Goal: Check status: Check status

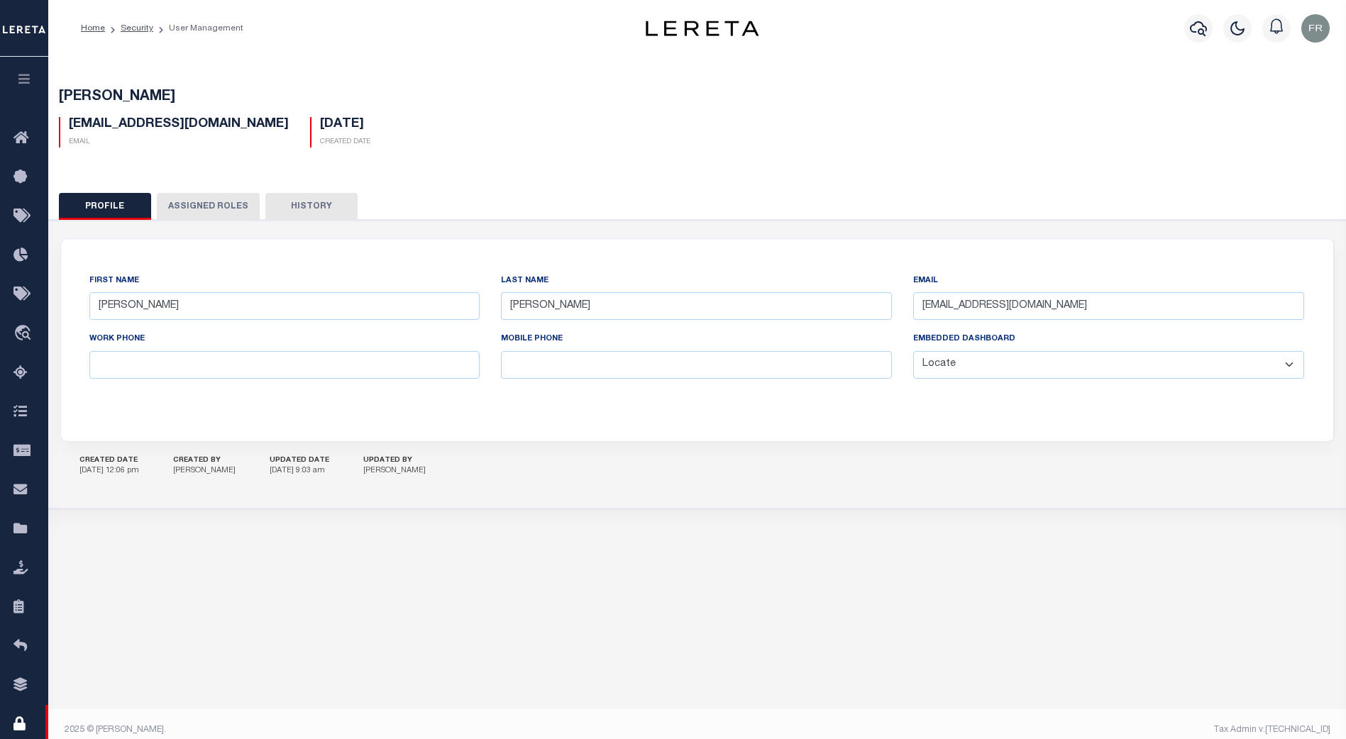
select select "LOC"
click at [21, 328] on icon "travel_explore" at bounding box center [24, 334] width 23 height 18
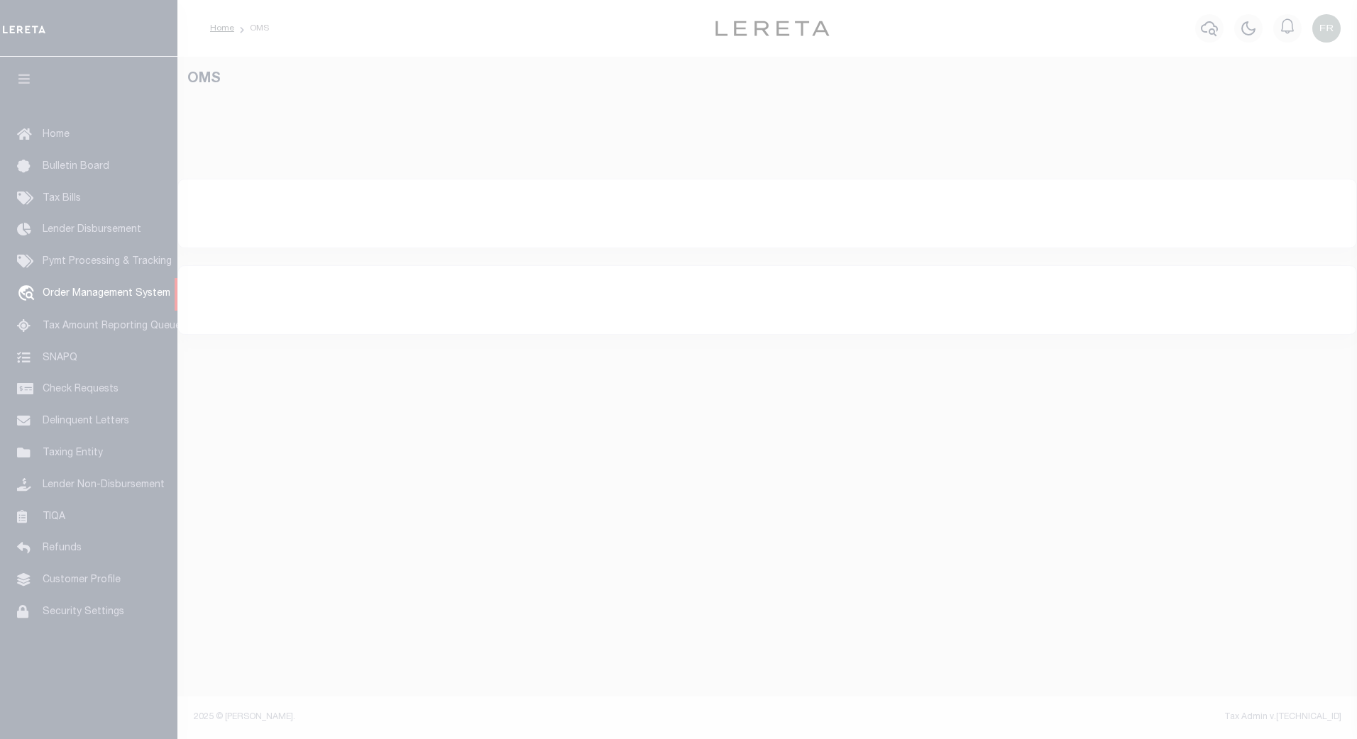
select select "200"
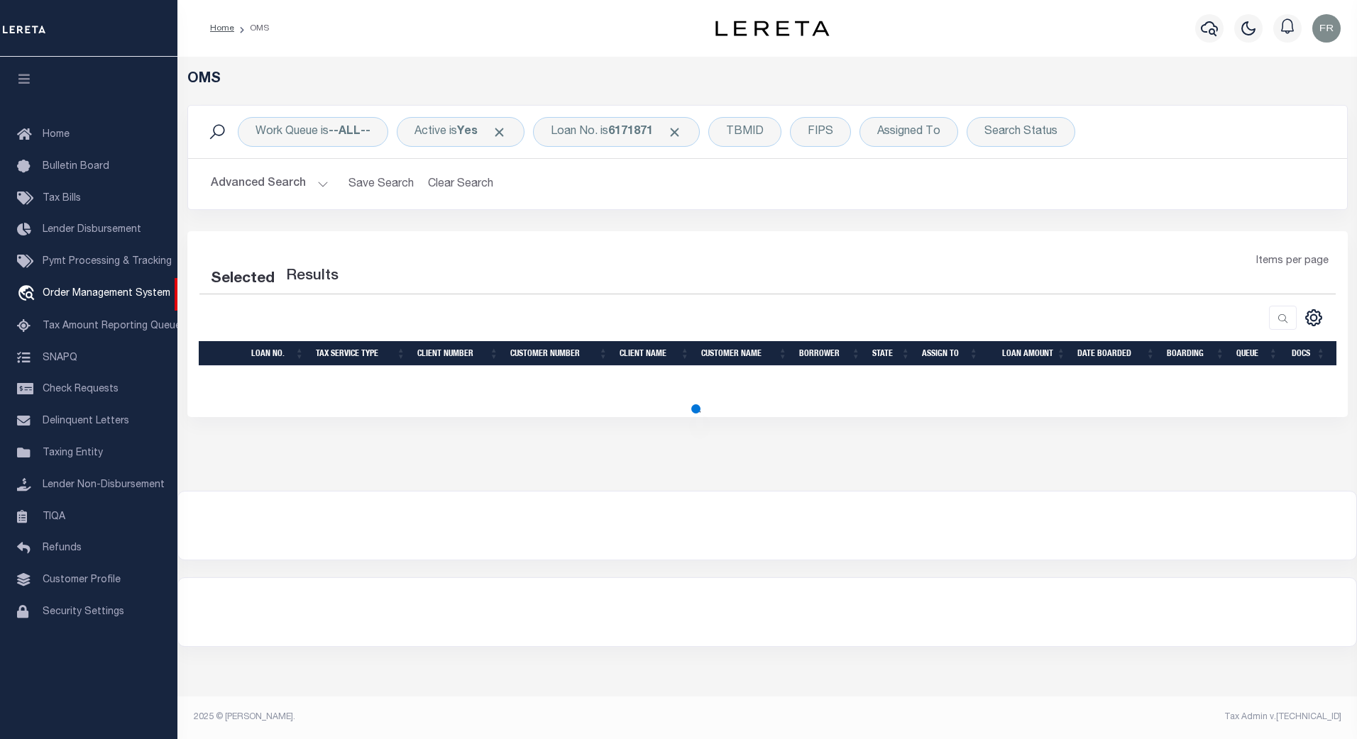
select select "200"
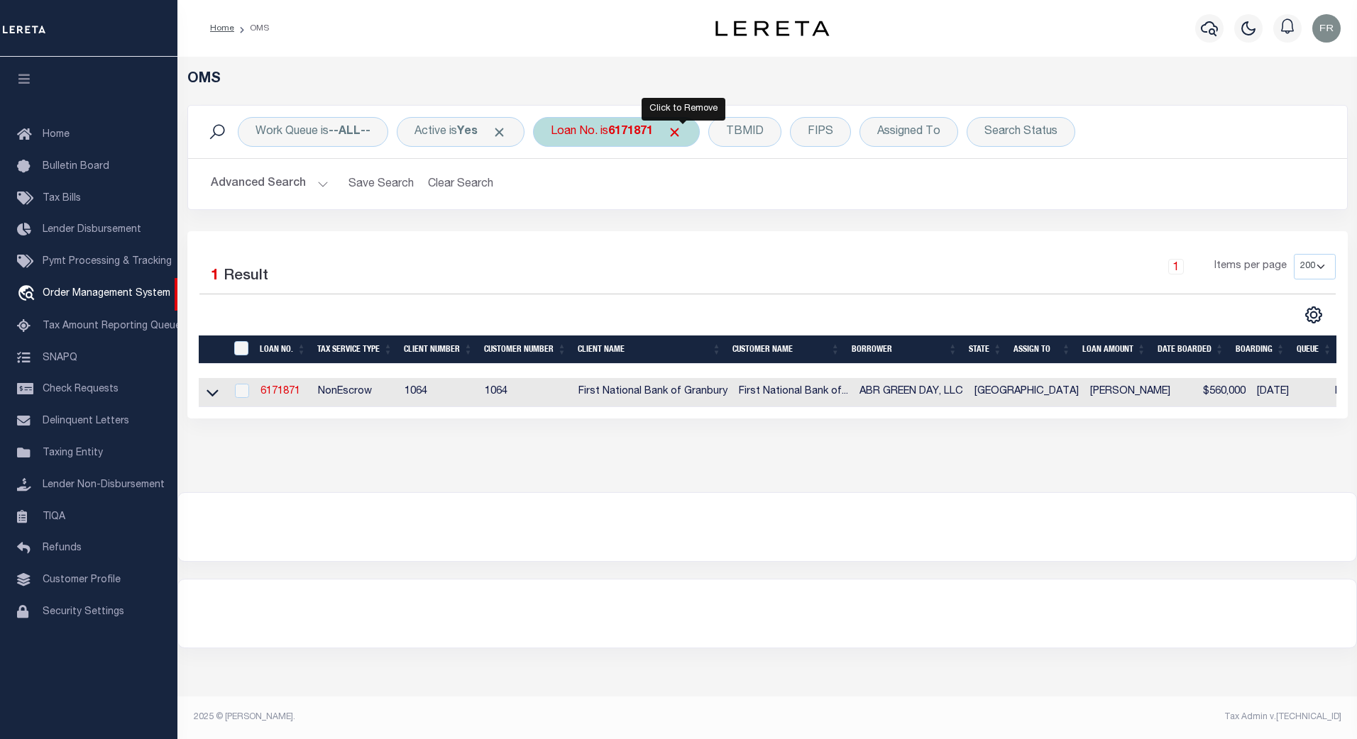
click at [682, 131] on span "Click to Remove" at bounding box center [674, 132] width 15 height 15
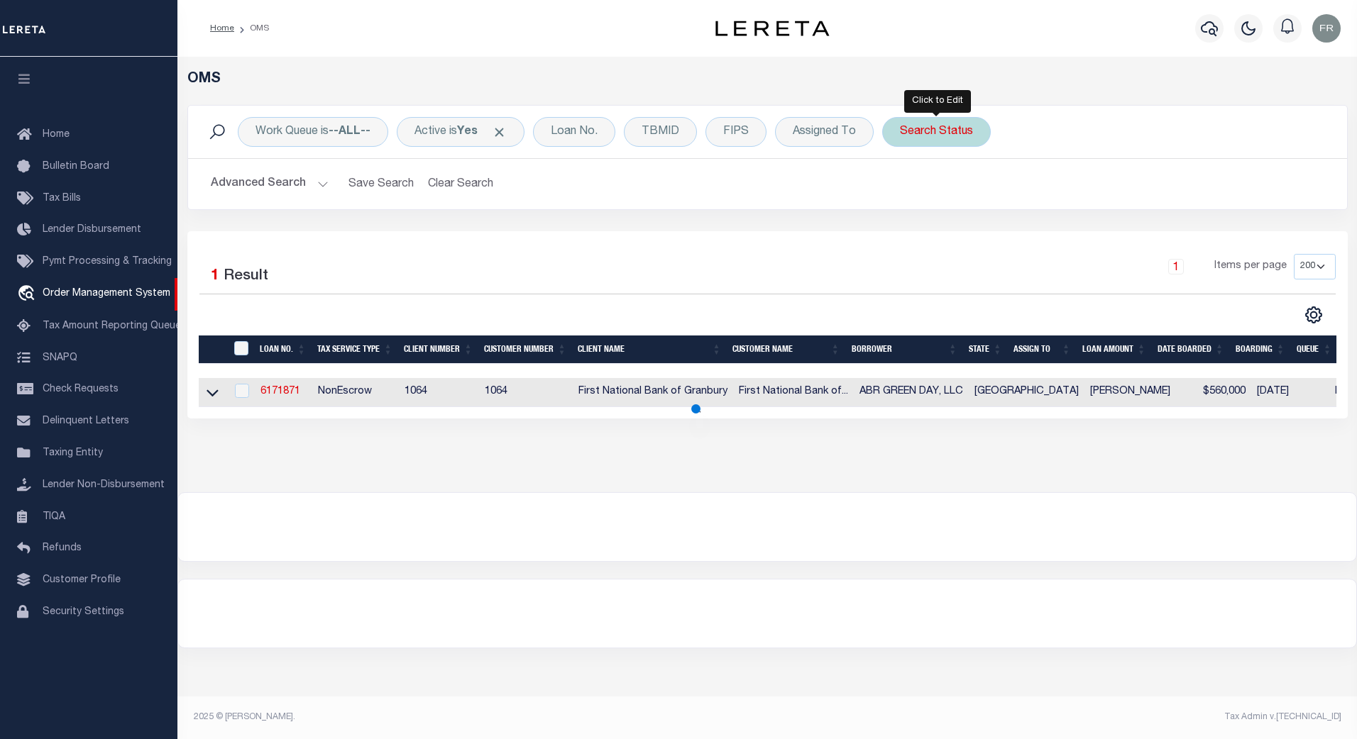
click at [944, 129] on div "Search Status" at bounding box center [936, 132] width 109 height 30
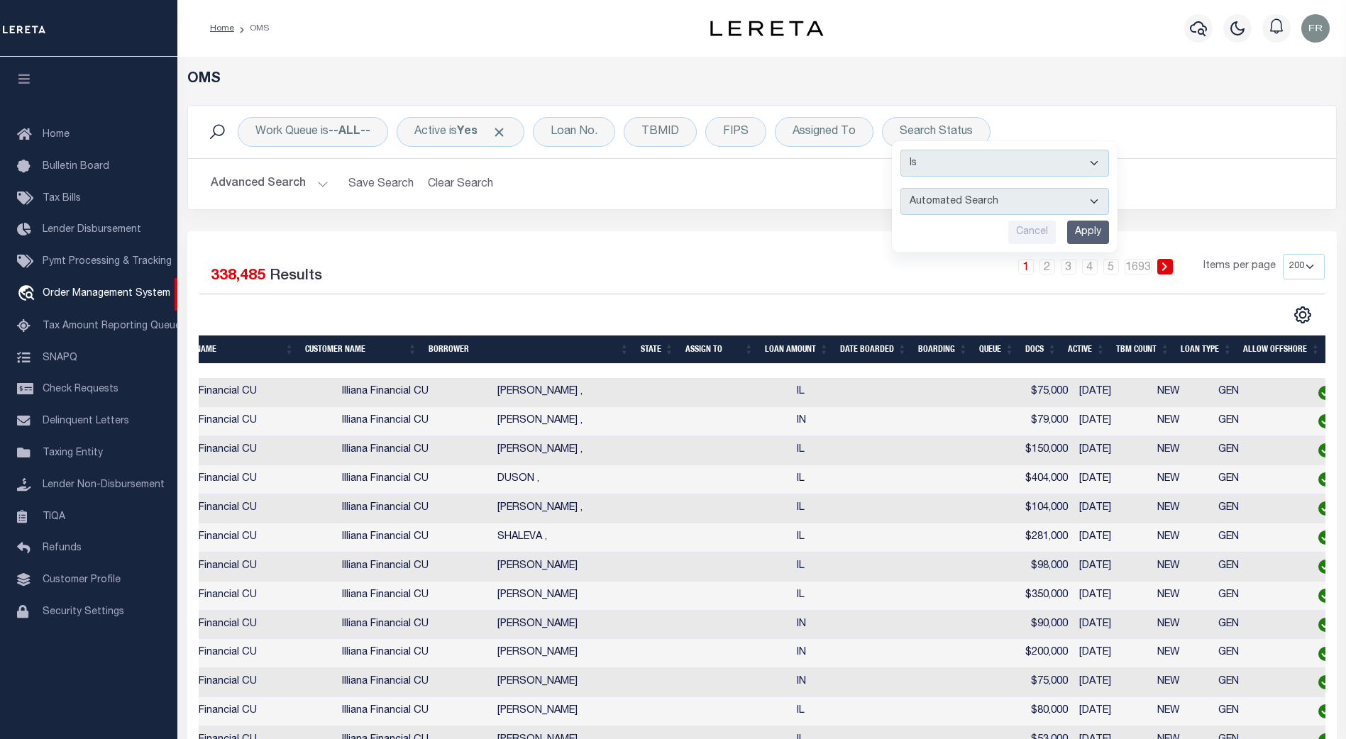
click at [1040, 352] on th "Docs" at bounding box center [1041, 350] width 43 height 29
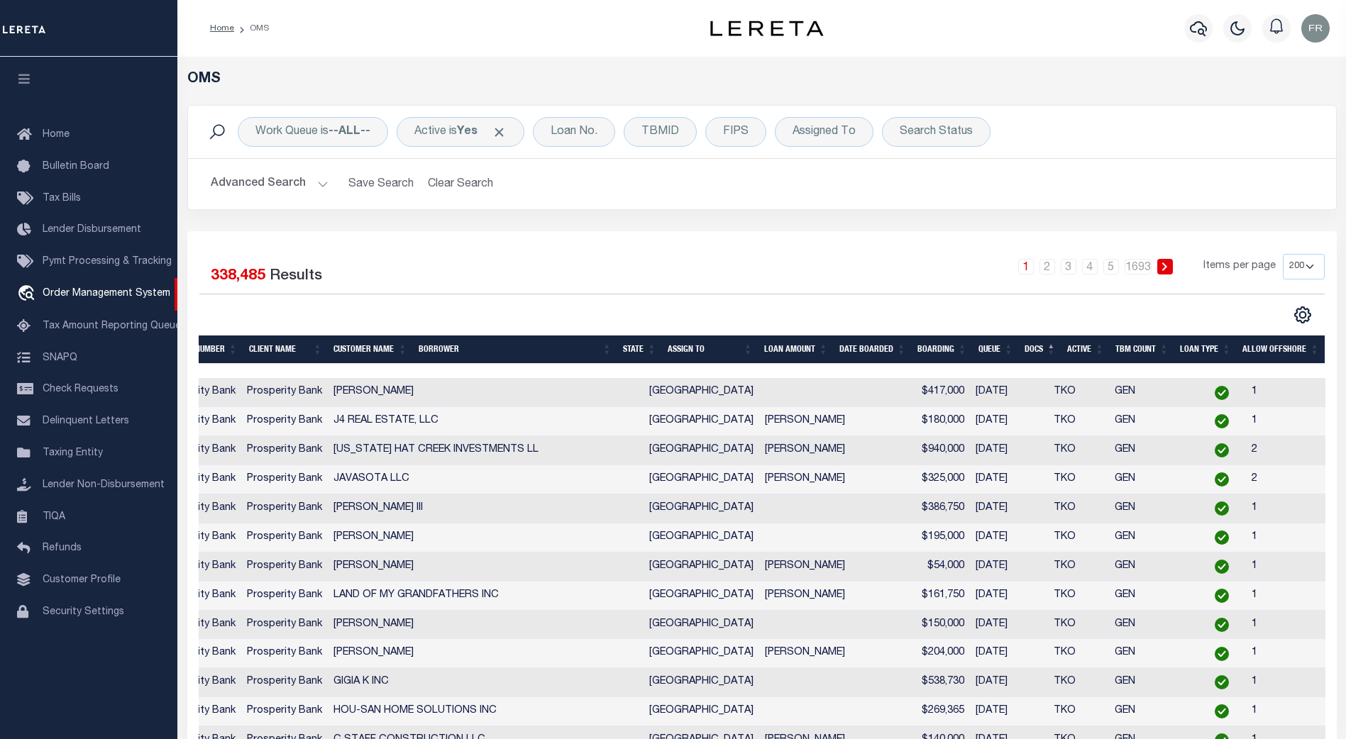
scroll to position [0, 339]
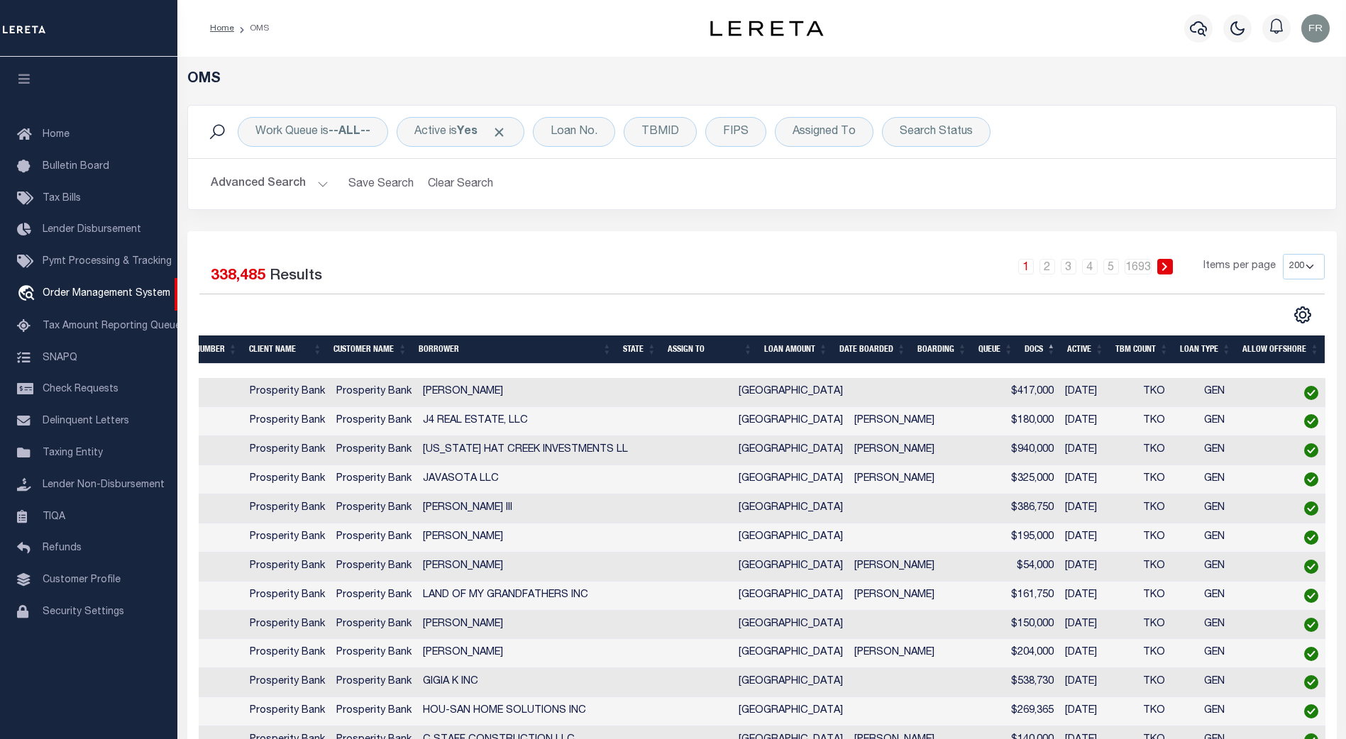
click at [1040, 352] on th "Docs" at bounding box center [1040, 350] width 43 height 29
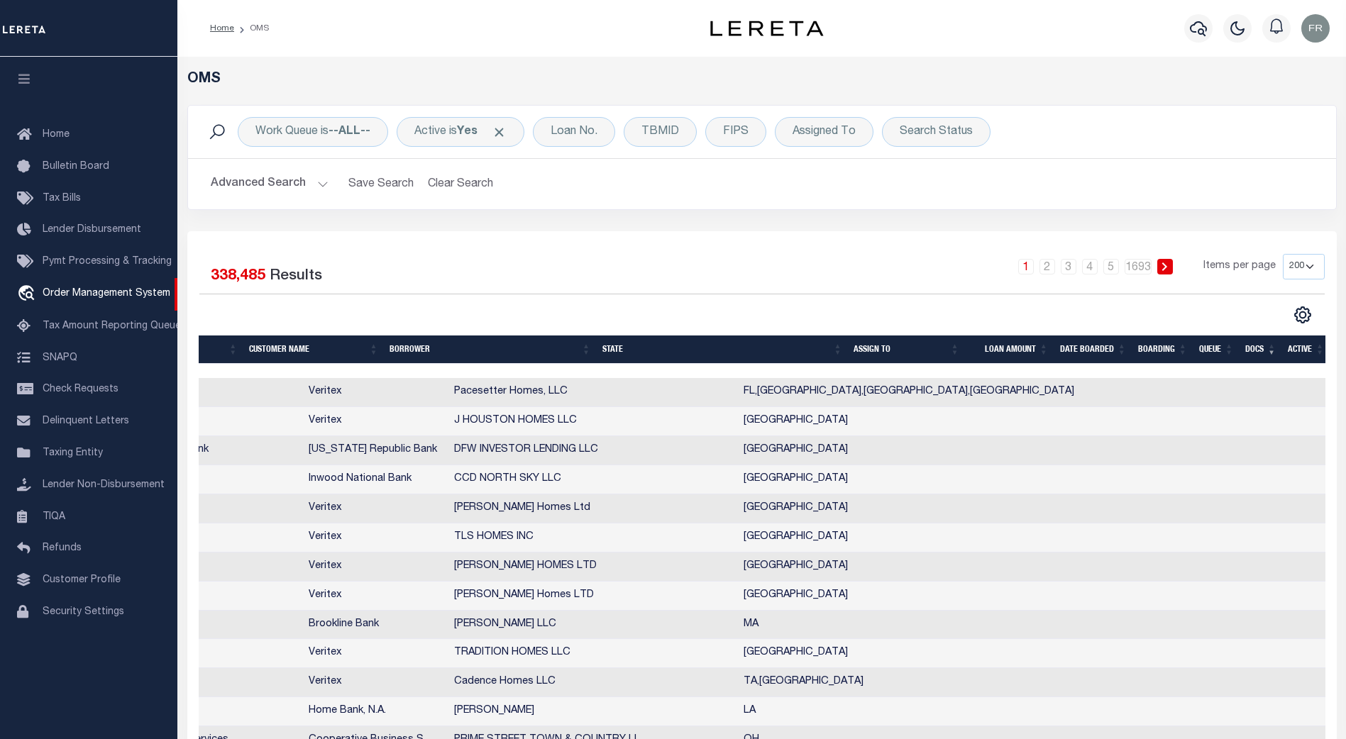
scroll to position [0, 700]
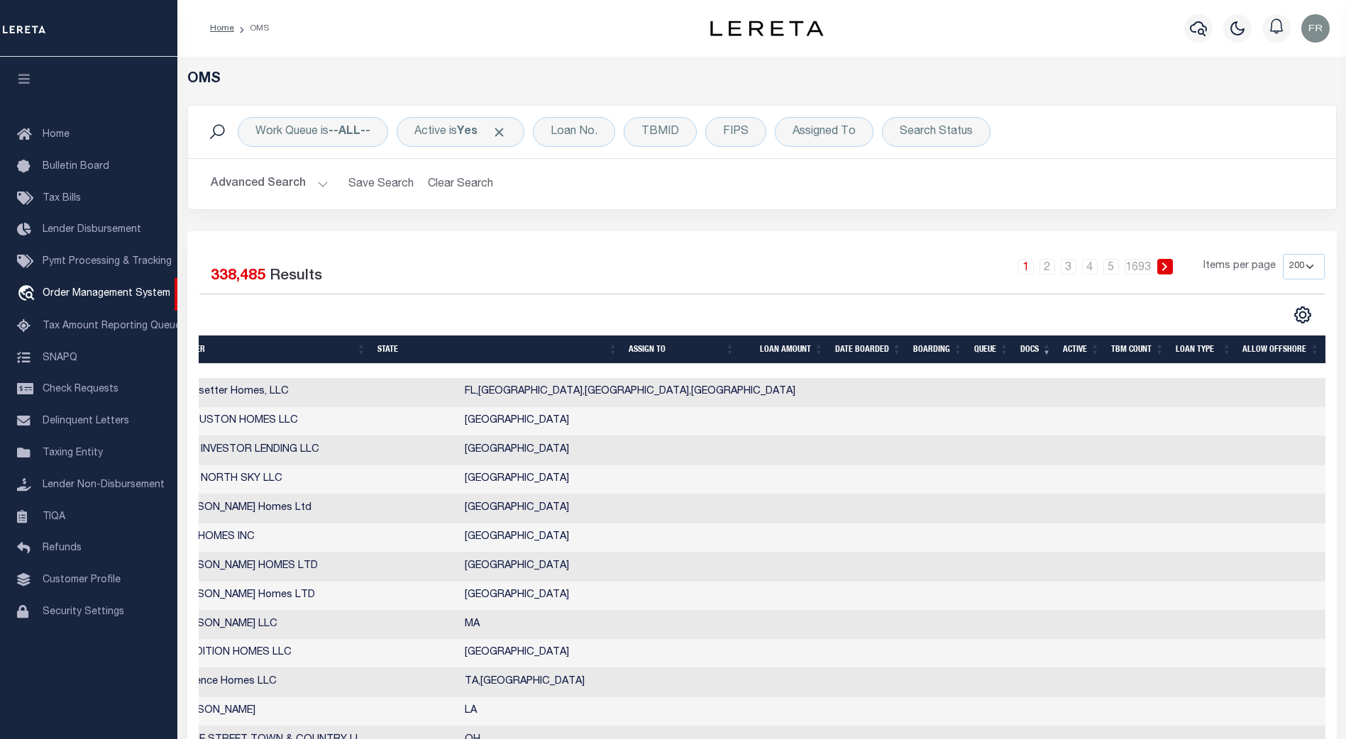
click at [24, 76] on icon "button" at bounding box center [24, 78] width 16 height 13
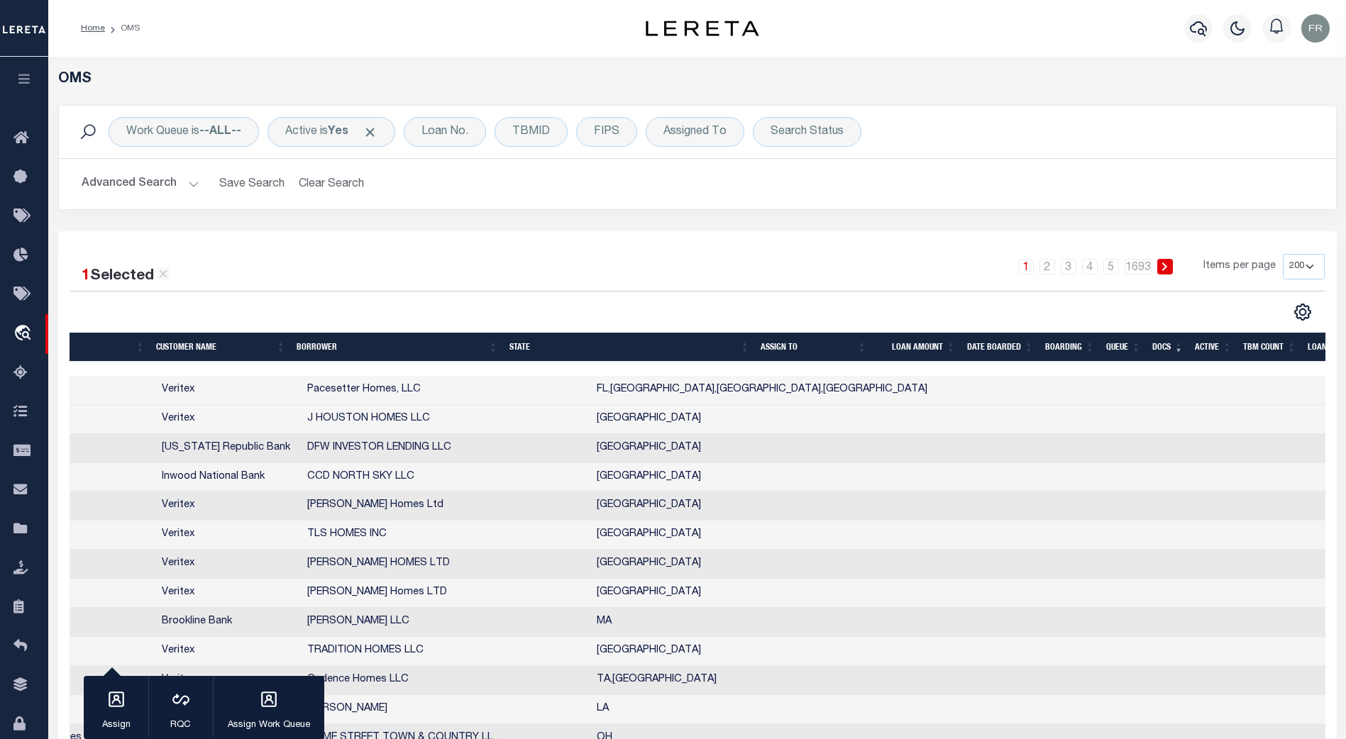
checkbox input "false"
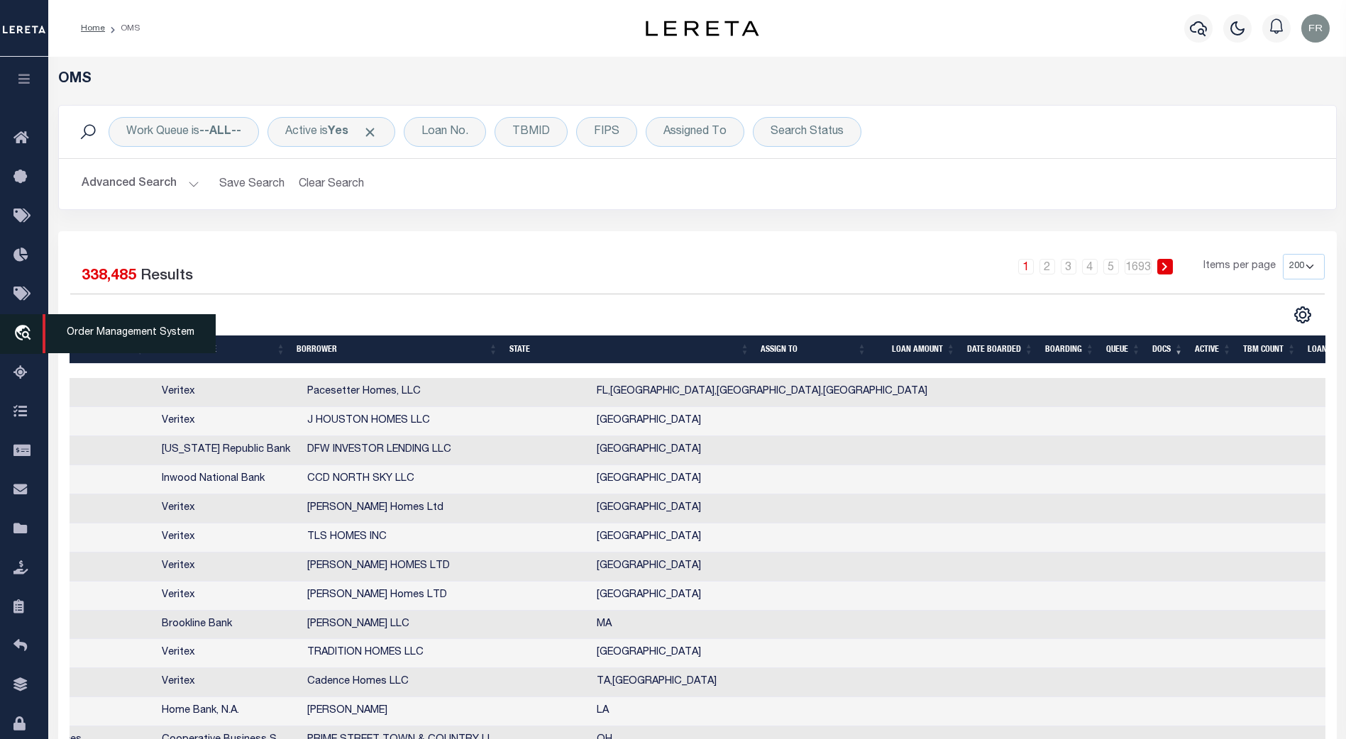
click at [110, 334] on span "Order Management System" at bounding box center [129, 333] width 173 height 39
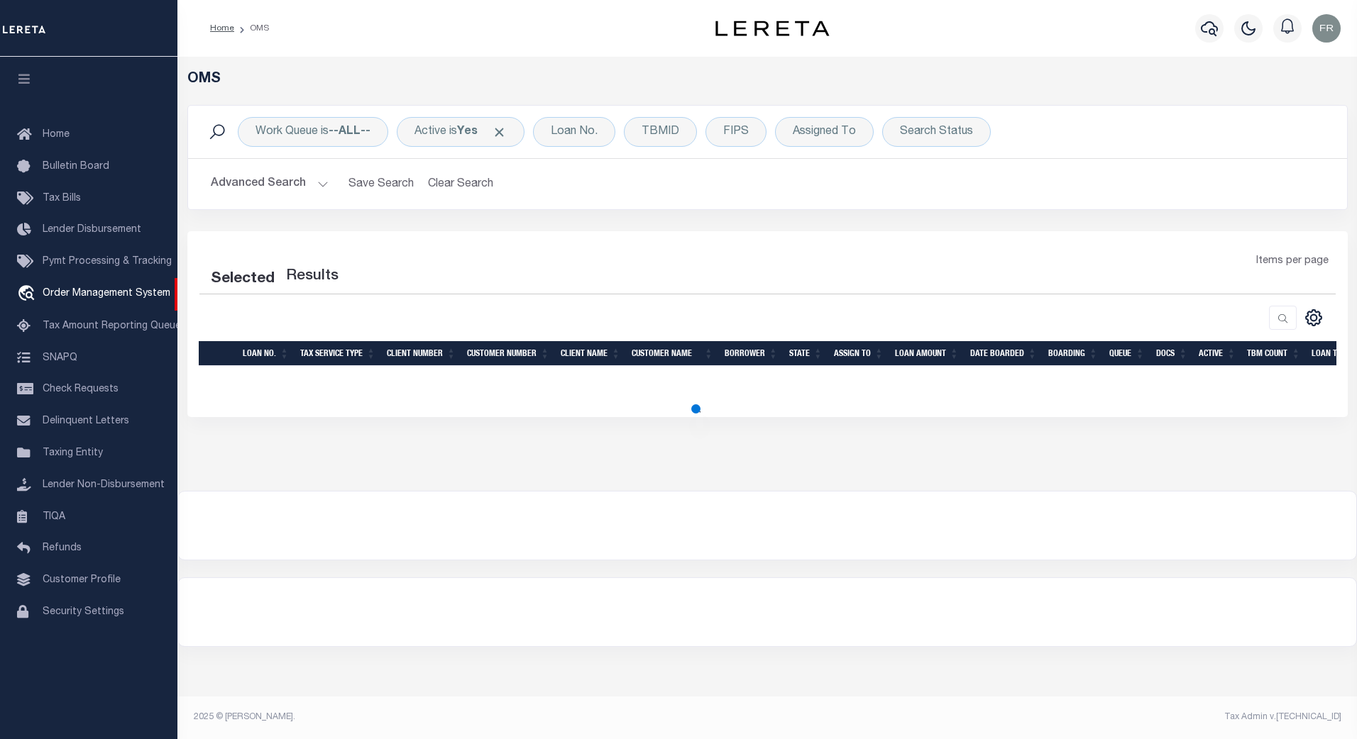
select select "200"
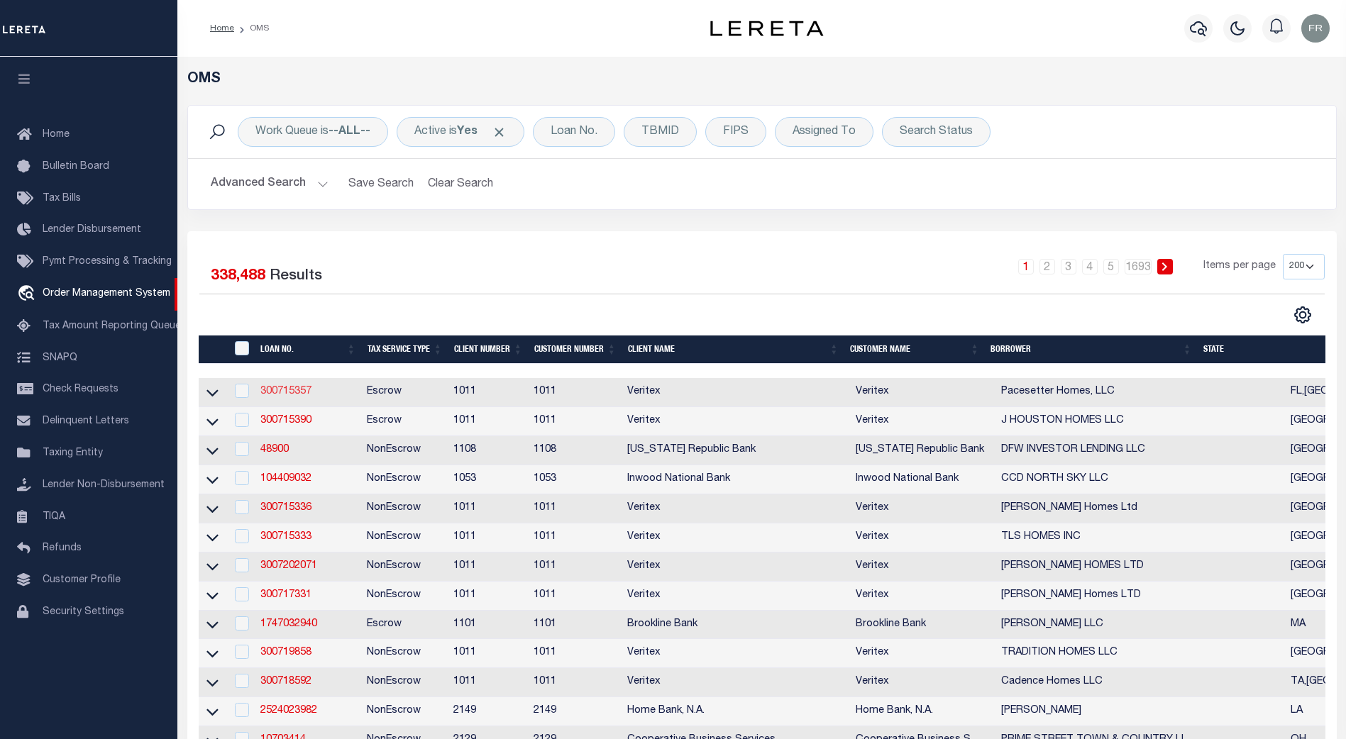
click at [289, 391] on link "300715357" at bounding box center [285, 392] width 51 height 10
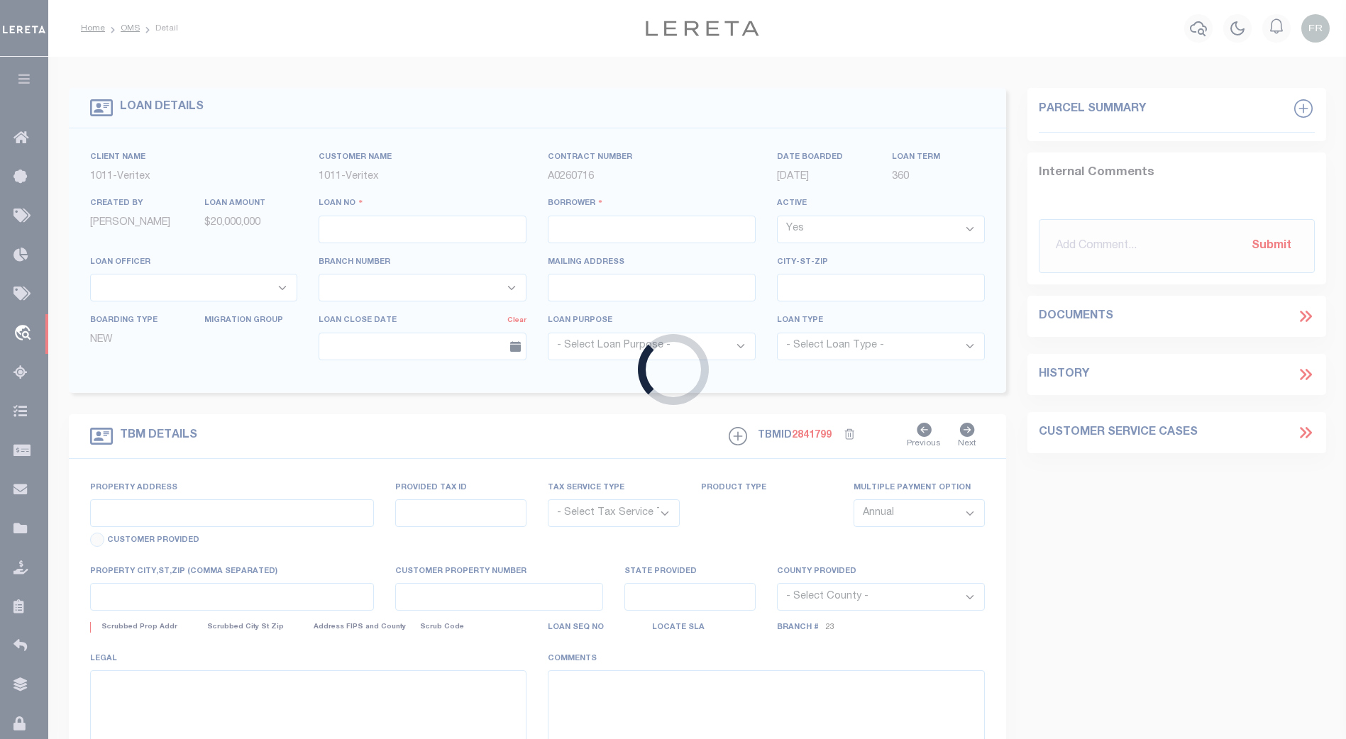
type input "300715357"
type input "Pacesetter Homes, LLC"
select select
select select "NonEscrow"
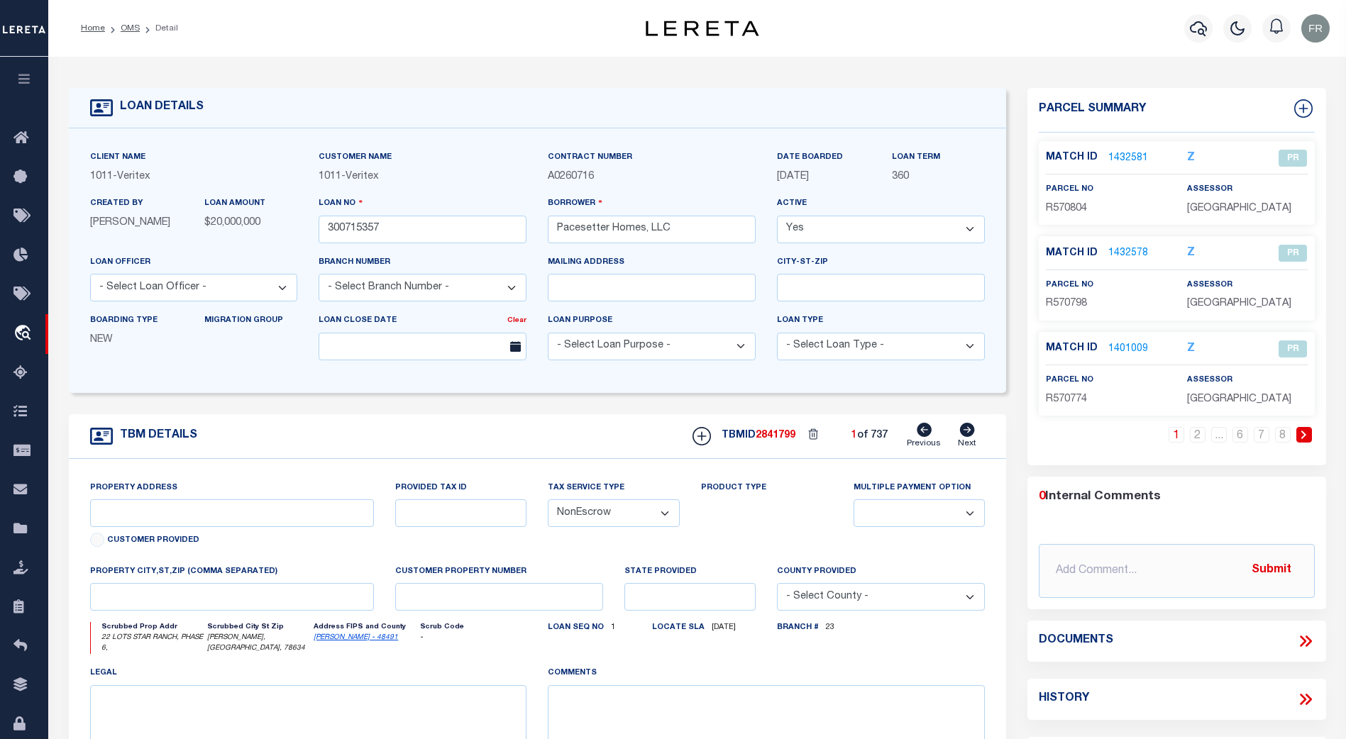
select select "7434"
select select "65"
type input "22 LOTS STAR RANCH, PHASE 6,"
select select
type input "HUTTO, TX, 78634"
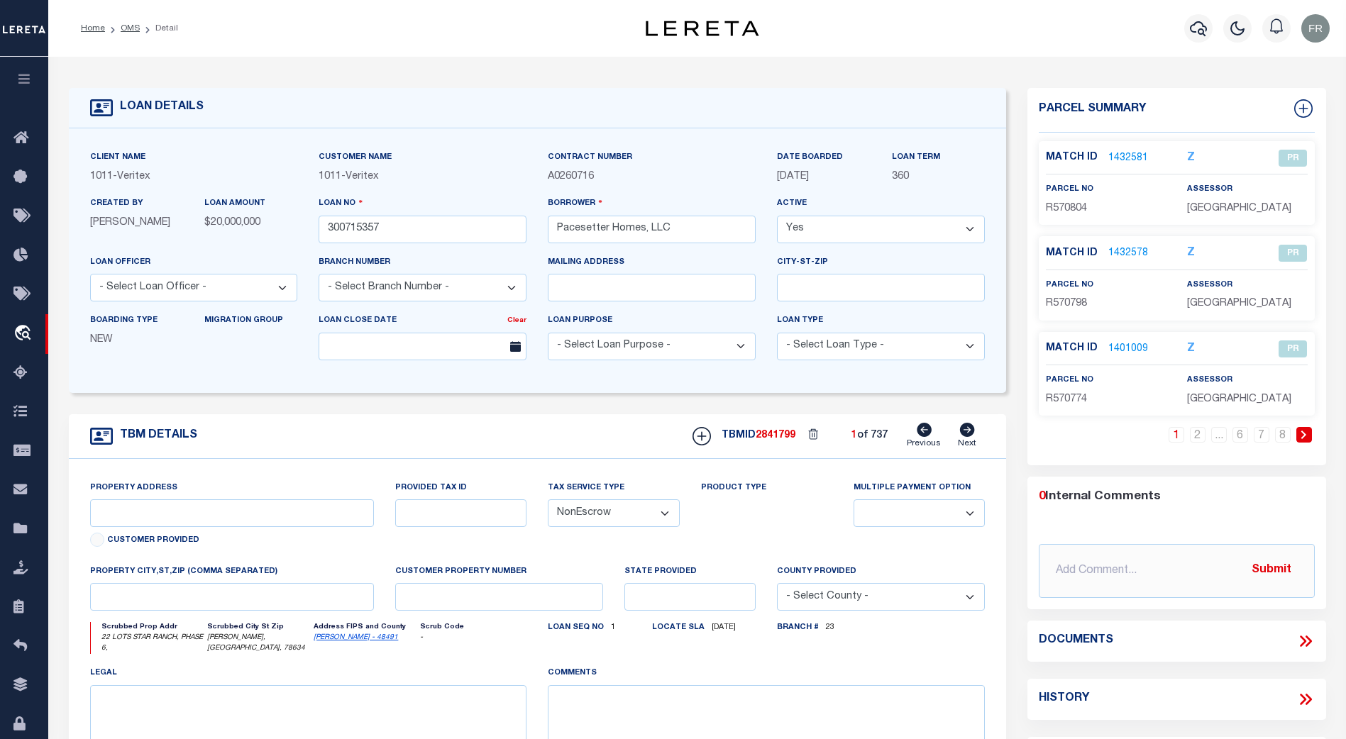
type input "[GEOGRAPHIC_DATA]"
click at [1130, 157] on link "1432581" at bounding box center [1128, 158] width 40 height 15
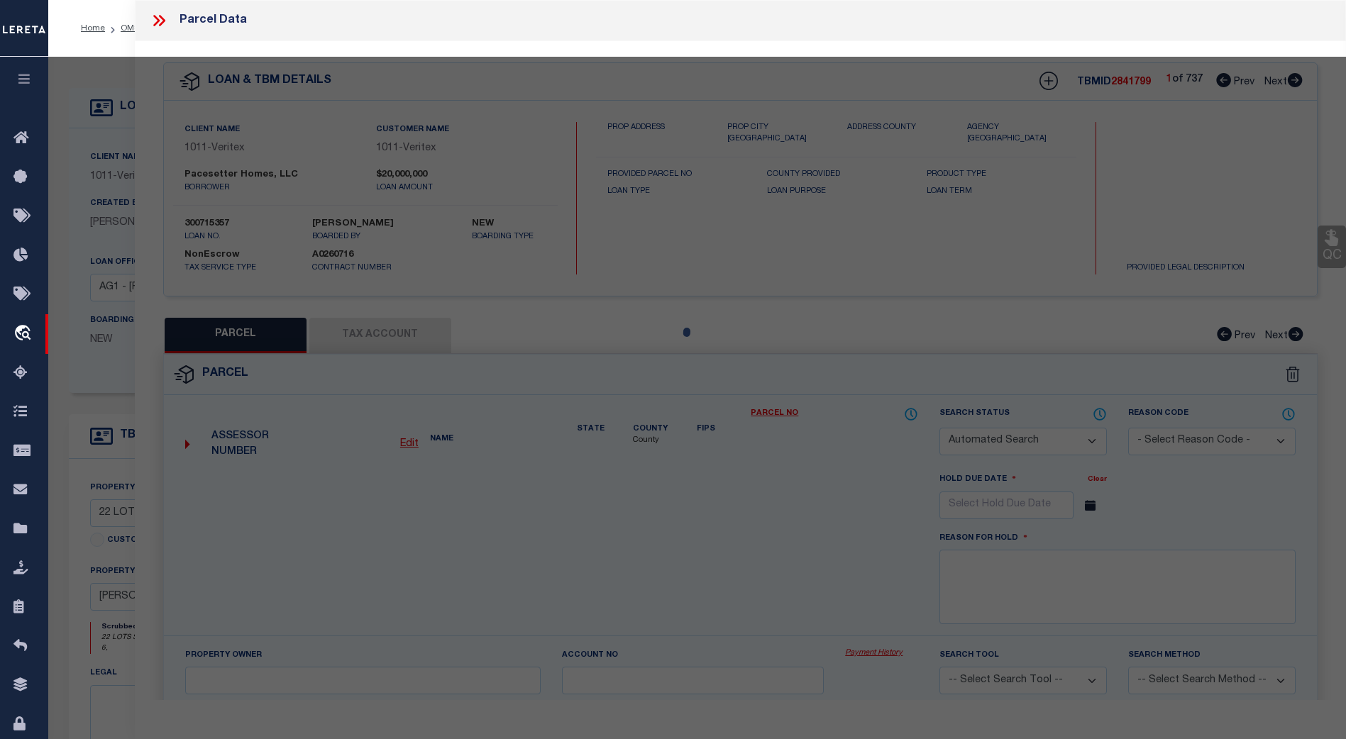
checkbox input "false"
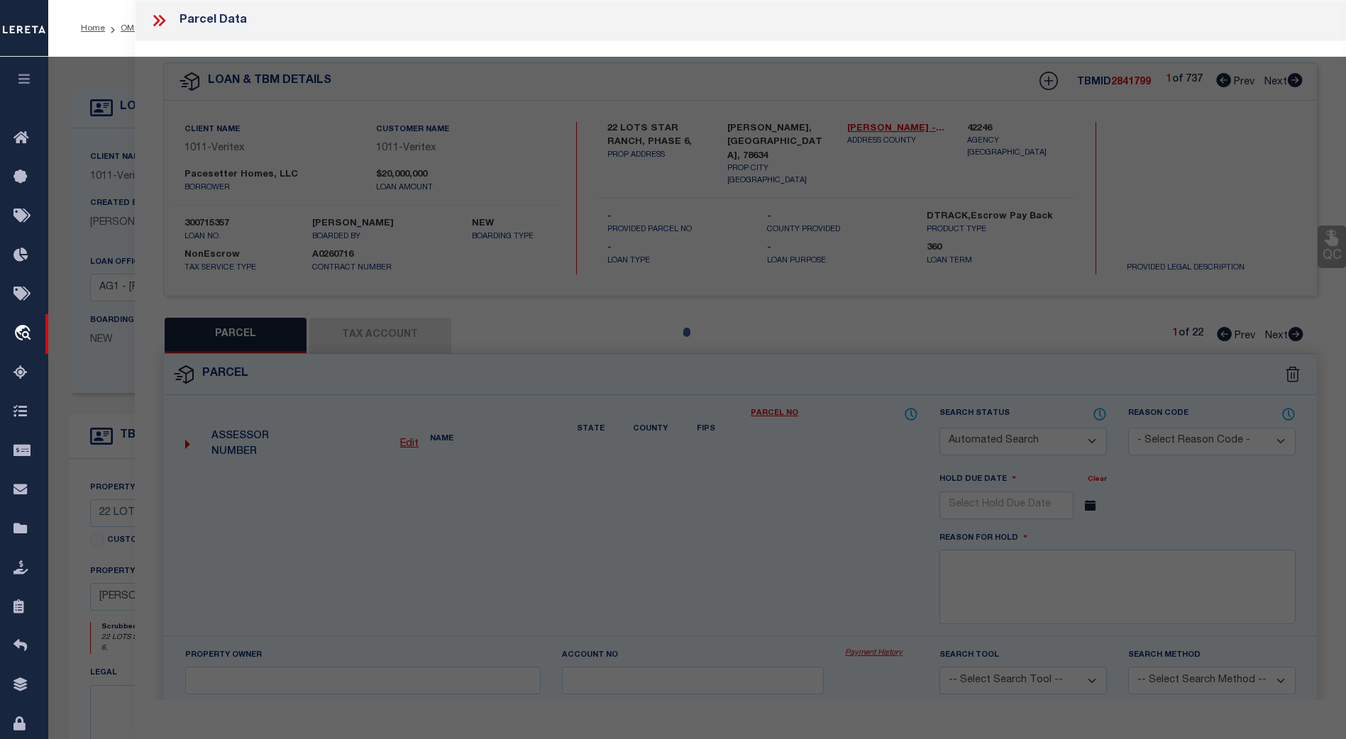
select select "PR"
type input "FLOWERS, AMANDA NOELLE"
select select
type input "113 FINSTOWN ST,"
type input "HUTTO TX 78634"
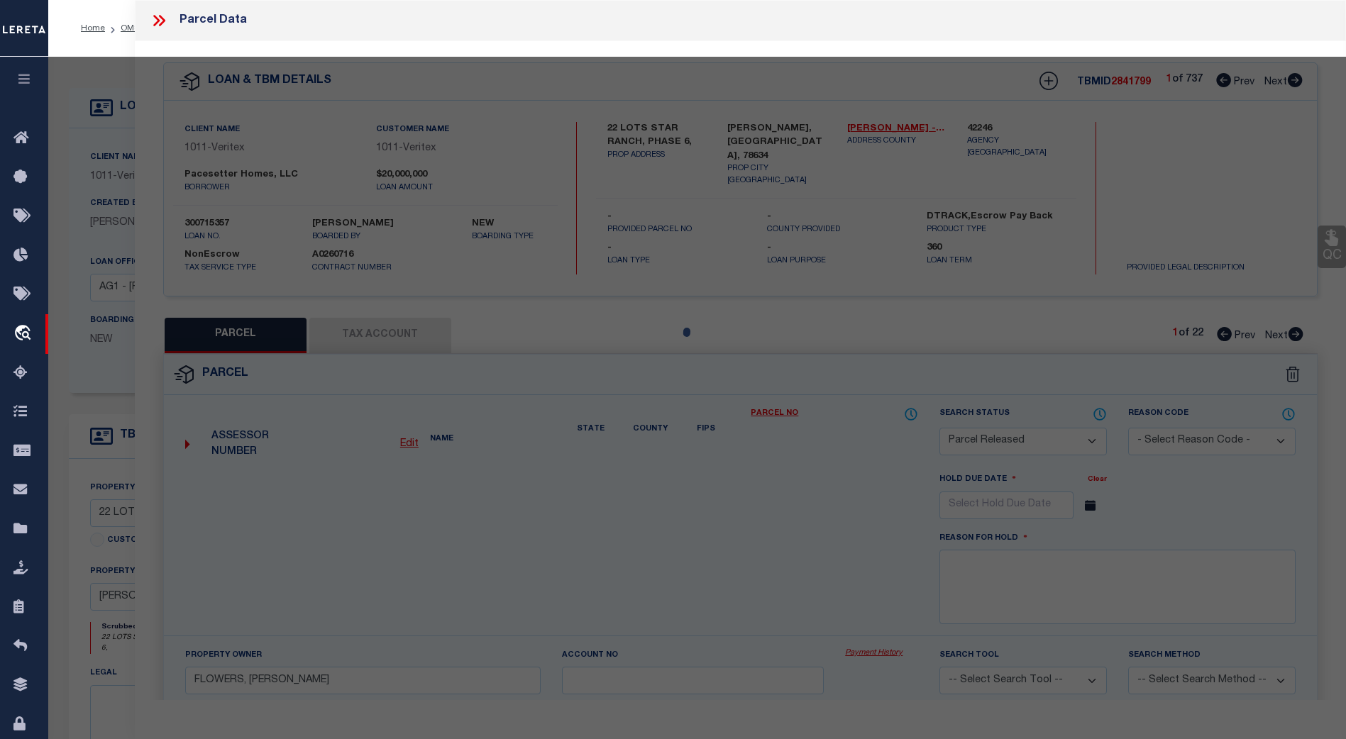
type textarea "S11746 - STAR RANCH SEC 7 PH 6, BLOCK O, Lot 13"
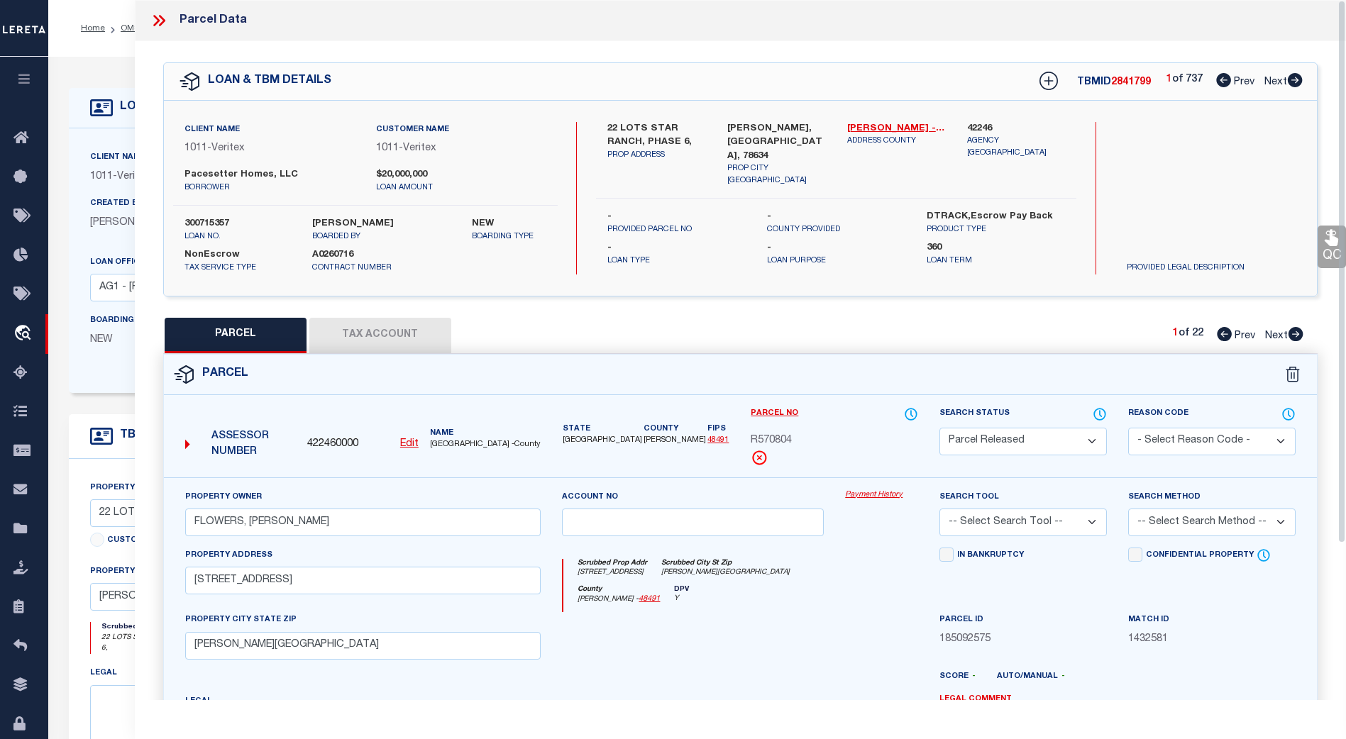
click at [392, 334] on button "Tax Account" at bounding box center [380, 335] width 142 height 35
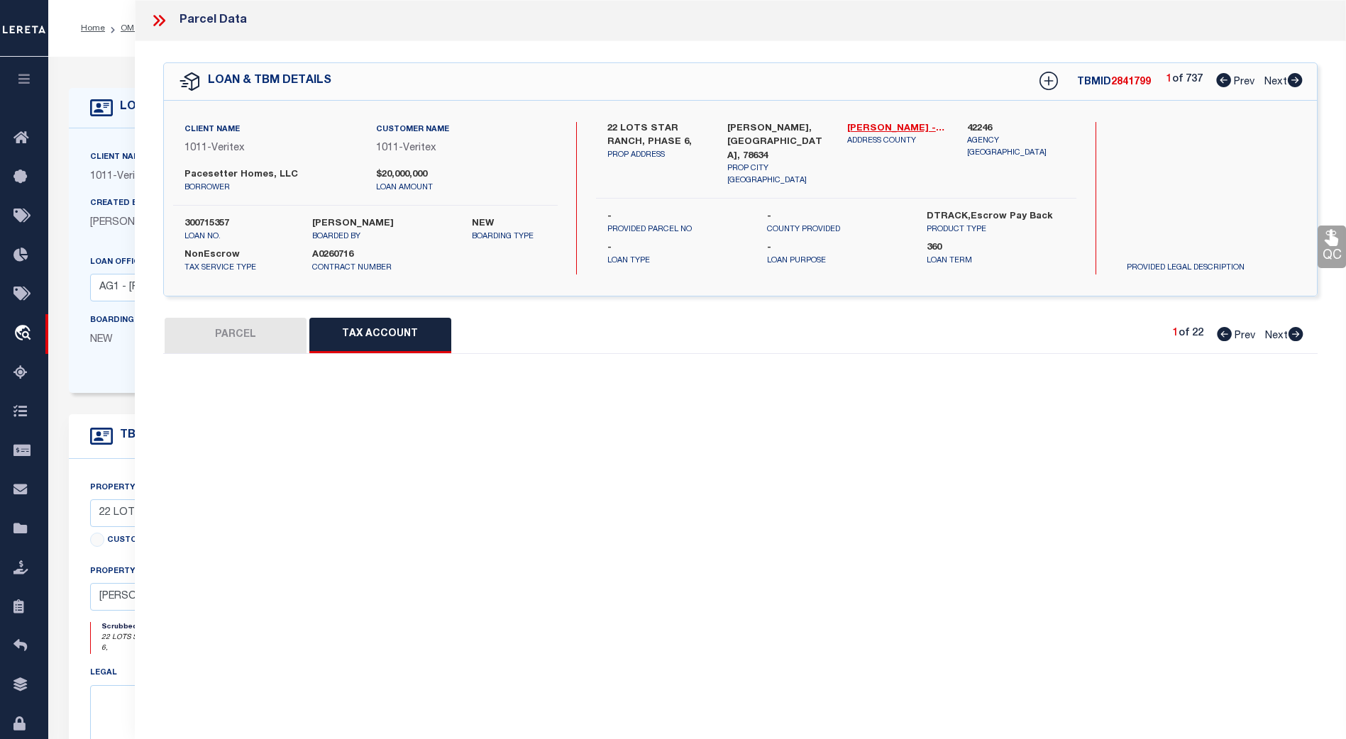
select select "100"
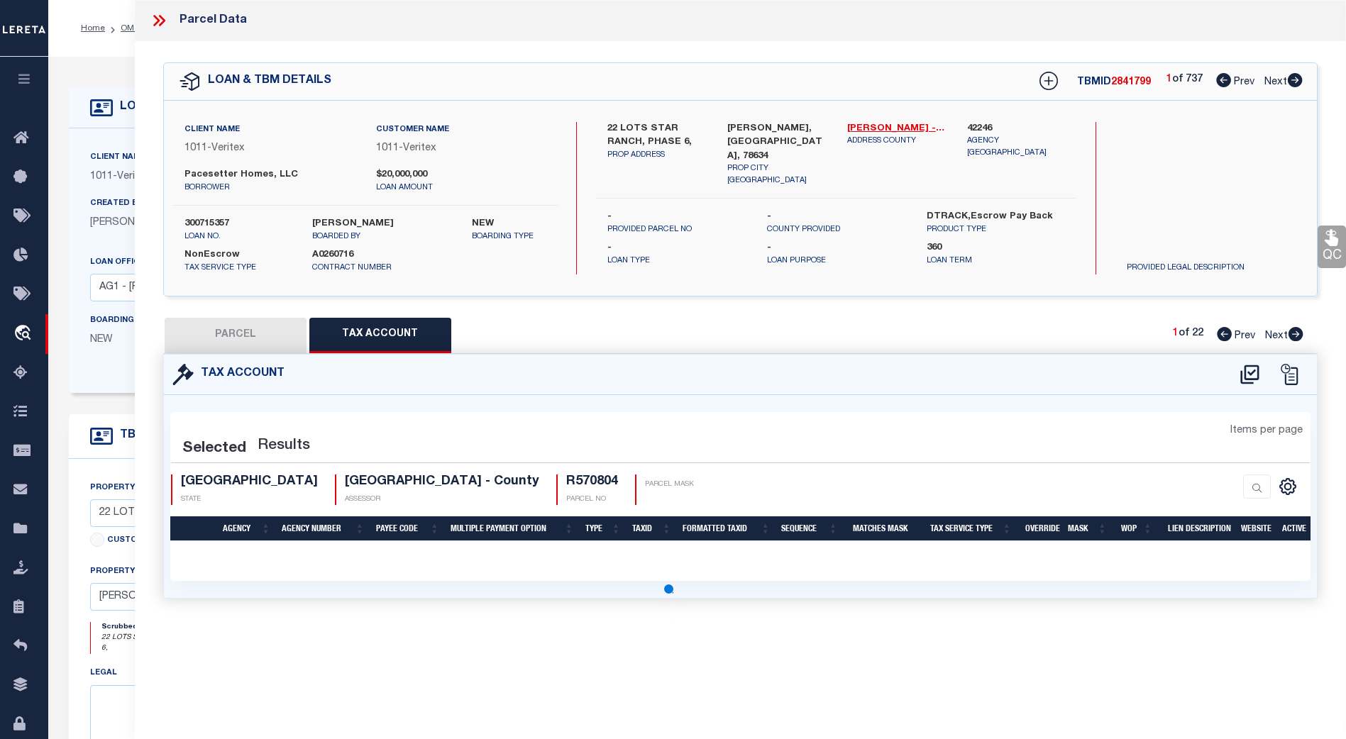
select select "100"
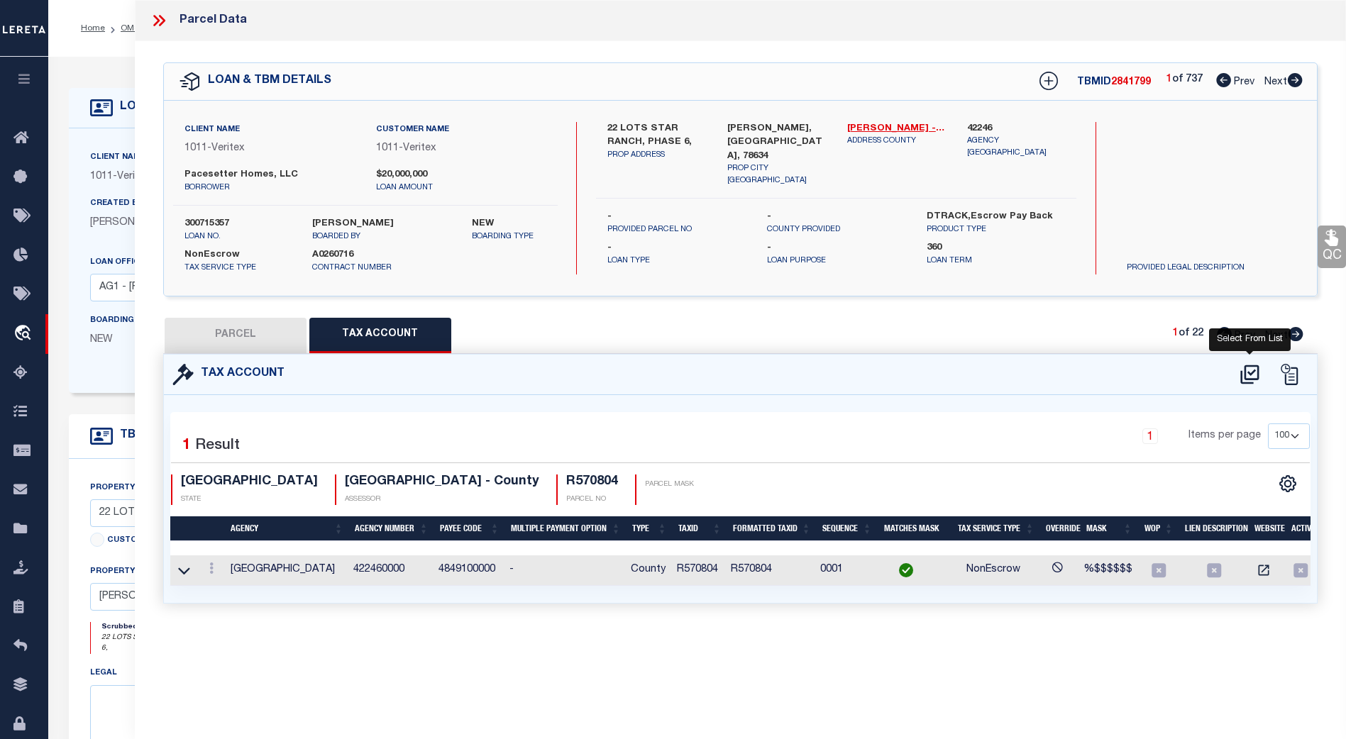
click at [1248, 372] on icon at bounding box center [1249, 374] width 23 height 23
select select "100"
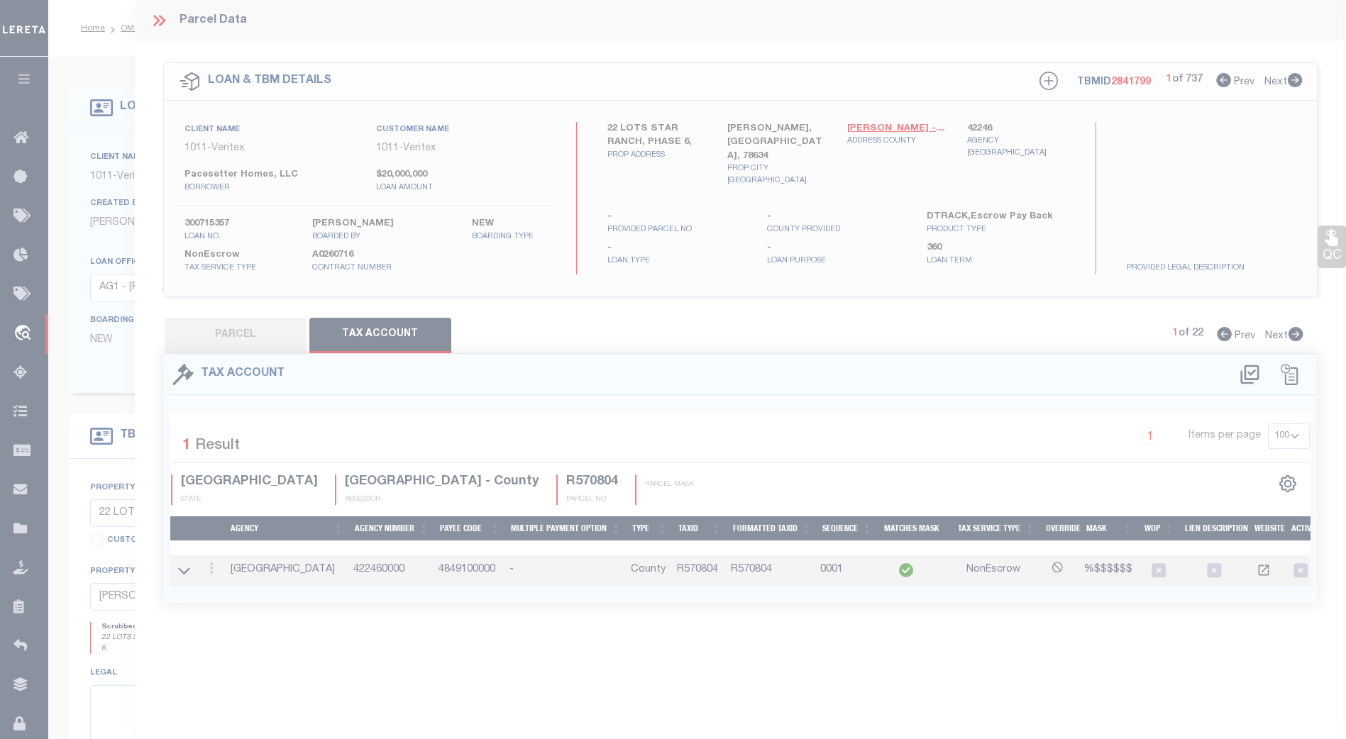
select select "100"
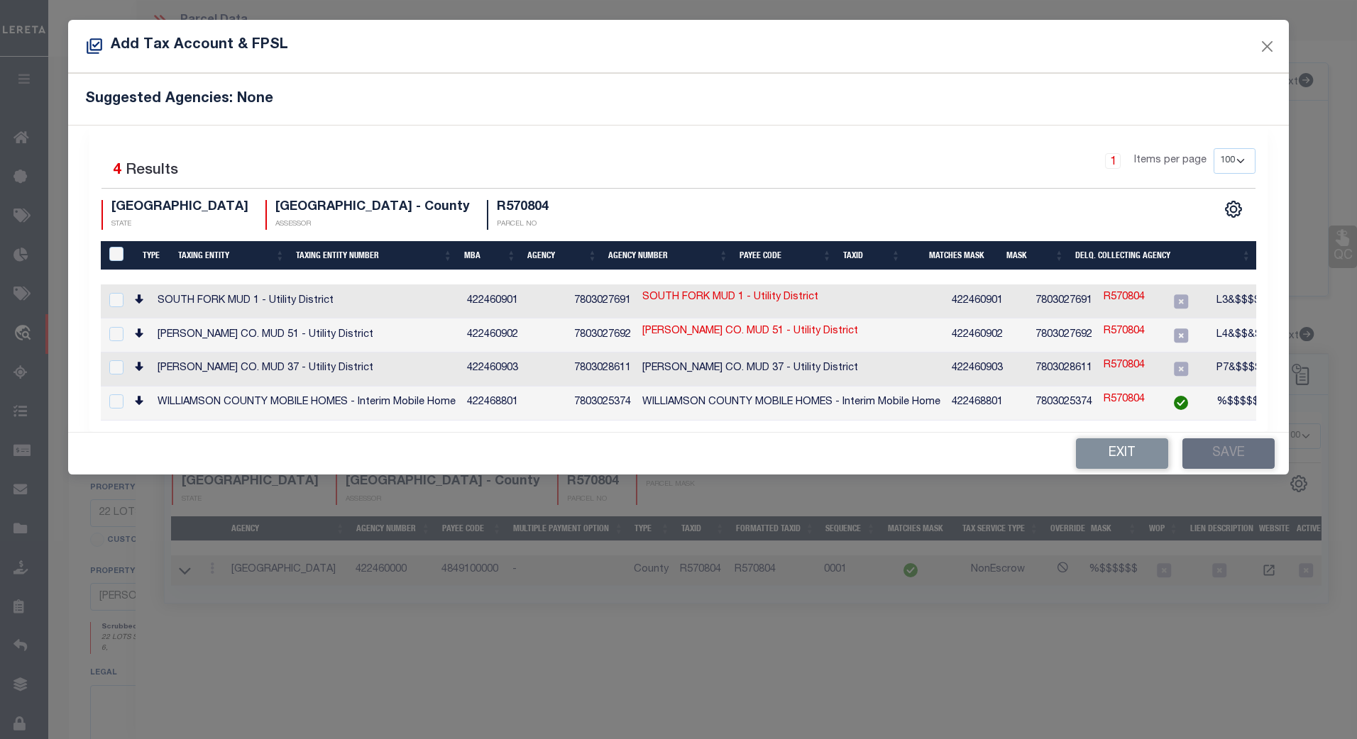
drag, startPoint x: 1097, startPoint y: 42, endPoint x: 1133, endPoint y: 70, distance: 46.0
click at [1102, 71] on div "Add Tax Account & FPSL" at bounding box center [678, 46] width 1221 height 53
click at [1267, 44] on button "Close" at bounding box center [1266, 46] width 18 height 18
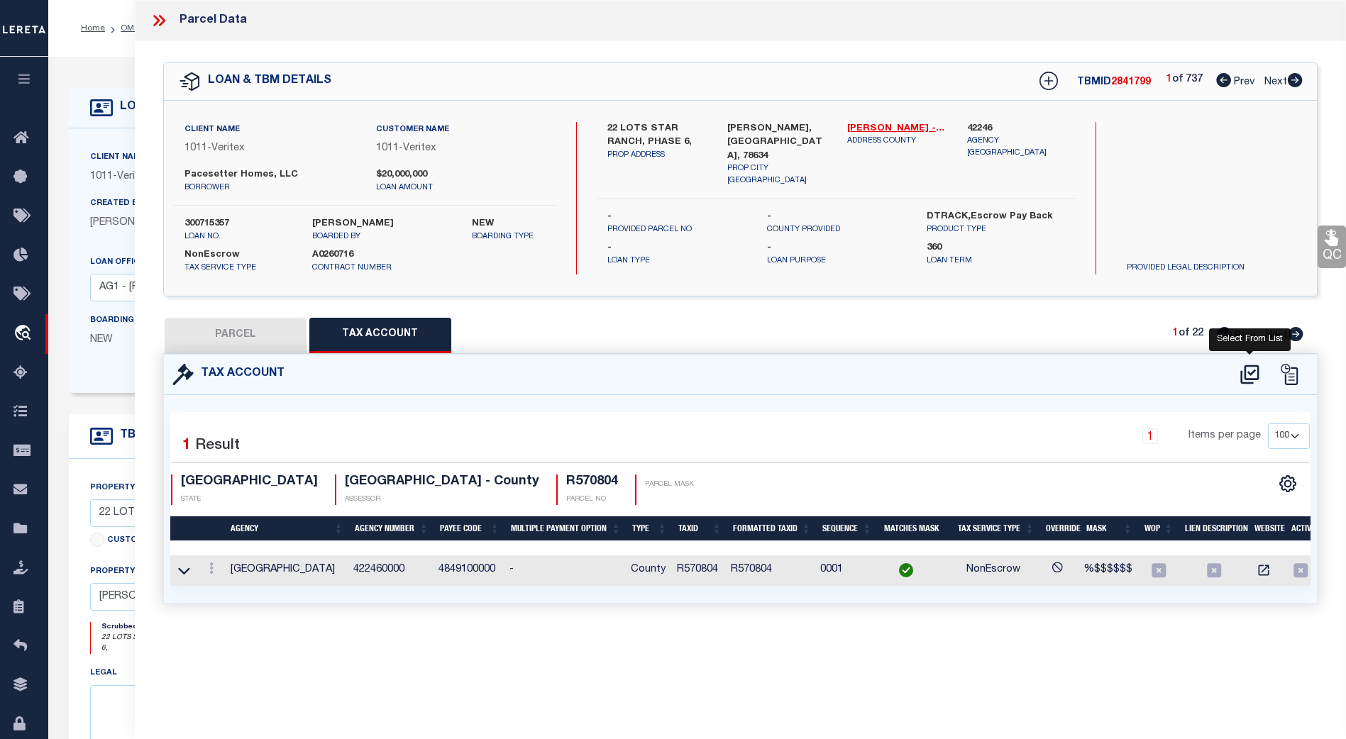
click at [1248, 371] on icon at bounding box center [1249, 374] width 18 height 19
select select "100"
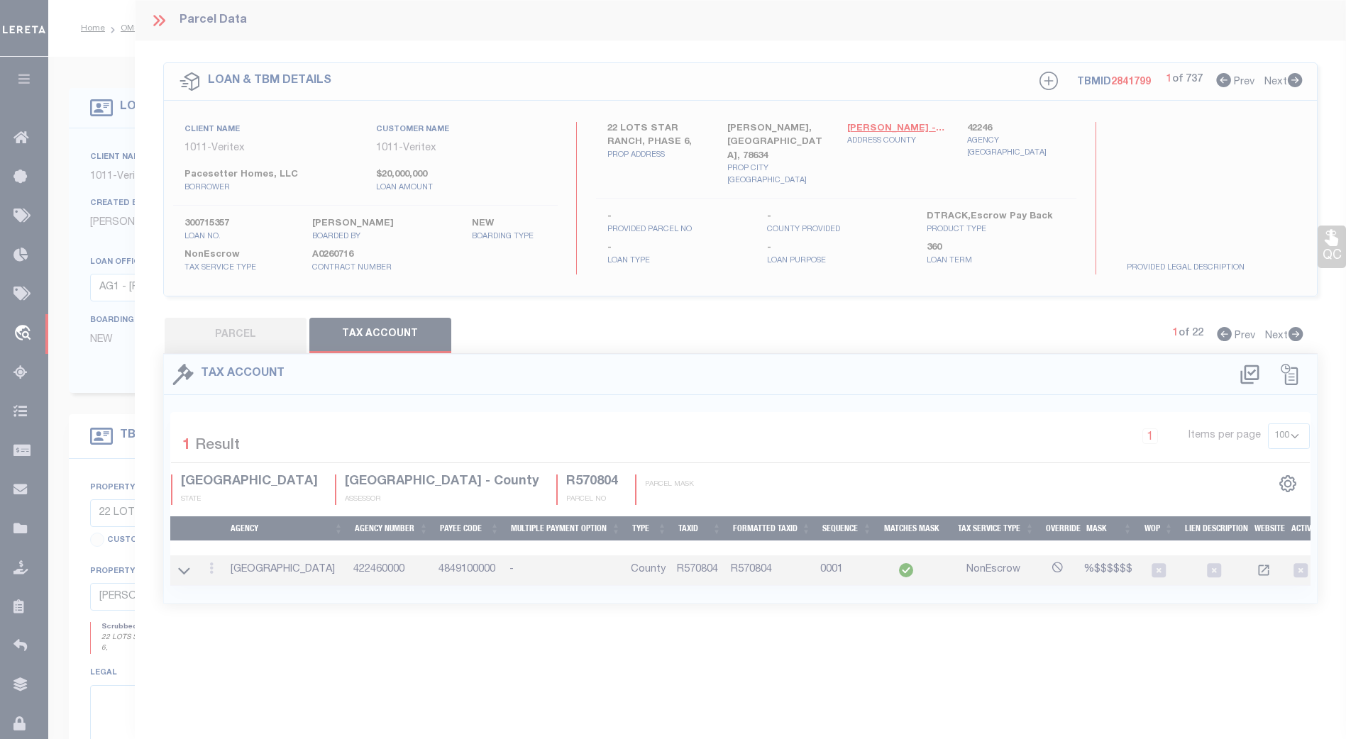
select select "100"
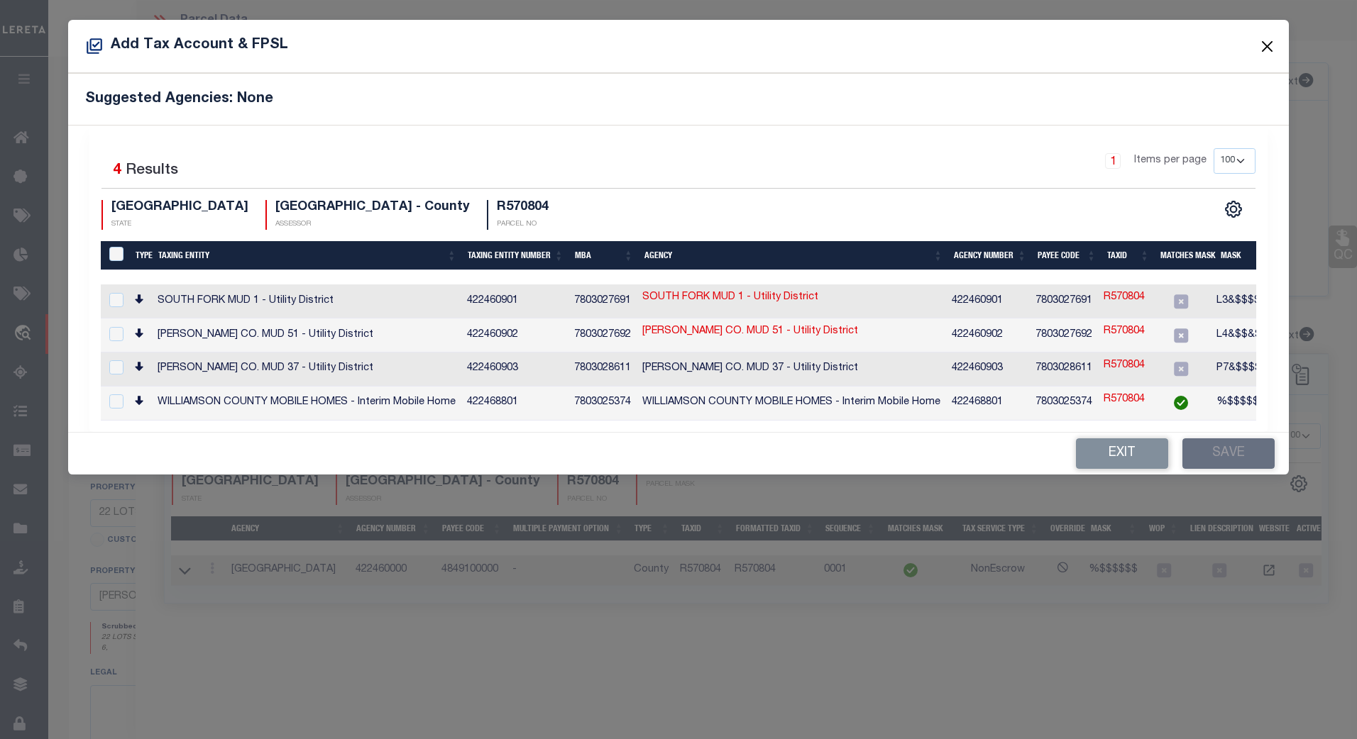
click at [1266, 43] on button "Close" at bounding box center [1266, 46] width 18 height 18
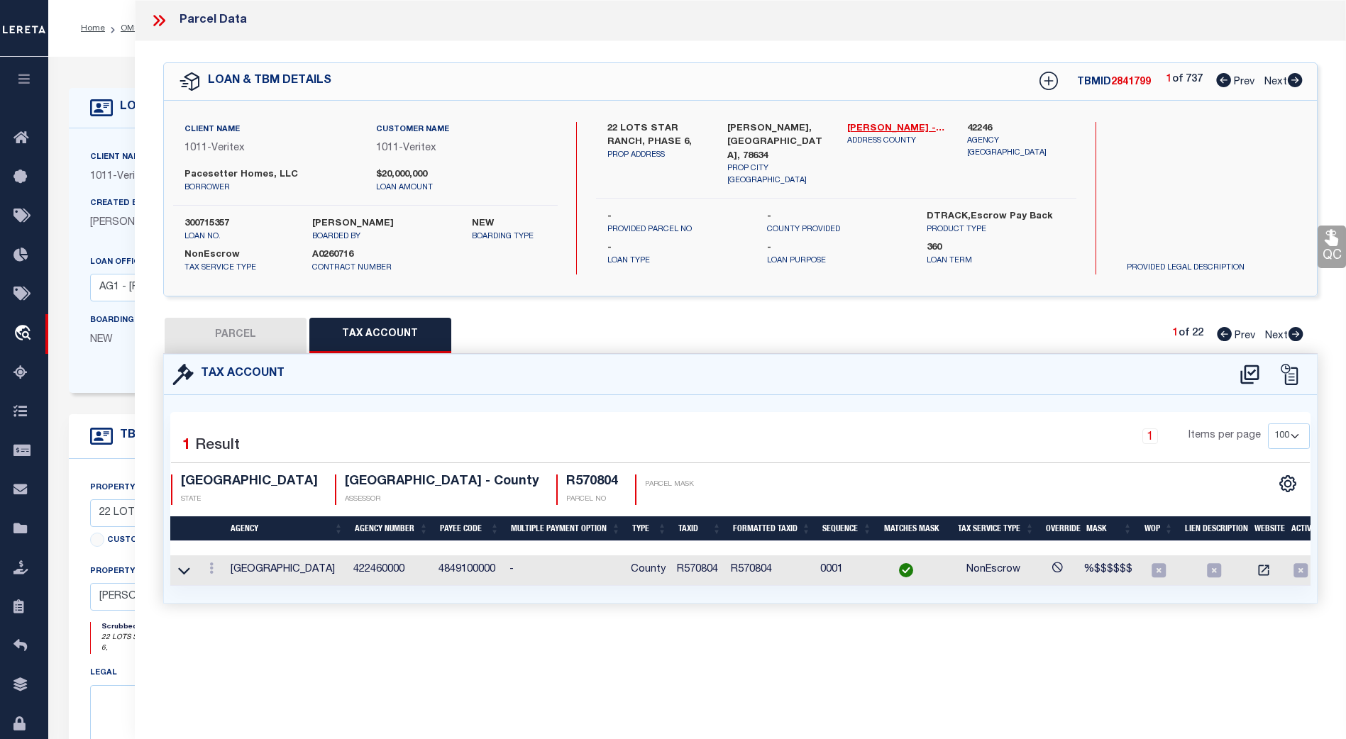
click at [160, 19] on icon at bounding box center [159, 20] width 18 height 18
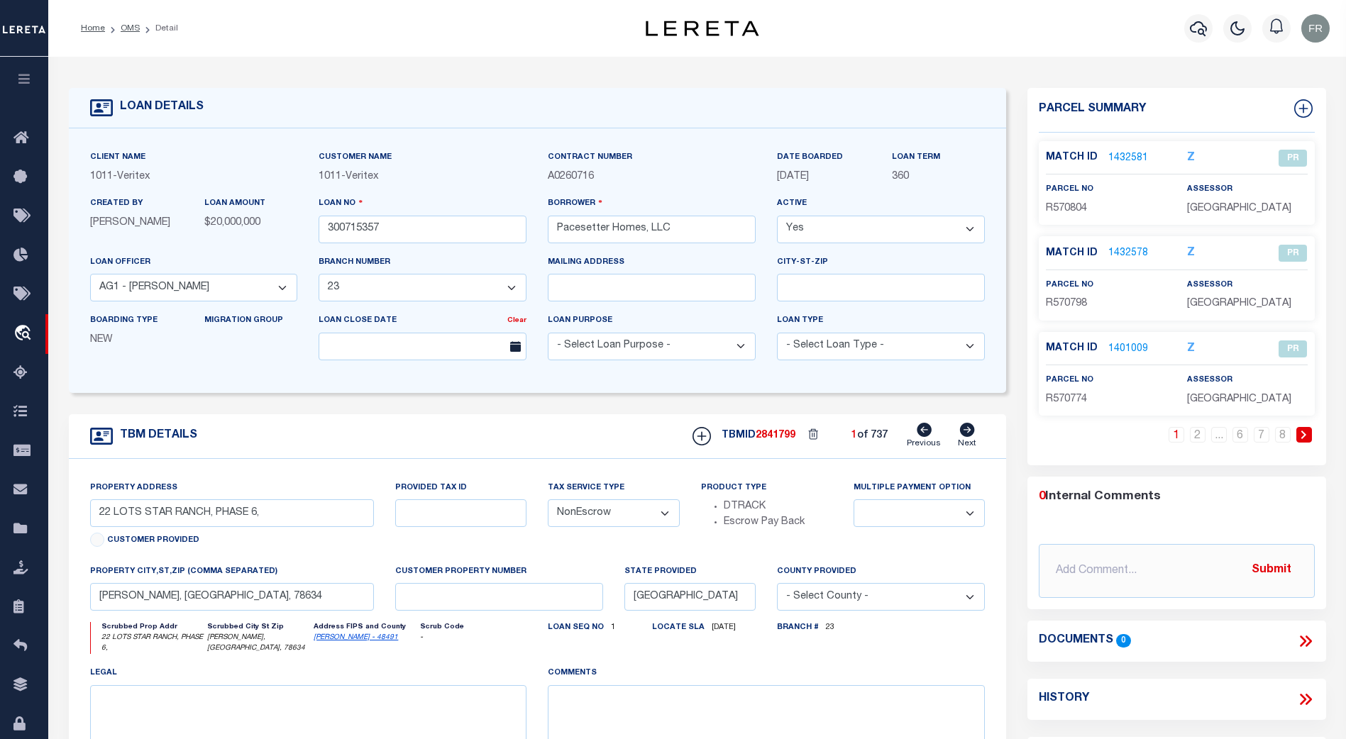
click at [1124, 155] on link "1432581" at bounding box center [1128, 158] width 40 height 15
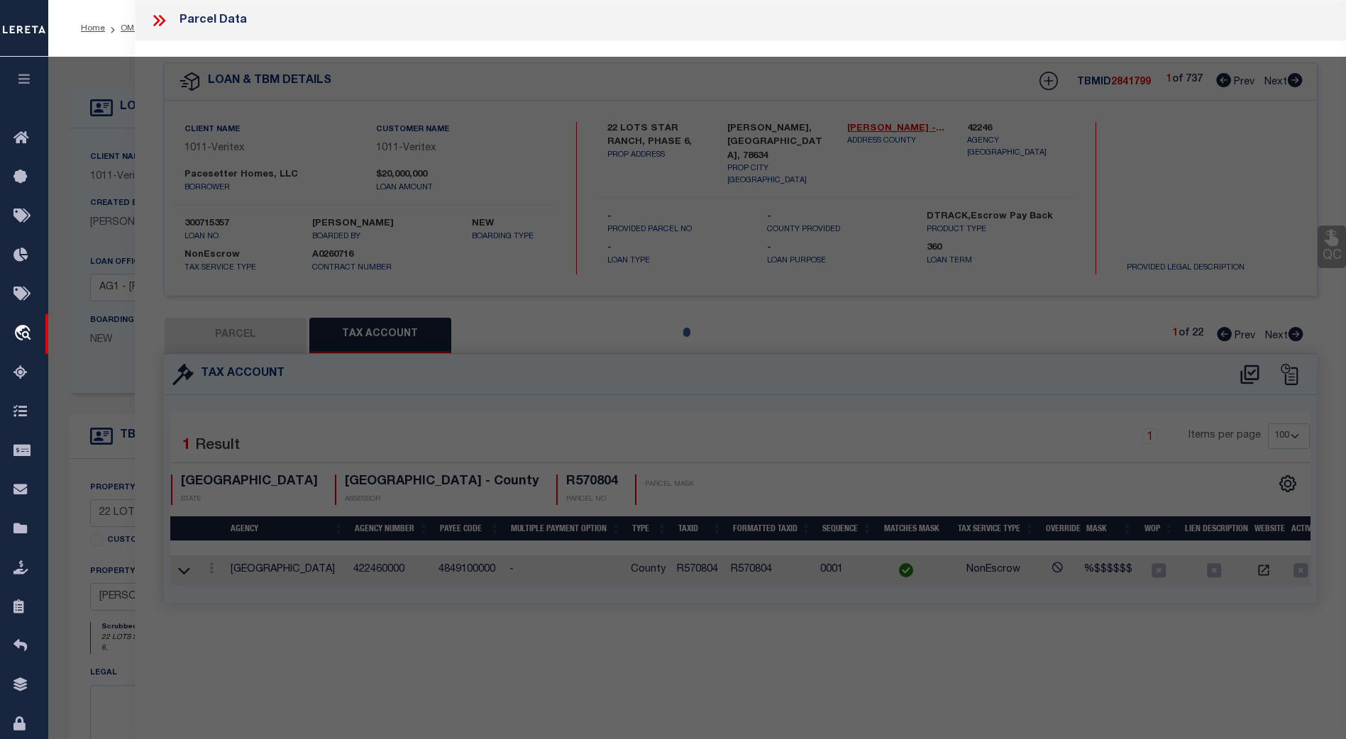
select select "AS"
checkbox input "false"
select select "PR"
type input "FLOWERS, AMANDA NOELLE"
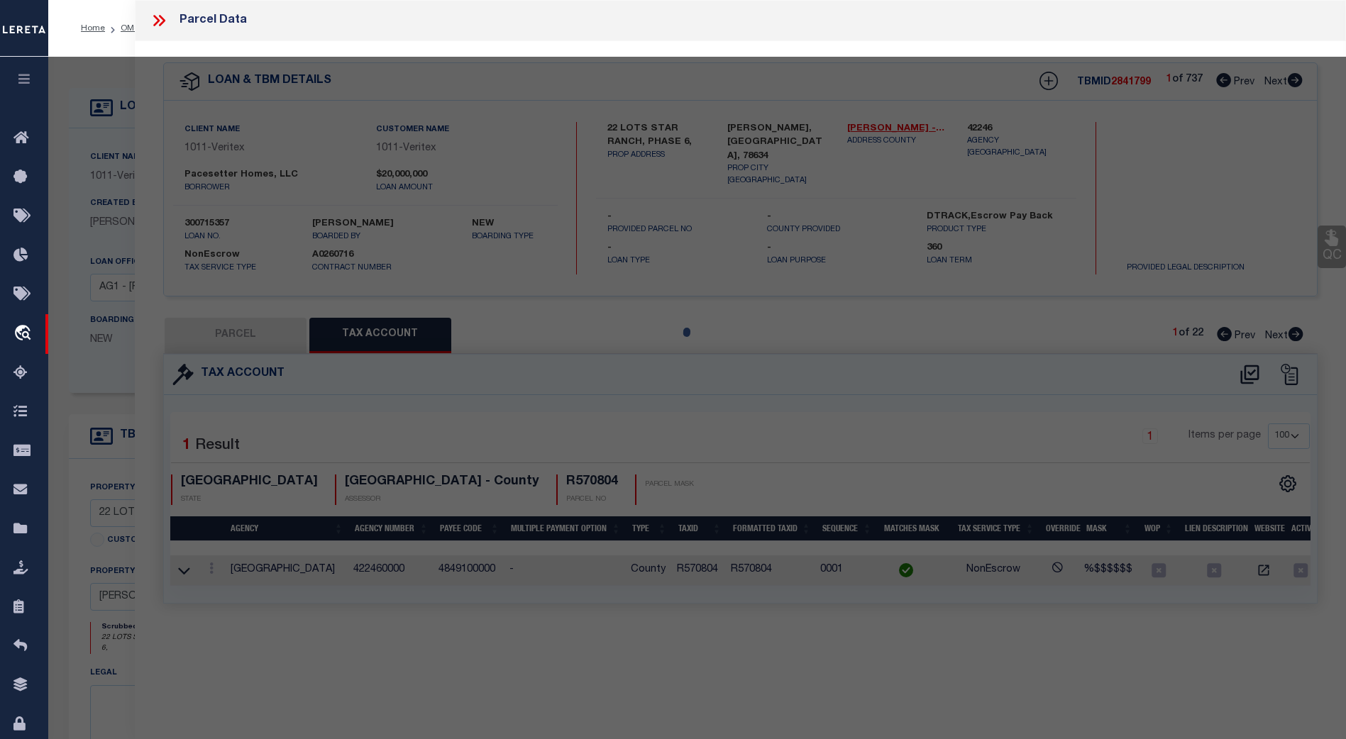
select select
type input "113 FINSTOWN ST,"
type input "HUTTO TX 78634"
type textarea "S11746 - STAR RANCH SEC 7 PH 6, BLOCK O, Lot 13"
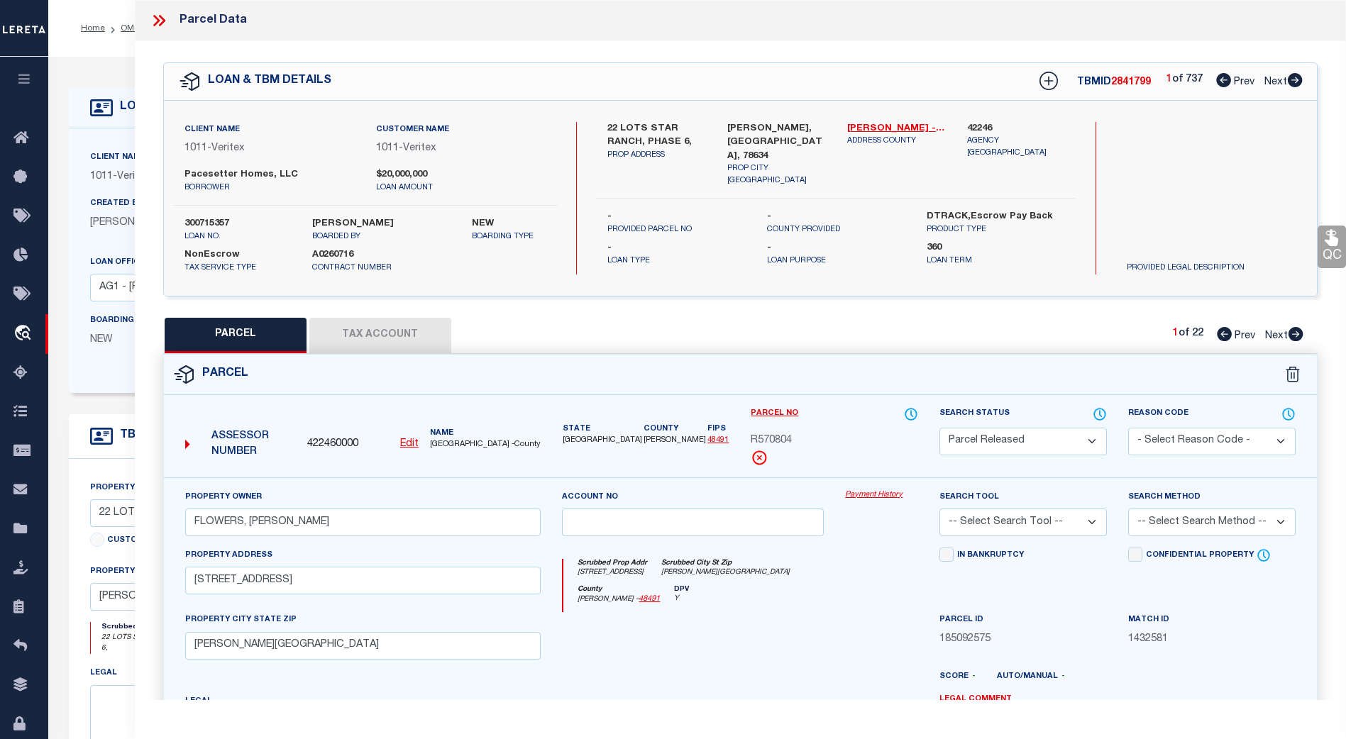
drag, startPoint x: 383, startPoint y: 334, endPoint x: 484, endPoint y: 340, distance: 100.9
click at [383, 334] on button "Tax Account" at bounding box center [380, 335] width 142 height 35
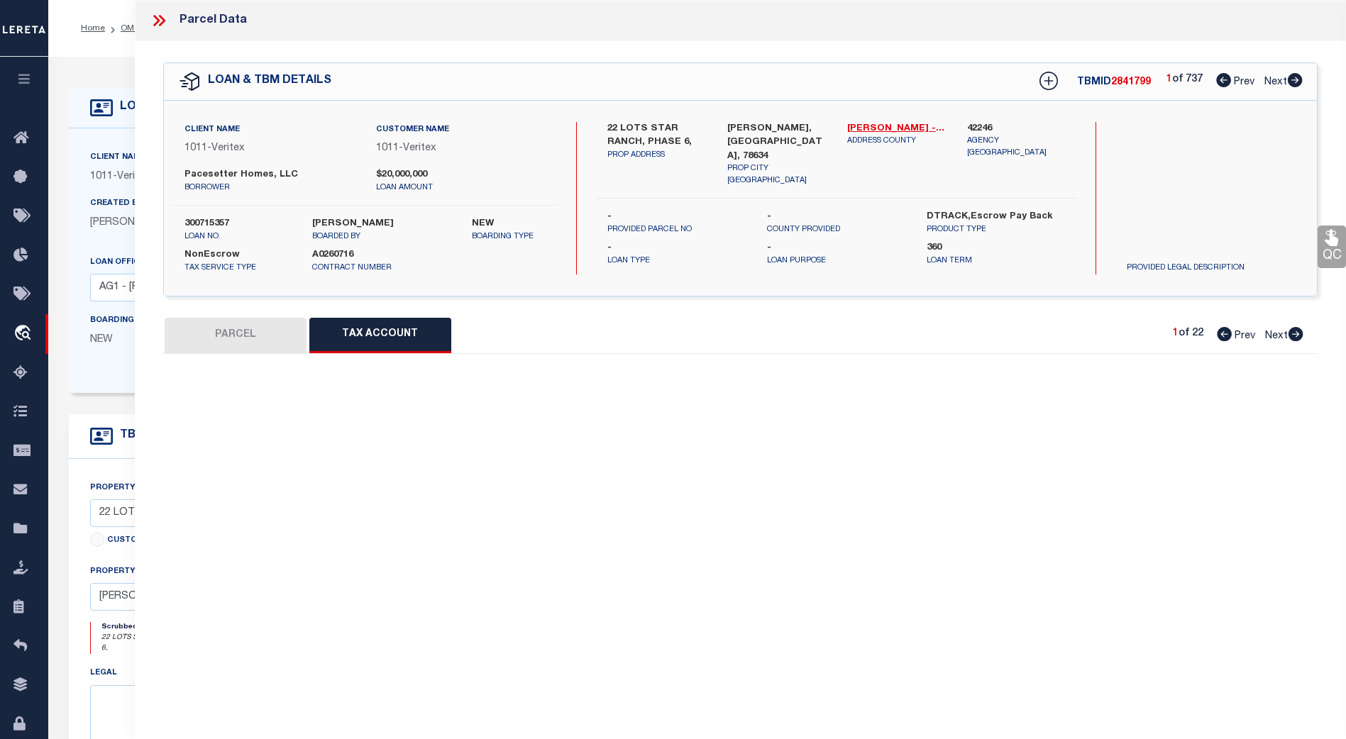
select select "100"
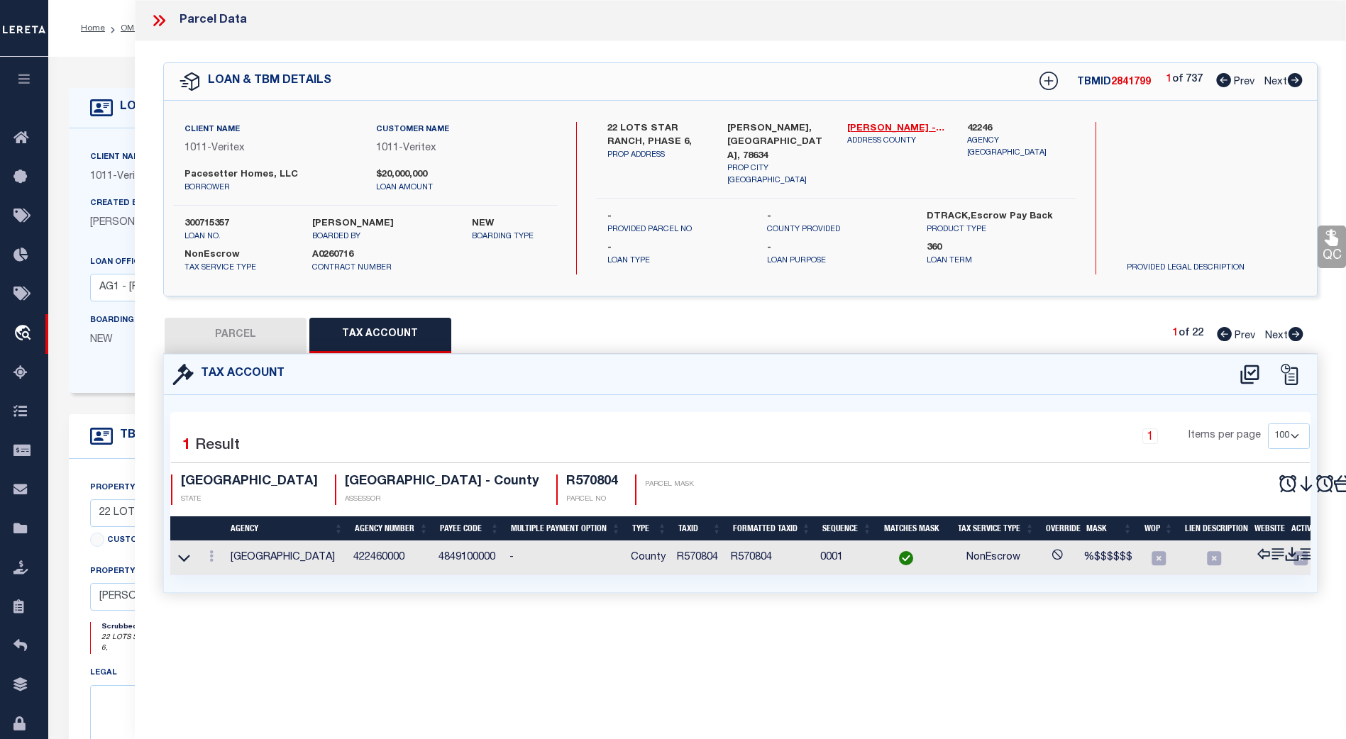
click at [1244, 370] on icon at bounding box center [1249, 374] width 23 height 23
select select "100"
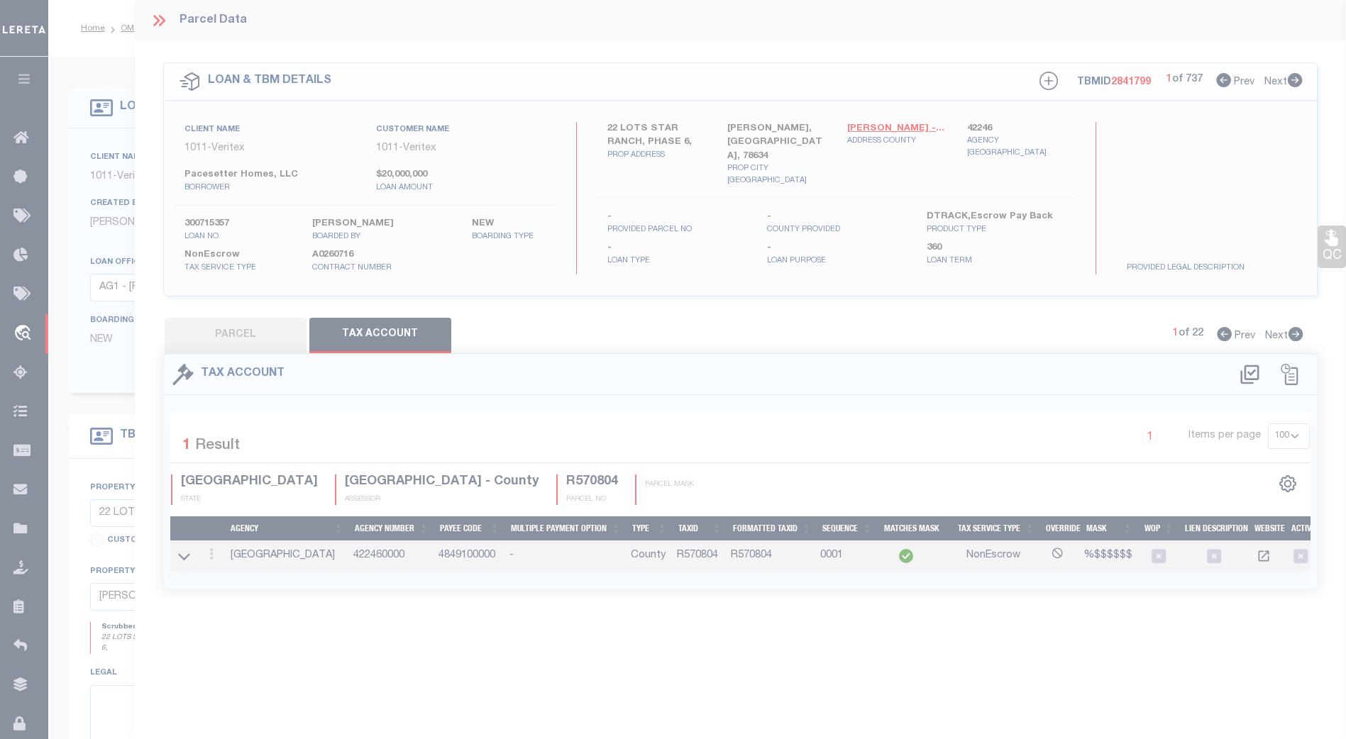
select select "100"
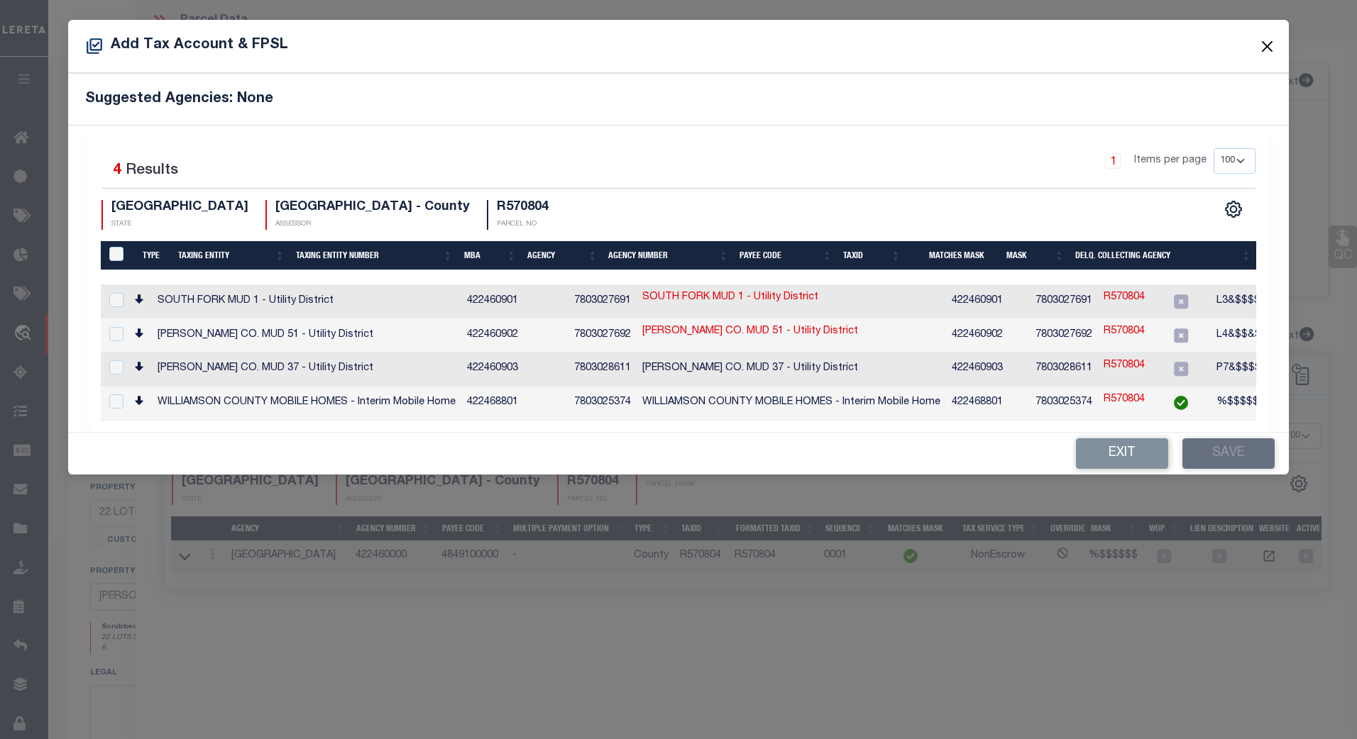
click at [1269, 48] on button "Close" at bounding box center [1266, 46] width 18 height 18
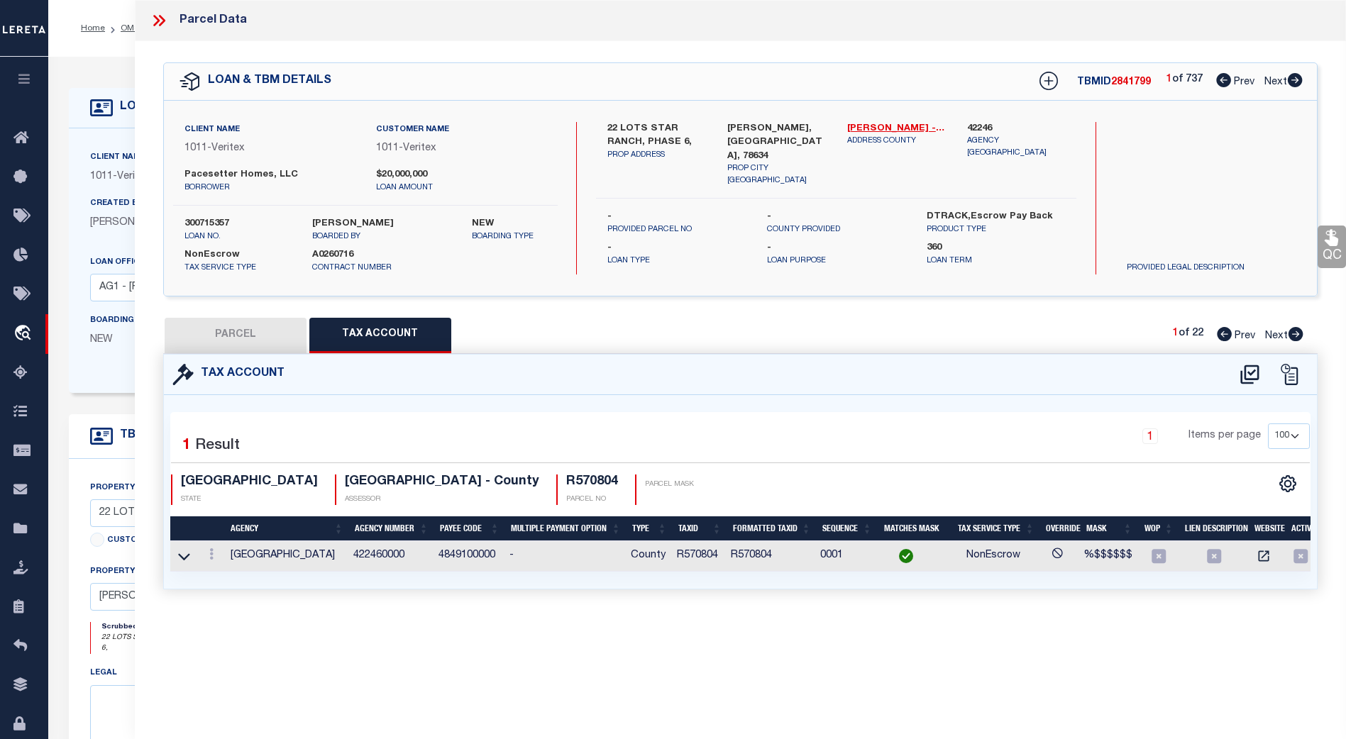
click at [155, 21] on icon at bounding box center [159, 20] width 18 height 18
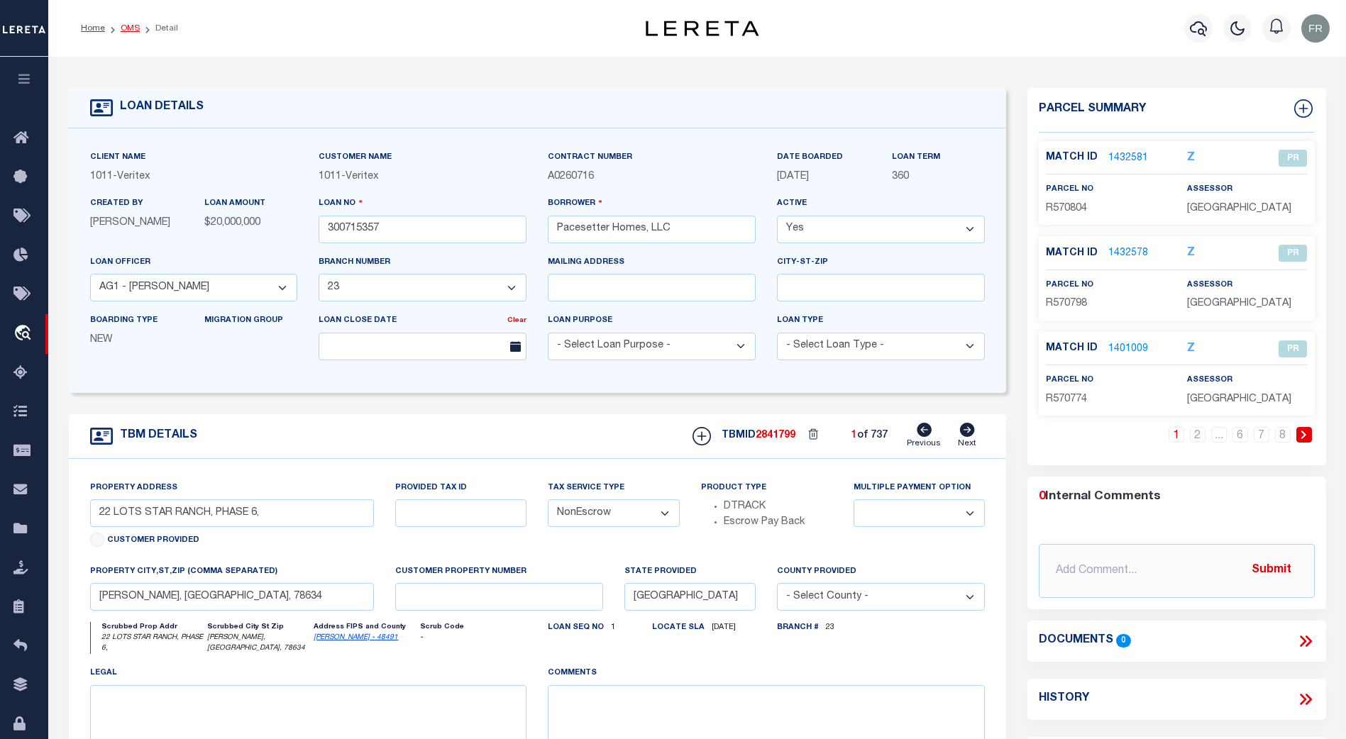
click at [133, 27] on link "OMS" at bounding box center [130, 28] width 19 height 9
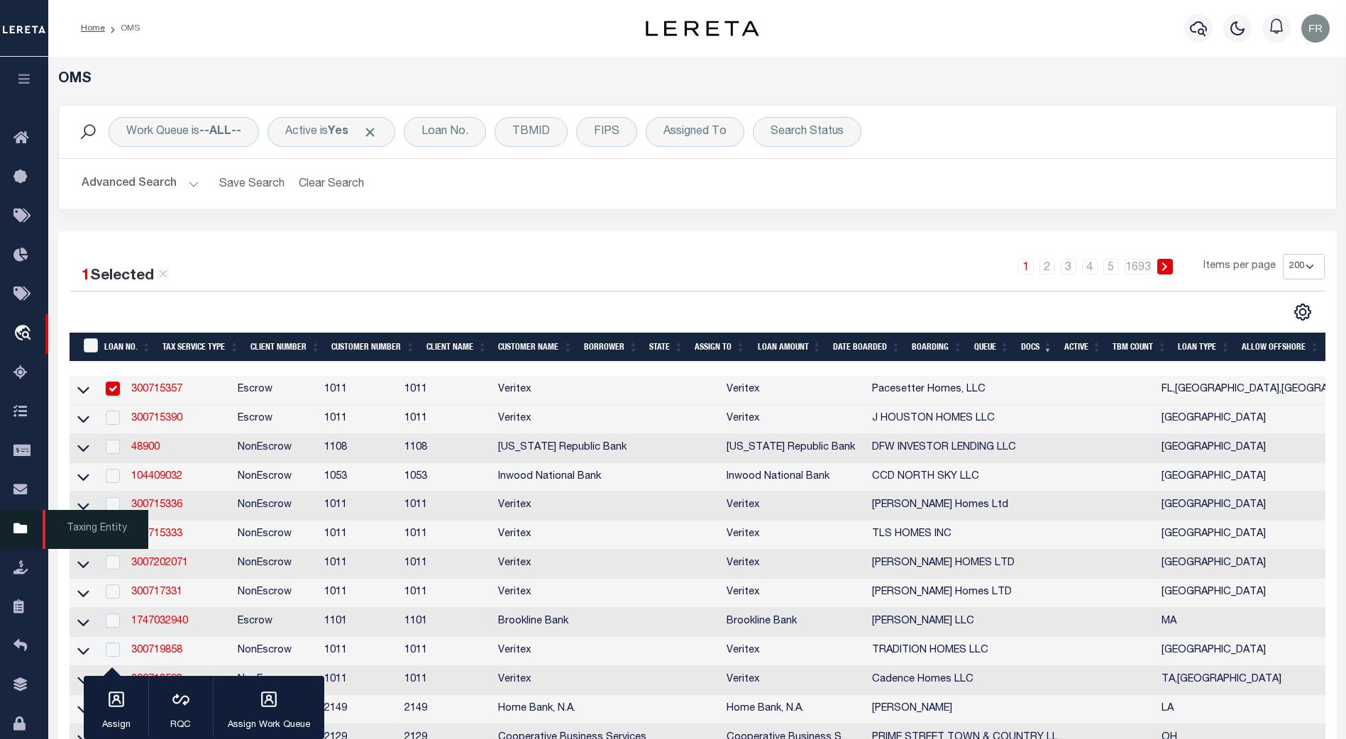
click at [19, 532] on icon at bounding box center [24, 530] width 23 height 18
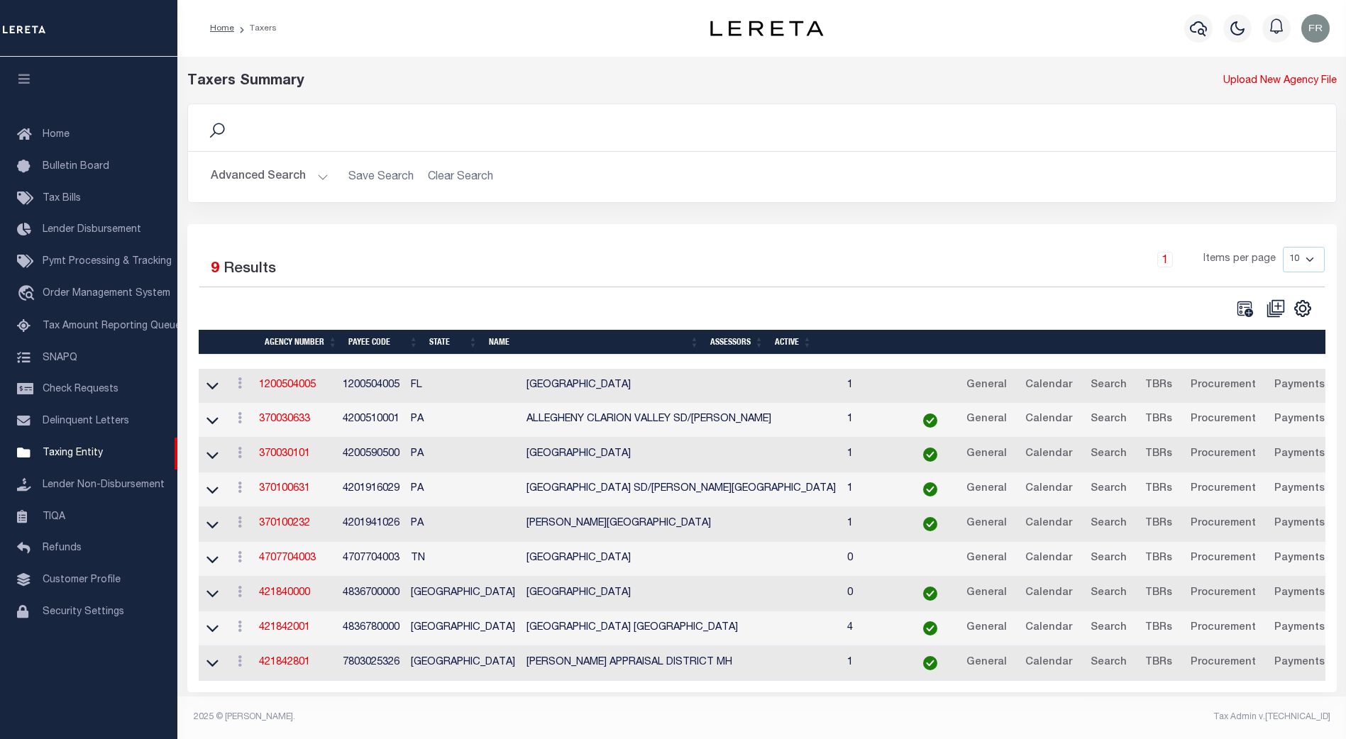
click at [324, 175] on button "Advanced Search" at bounding box center [270, 177] width 118 height 28
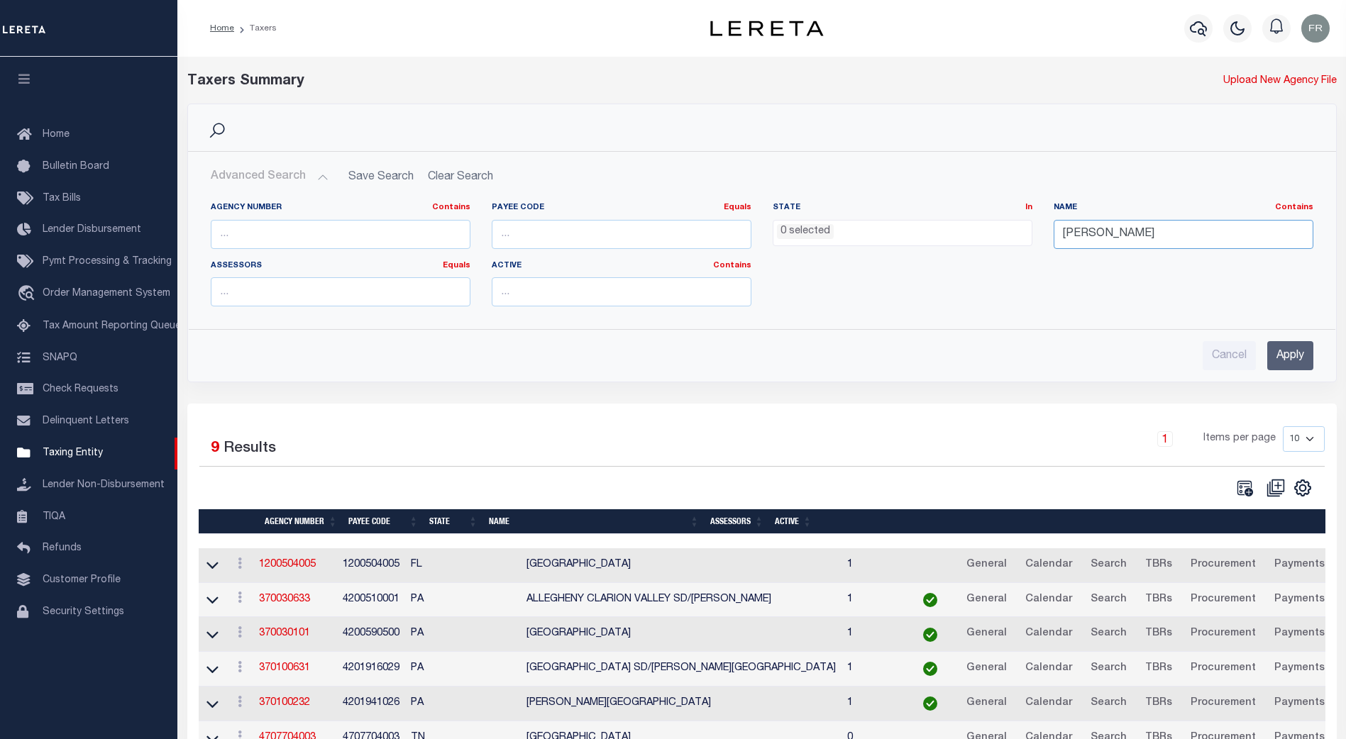
drag, startPoint x: 1115, startPoint y: 230, endPoint x: 1014, endPoint y: 238, distance: 101.8
click at [1014, 238] on div "Agency Number Contains Contains Is Payee Code Equals Equals Is Not Equal To Is …" at bounding box center [762, 260] width 1124 height 116
type input "anderson"
click at [990, 298] on div "Agency Number Contains Contains Is Payee Code Equals Equals Is Not Equal To Is …" at bounding box center [762, 260] width 1124 height 116
click at [802, 237] on li "0 selected" at bounding box center [805, 232] width 57 height 16
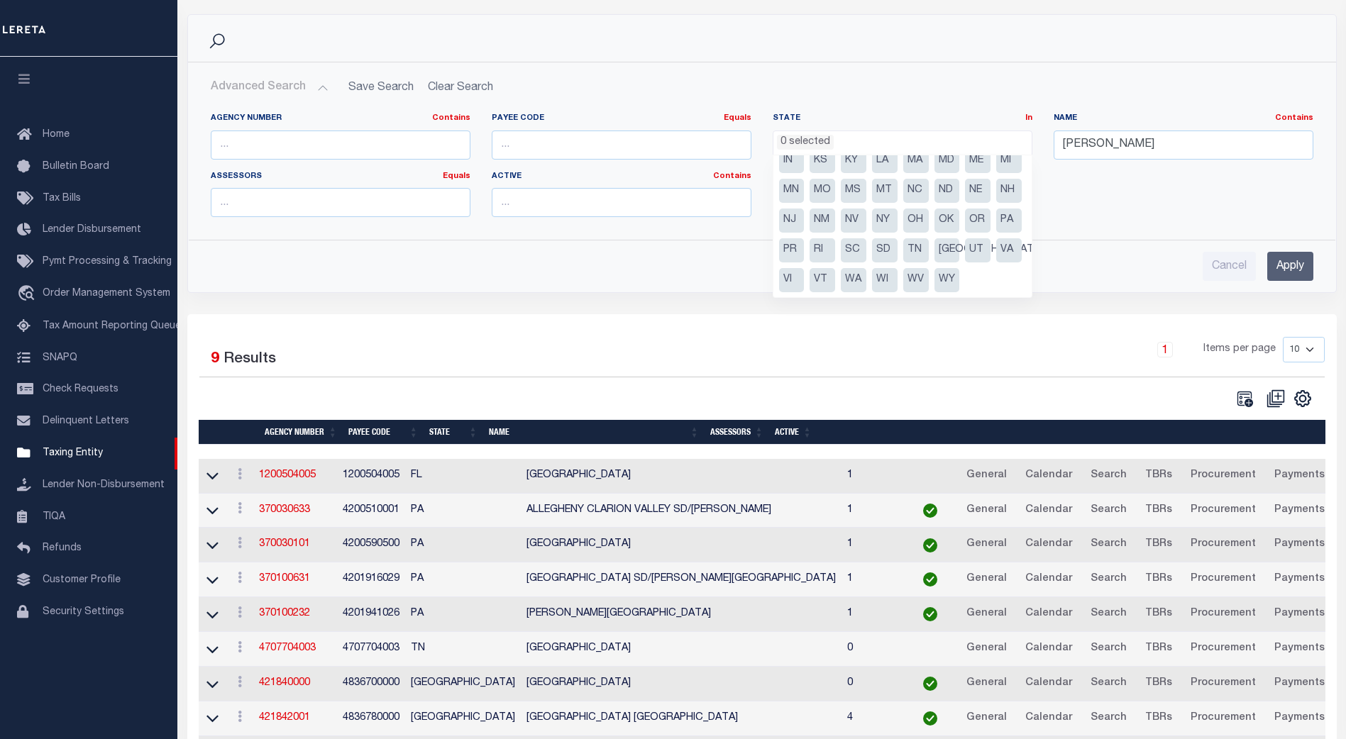
scroll to position [90, 0]
click at [934, 248] on li "[GEOGRAPHIC_DATA]" at bounding box center [947, 250] width 26 height 24
select select "[GEOGRAPHIC_DATA]"
click at [1085, 220] on div "Agency Number Contains Contains Is Payee Code Equals Equals Is Not Equal To Is …" at bounding box center [762, 170] width 1124 height 116
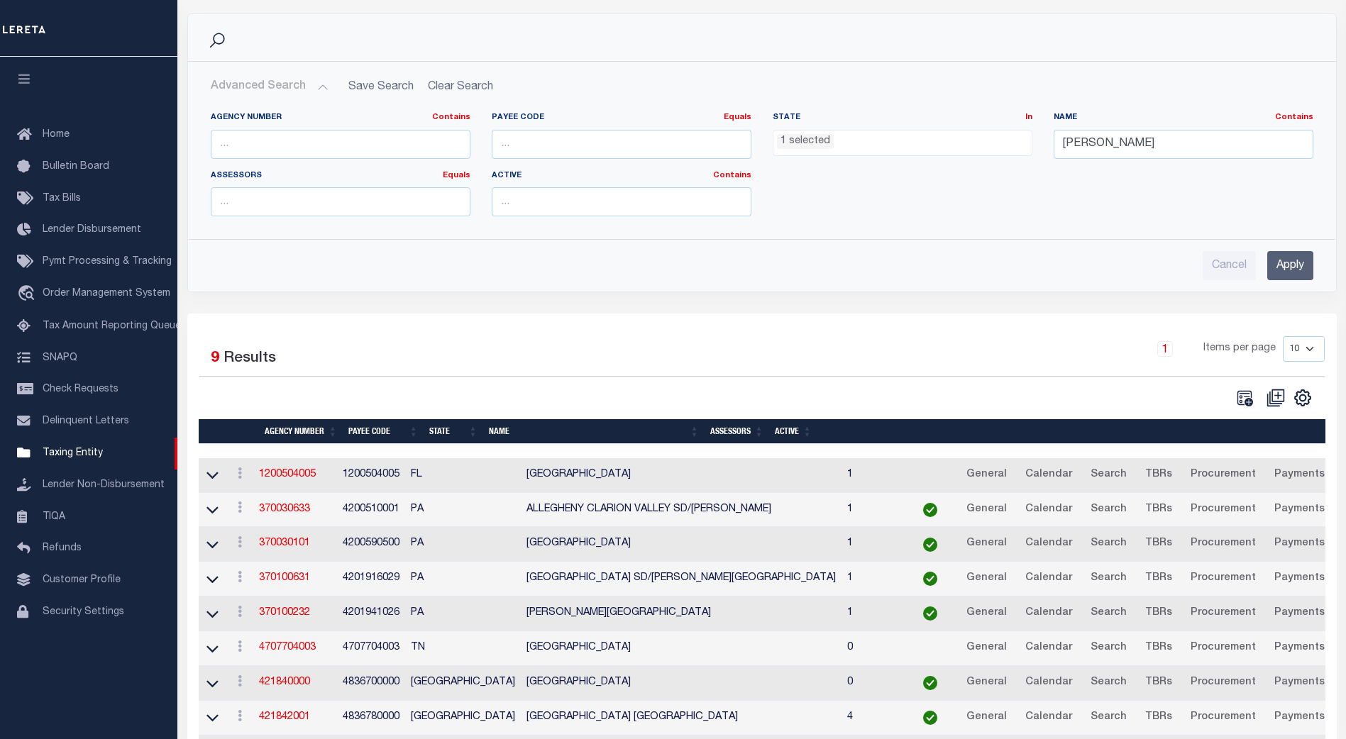
click at [1290, 266] on input "Apply" at bounding box center [1290, 265] width 46 height 29
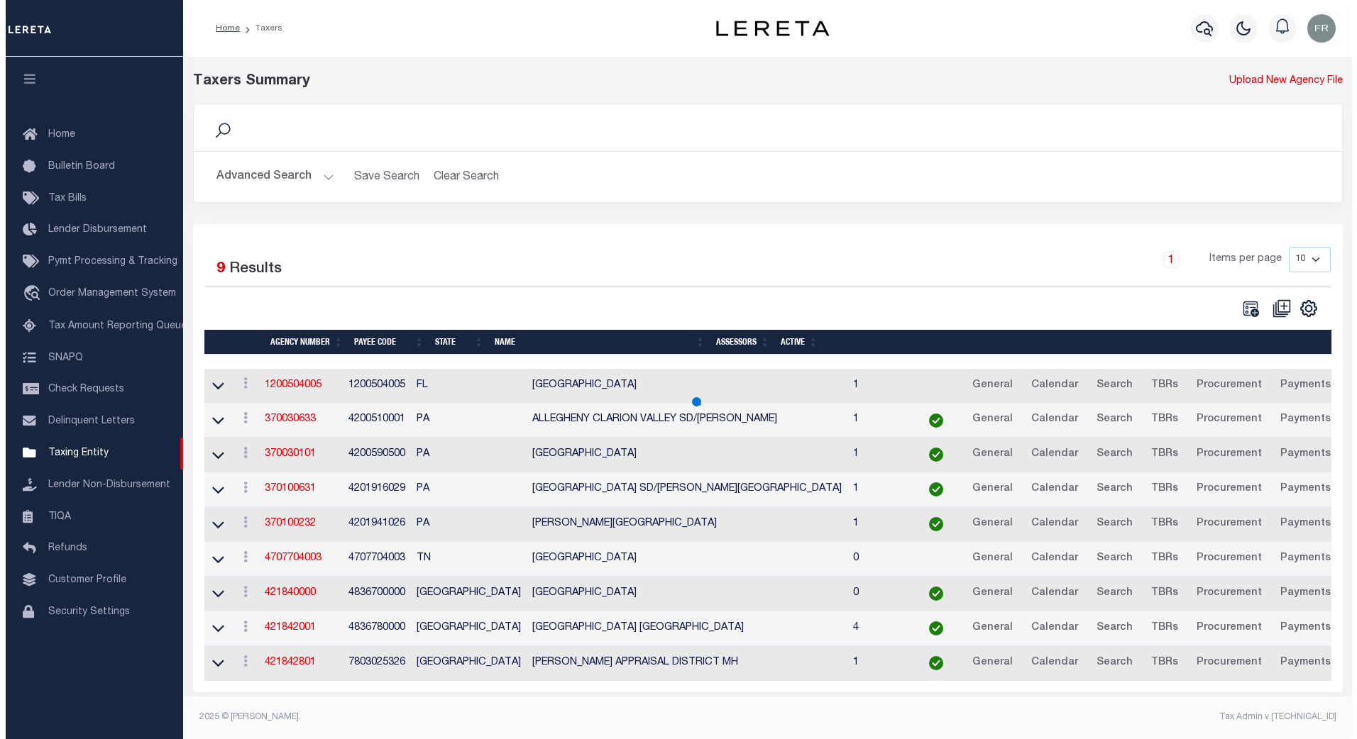
scroll to position [0, 0]
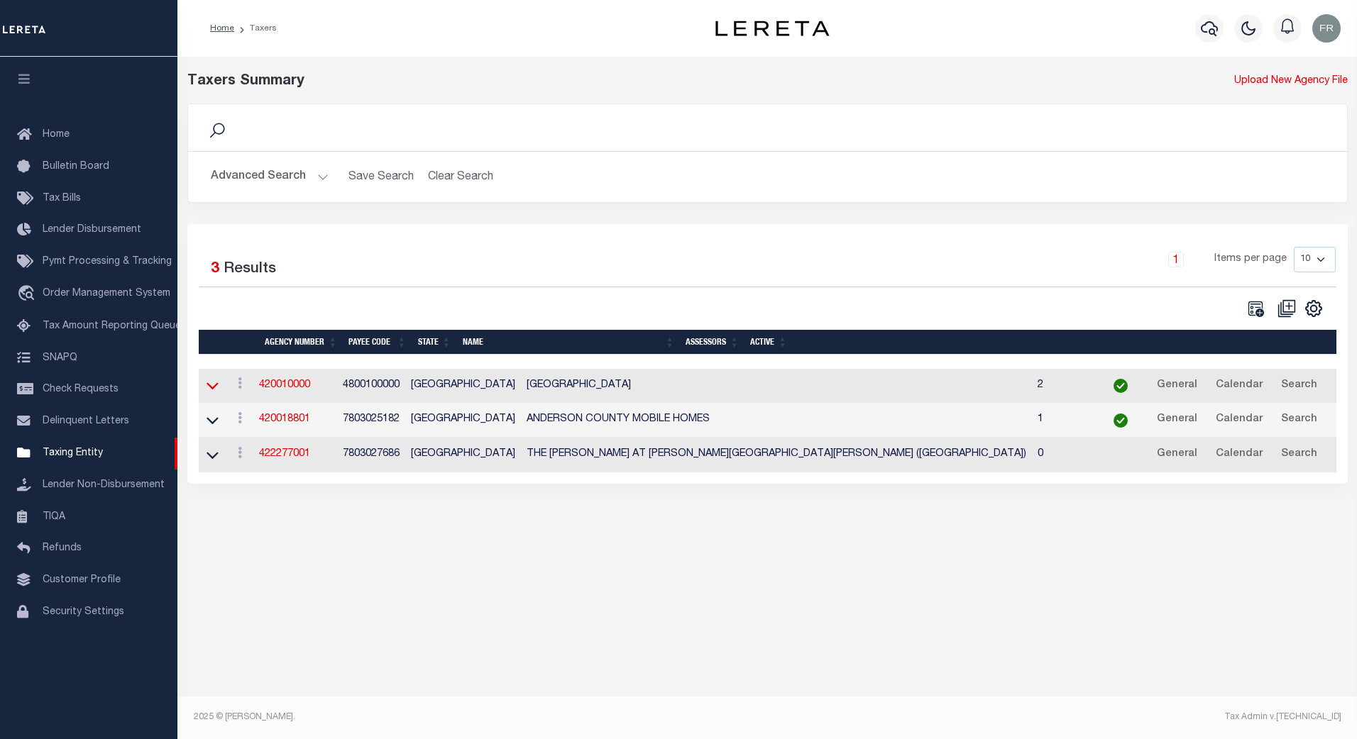
click at [209, 391] on icon at bounding box center [212, 385] width 12 height 15
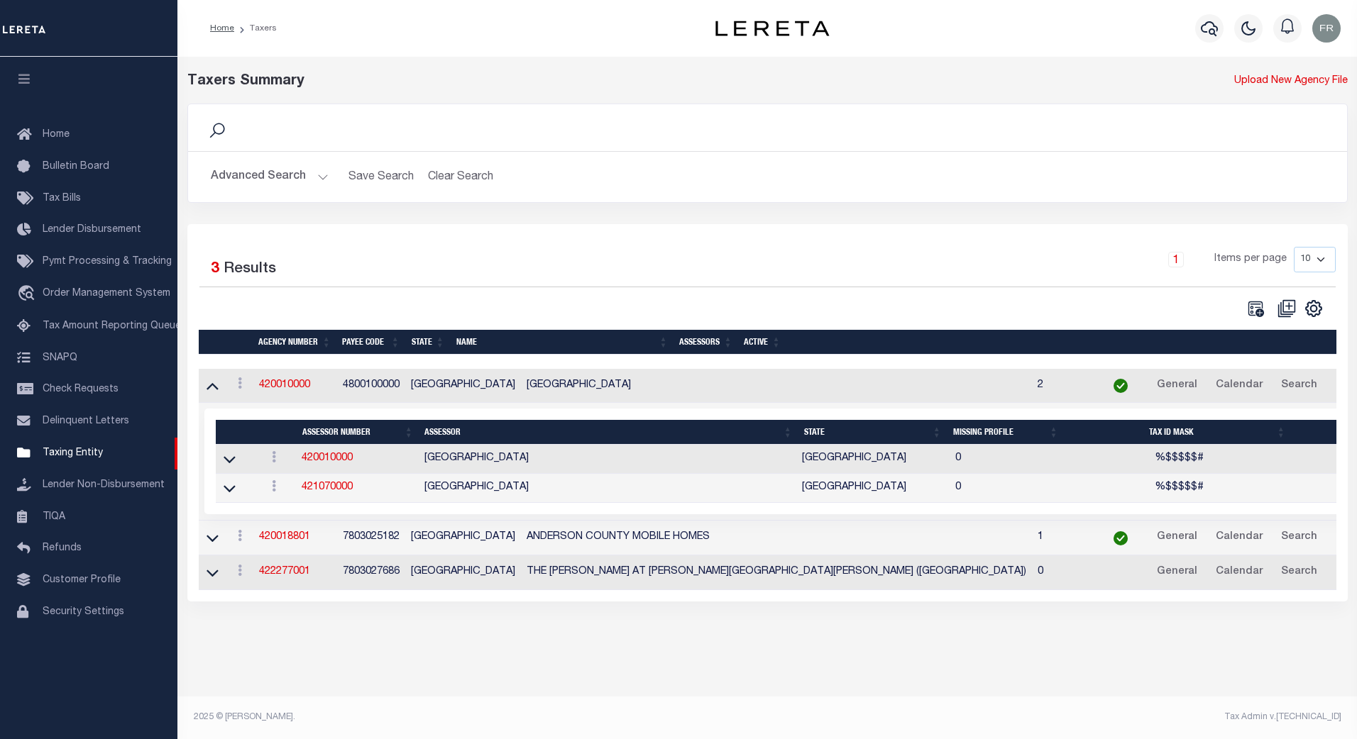
click at [289, 380] on td "420010000" at bounding box center [295, 386] width 84 height 35
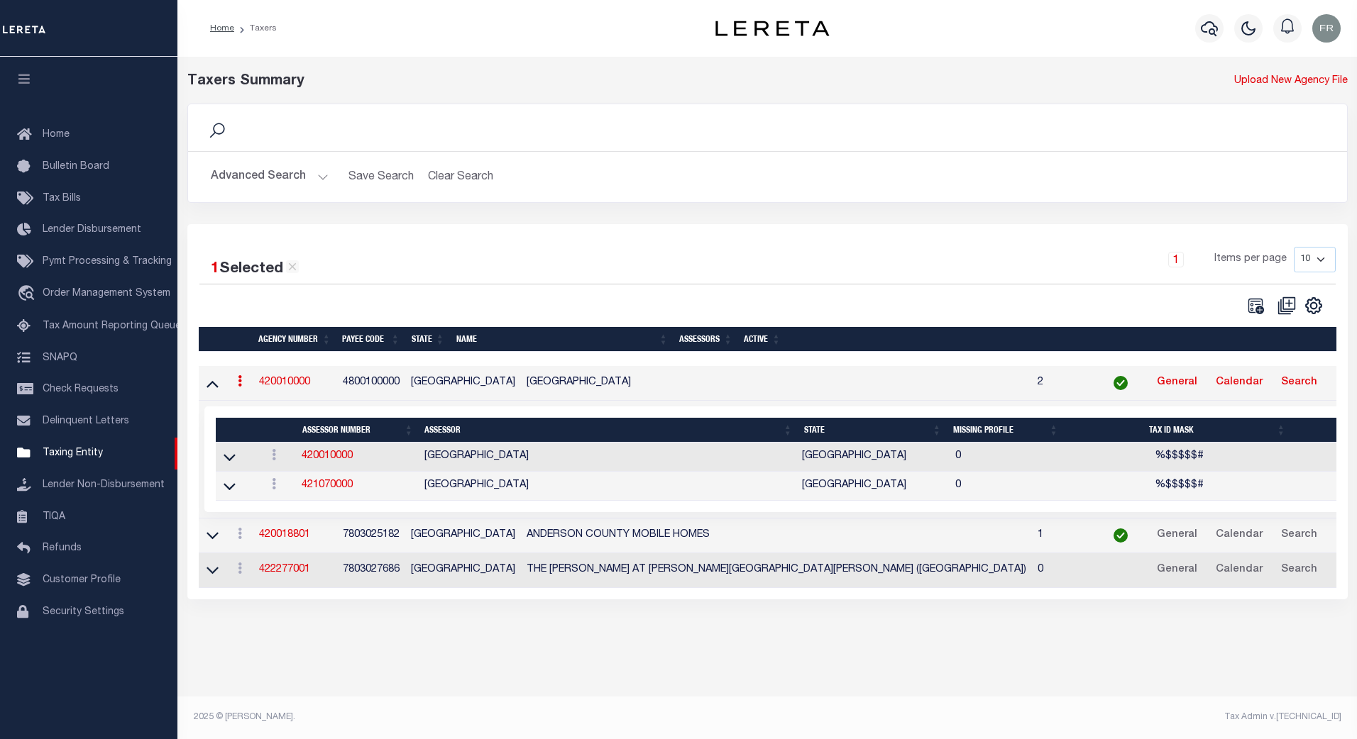
click at [297, 383] on link "420010000" at bounding box center [284, 382] width 51 height 10
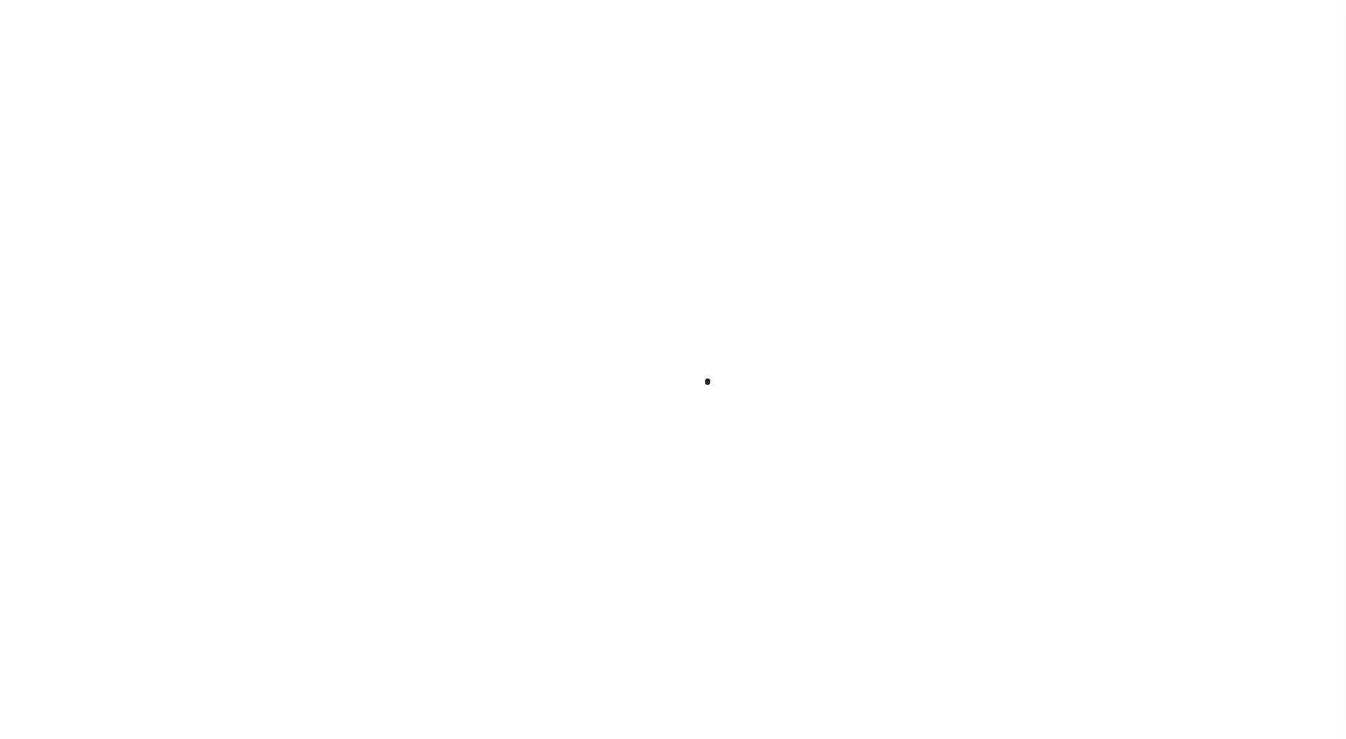
select select
checkbox input "false"
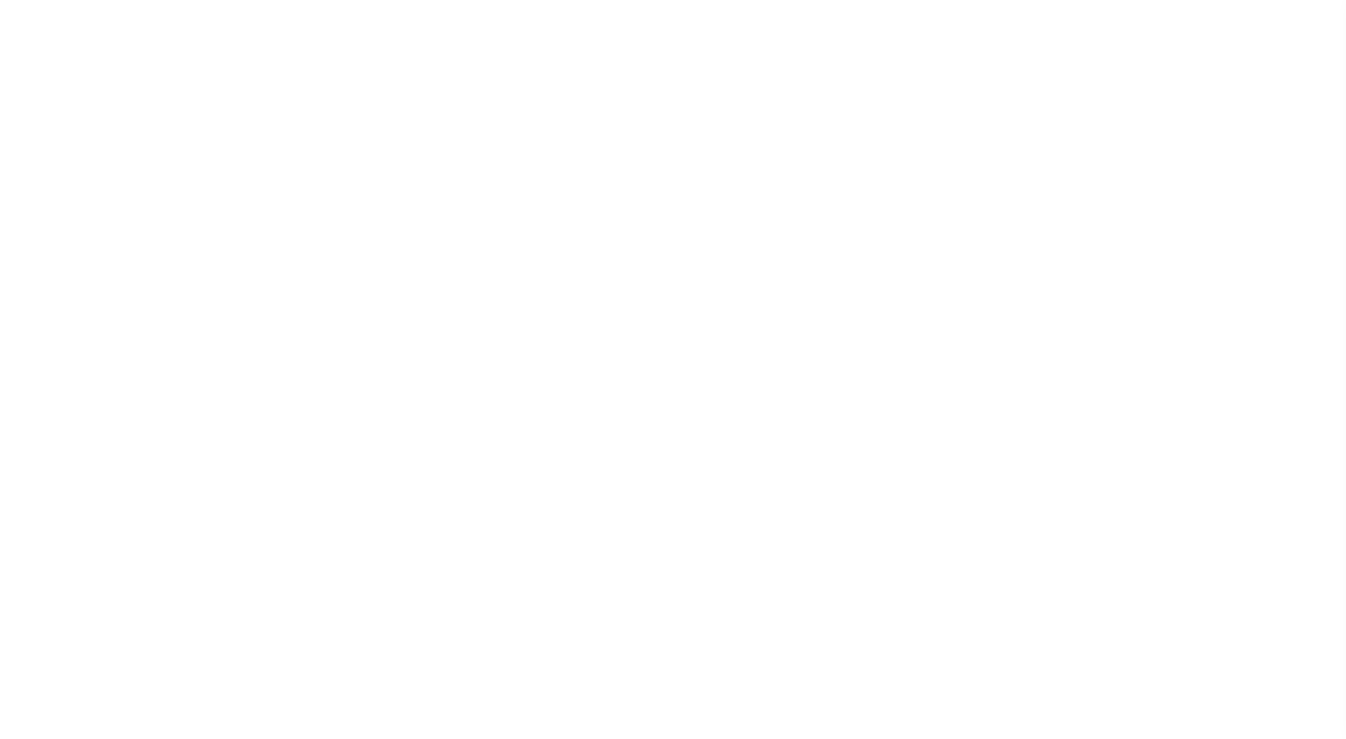
checkbox input "false"
type input "4800100000"
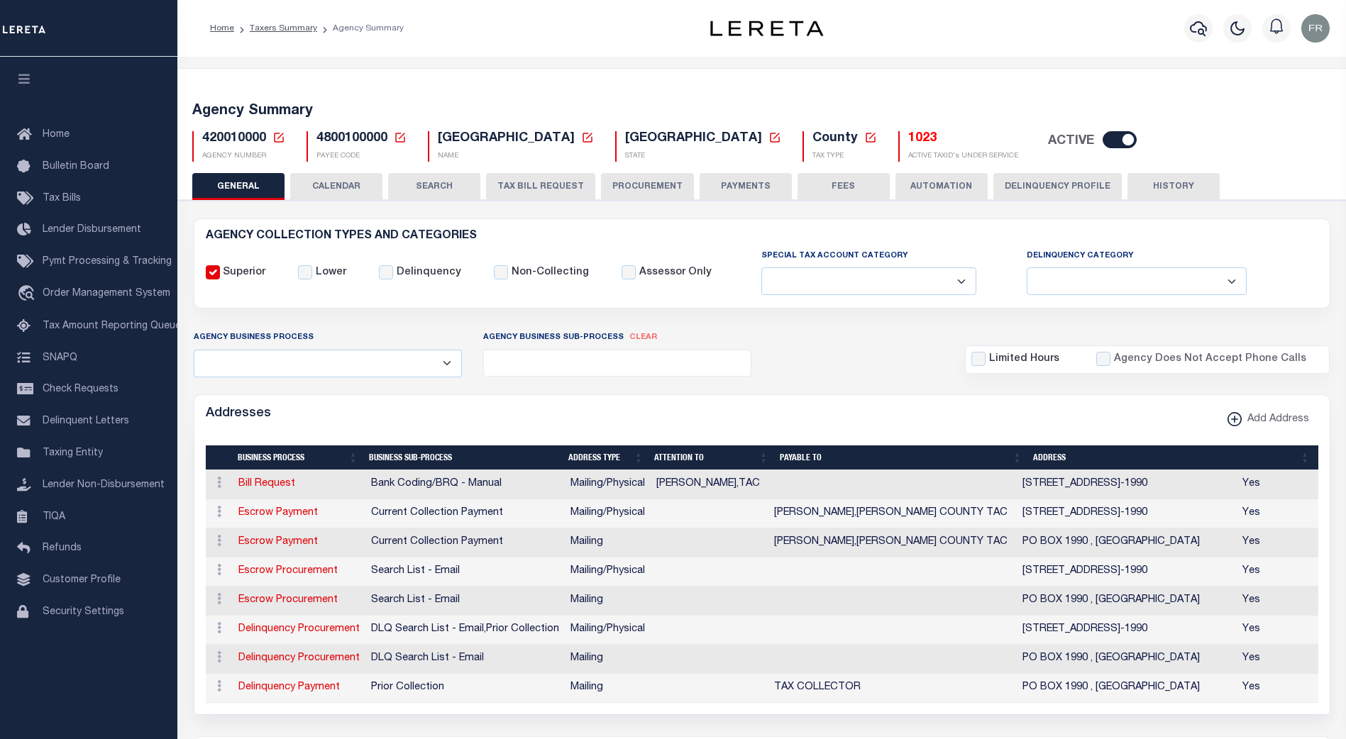
click at [908, 140] on h5 "1023" at bounding box center [963, 139] width 110 height 16
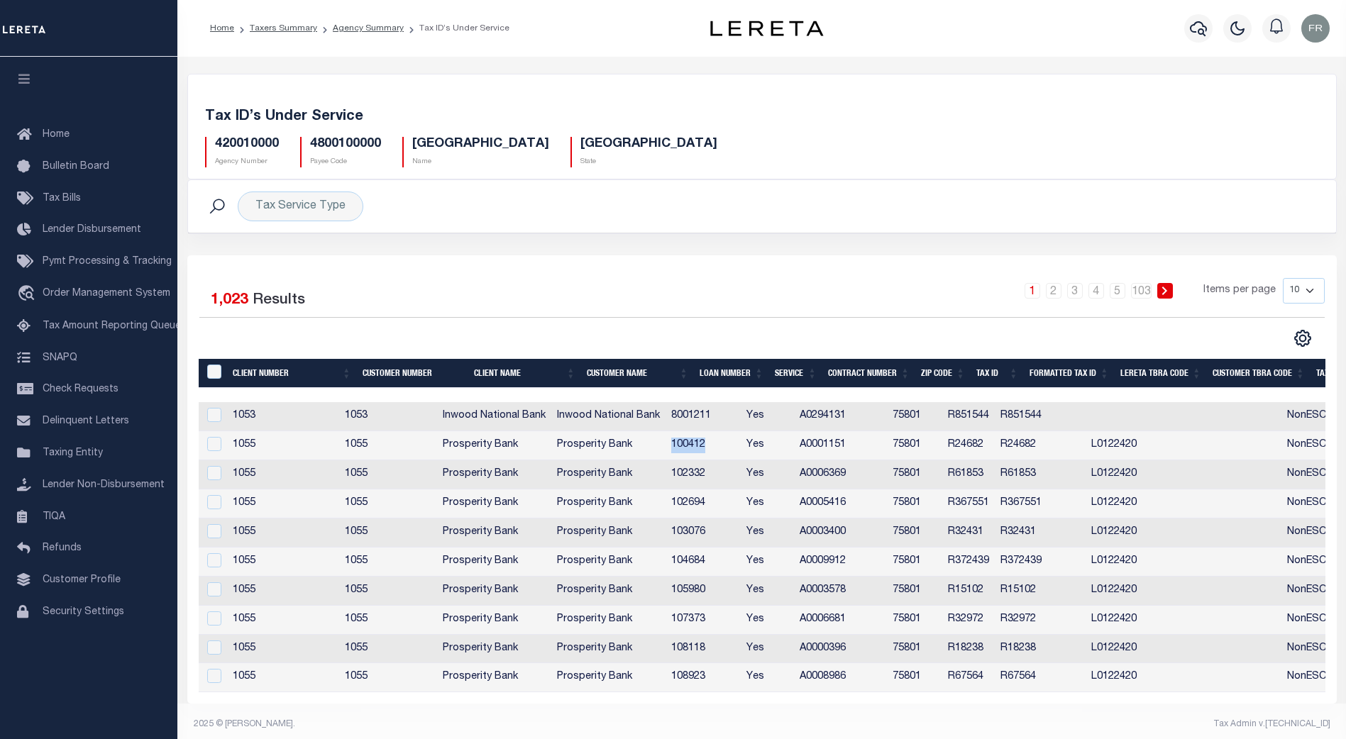
drag, startPoint x: 706, startPoint y: 445, endPoint x: 742, endPoint y: 443, distance: 36.2
click at [741, 443] on td "100412" at bounding box center [703, 445] width 75 height 29
checkbox input "true"
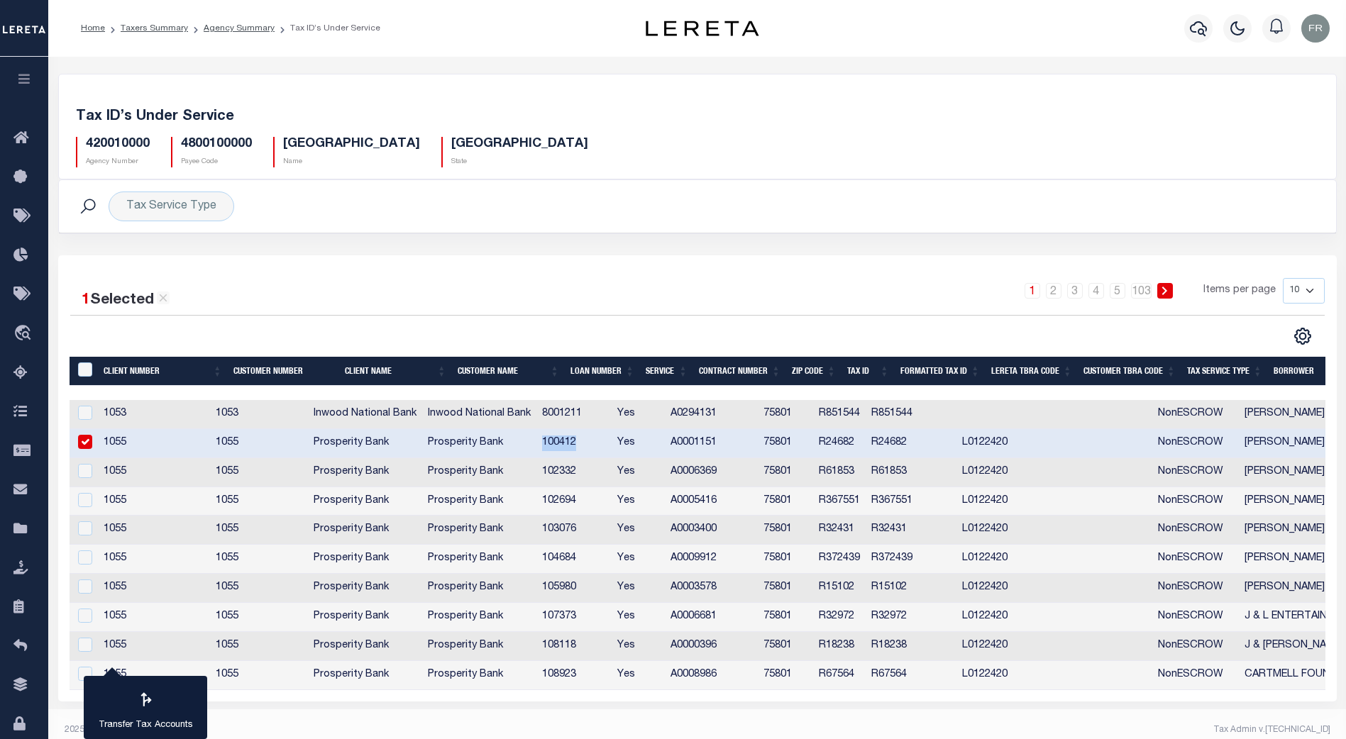
copy td "100412"
click at [27, 330] on icon "travel_explore" at bounding box center [24, 334] width 23 height 18
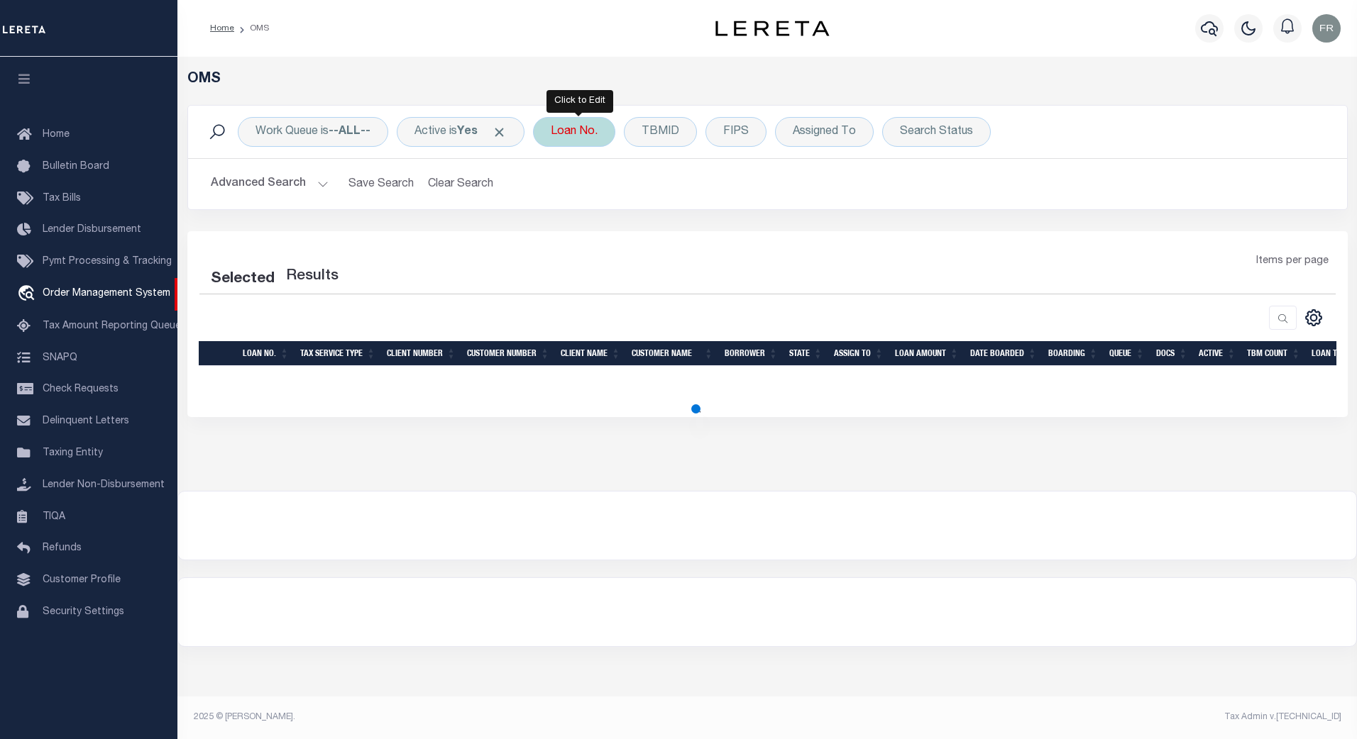
click at [587, 136] on div "Loan No." at bounding box center [574, 132] width 82 height 30
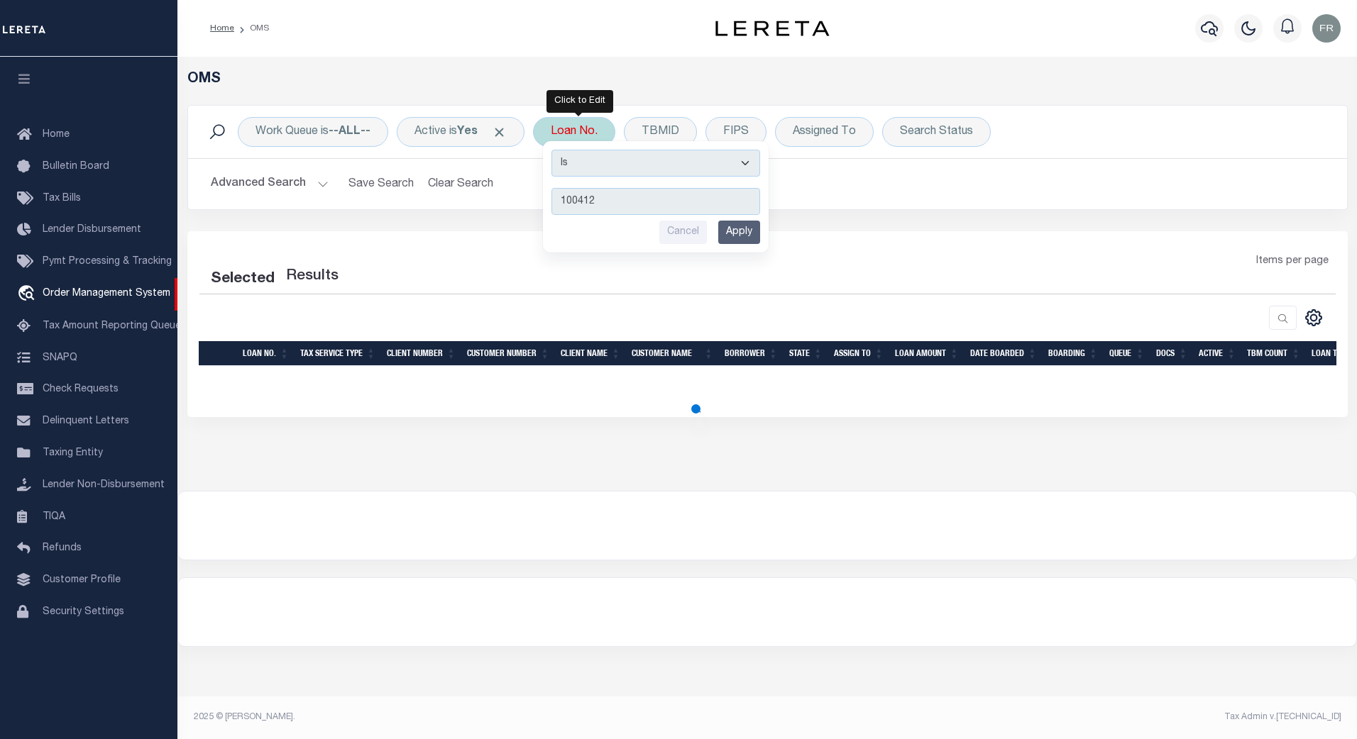
type input "100412"
click at [754, 231] on input "Apply" at bounding box center [739, 232] width 42 height 23
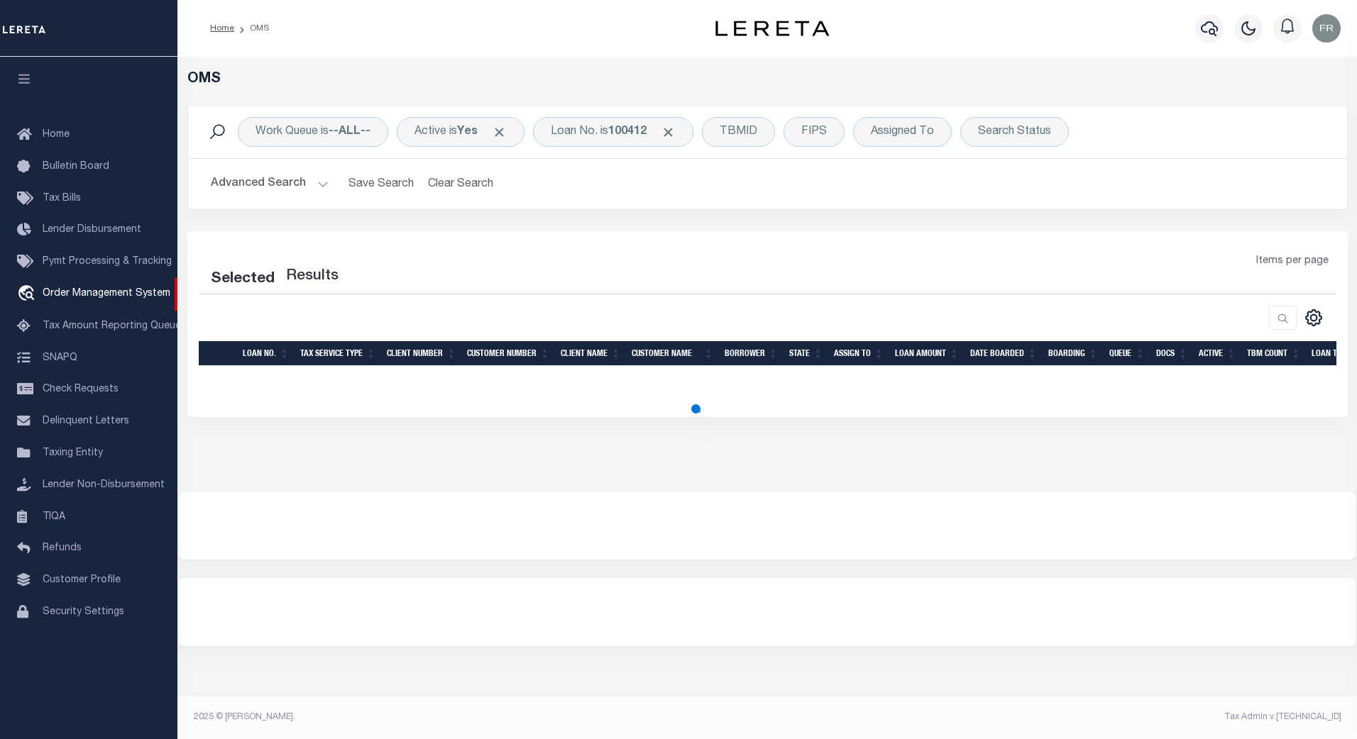
select select "200"
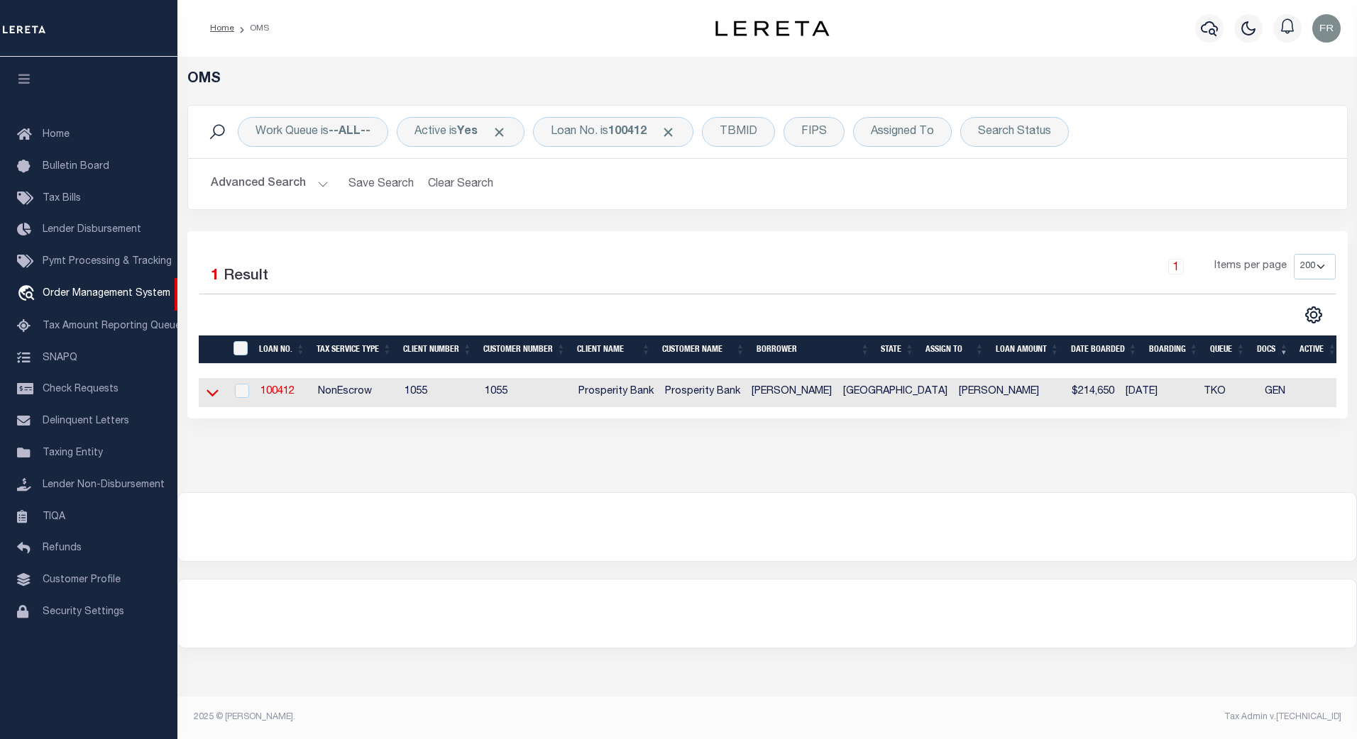
click at [209, 390] on icon at bounding box center [212, 392] width 12 height 15
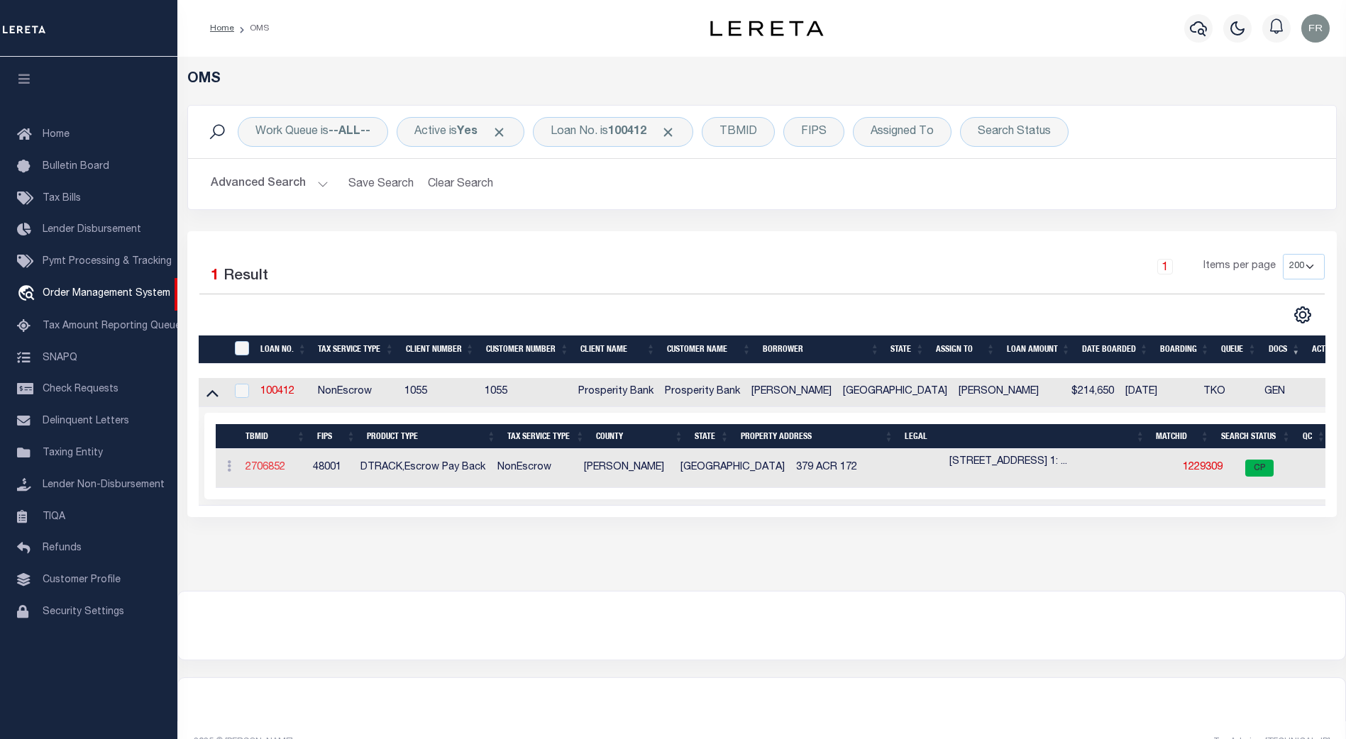
click at [266, 465] on link "2706852" at bounding box center [265, 468] width 40 height 10
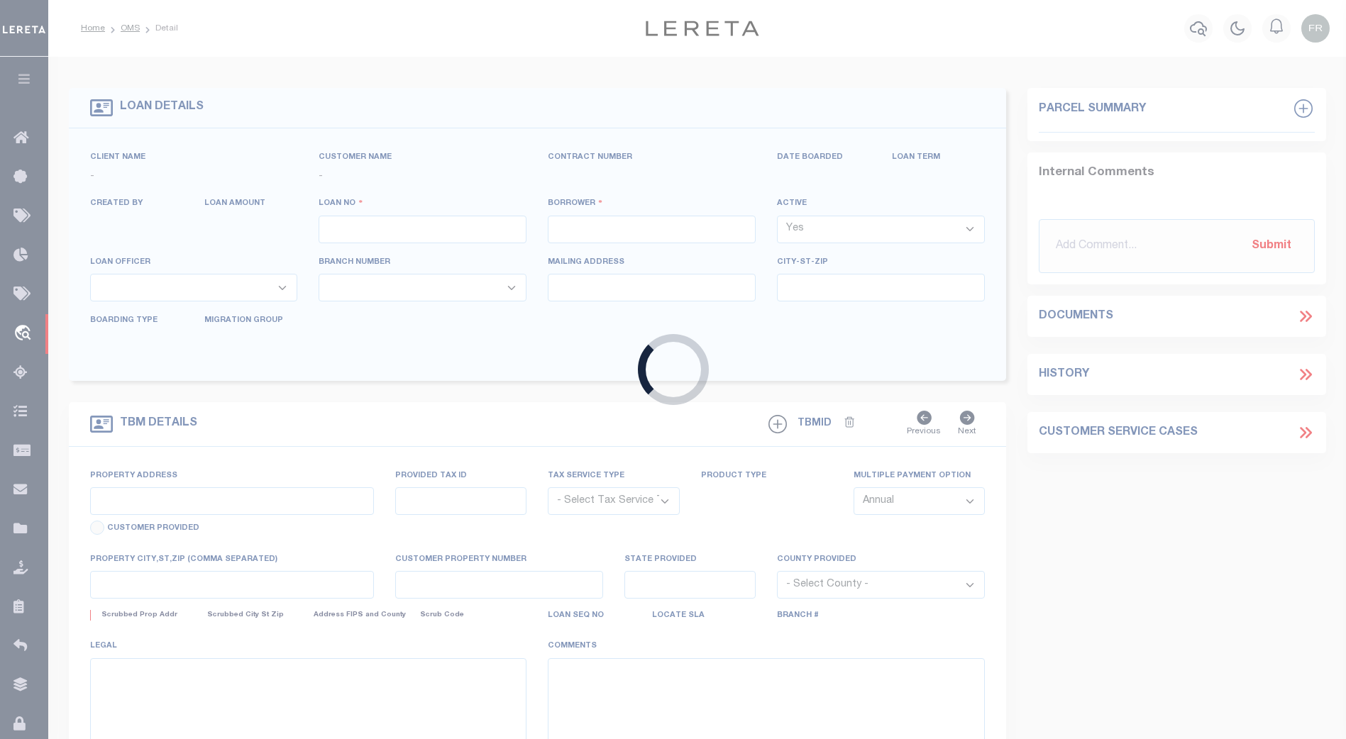
type input "100412"
type input "[PERSON_NAME]"
select select
type input "379 ACR 172"
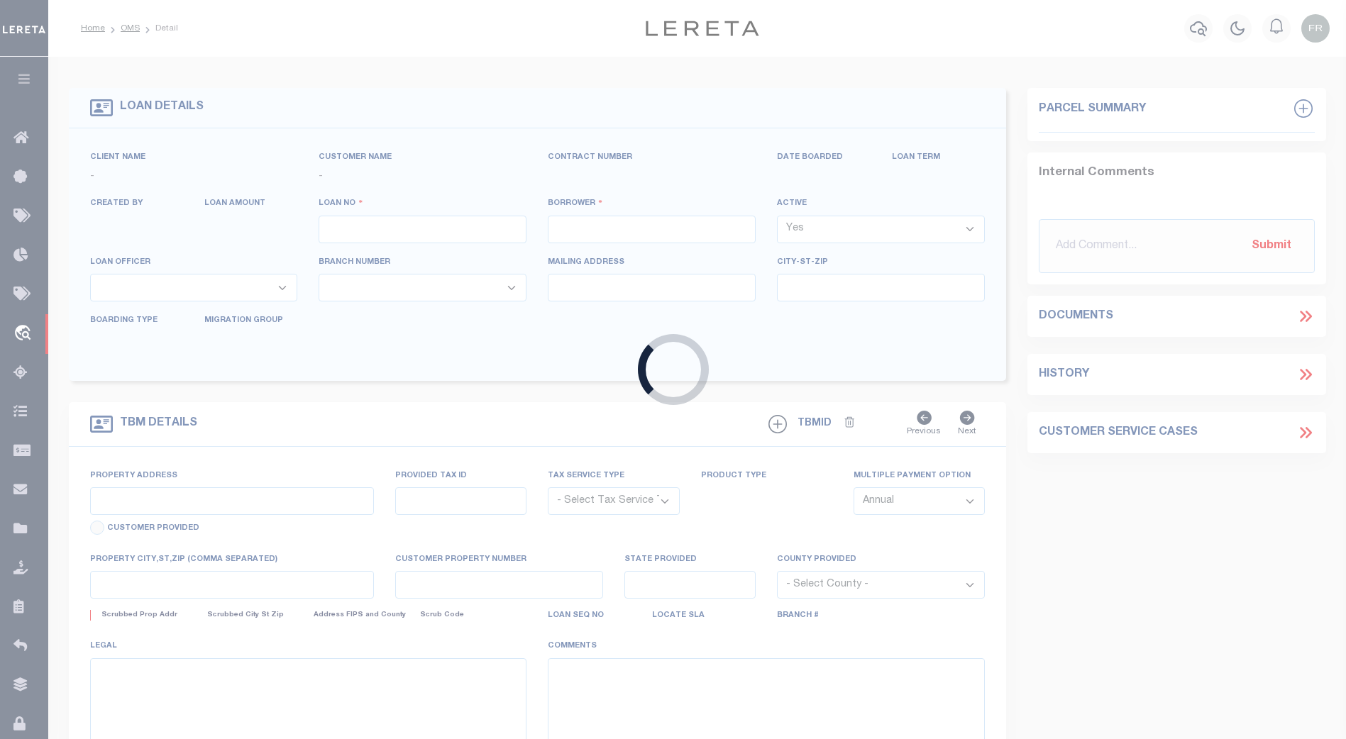
type input "ELKHART TX 75839"
select select "500"
select select "NonEscrow"
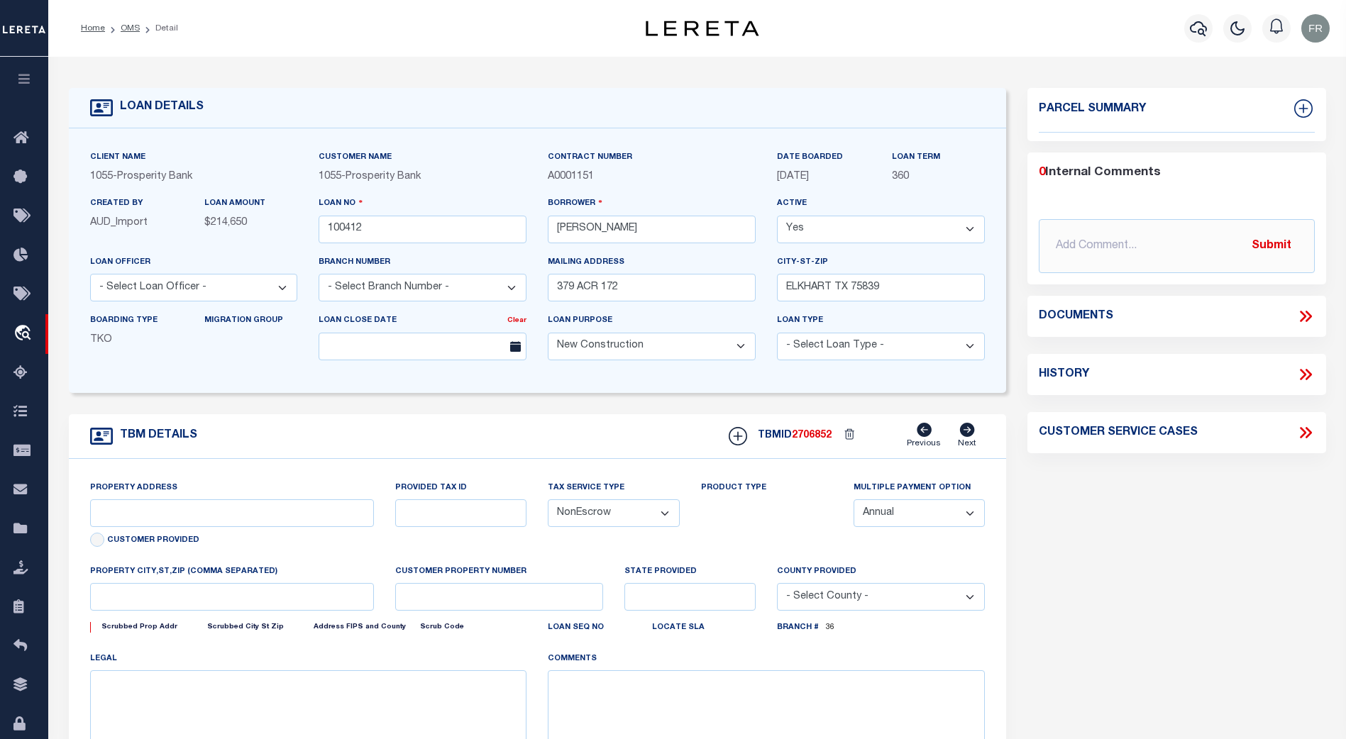
select select "10390"
select select "4078"
type input "379 ACR 172"
select select
type input "ELKHART TX 75839"
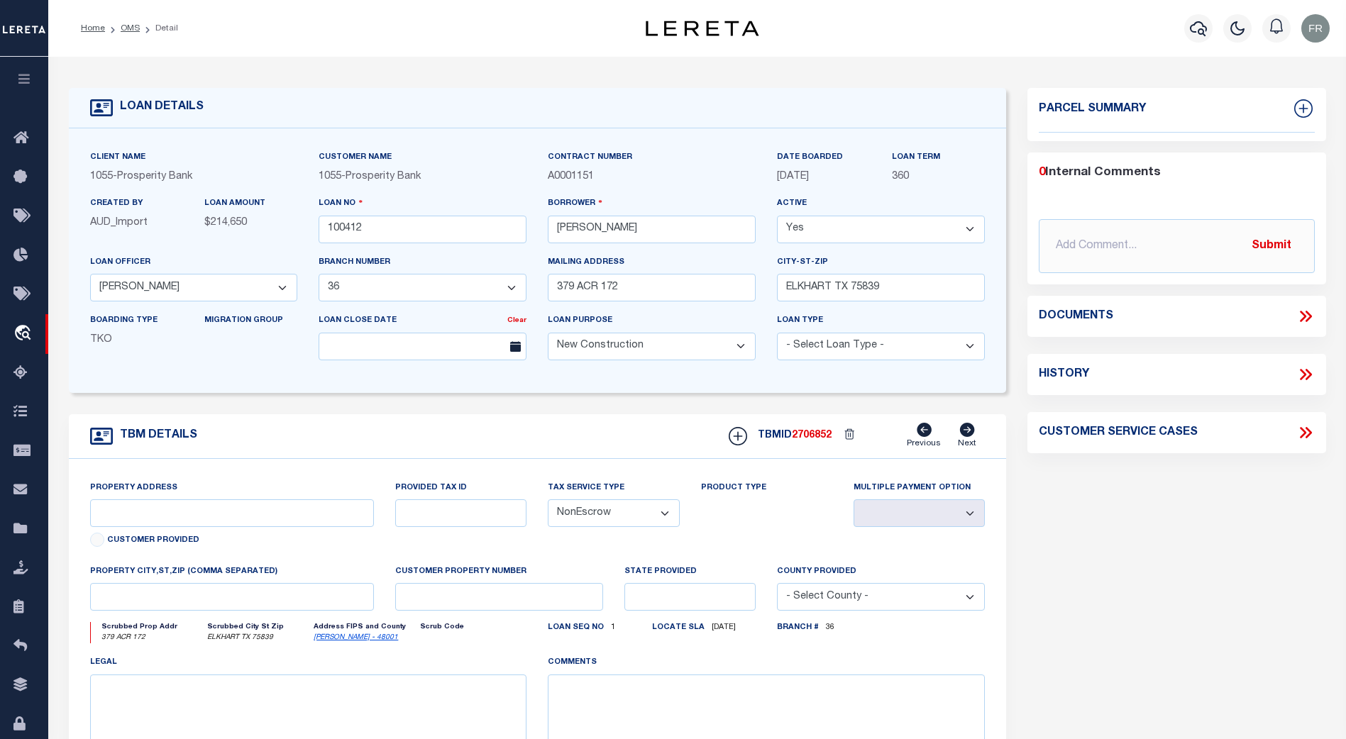
type input "2"
type input "[GEOGRAPHIC_DATA]"
type textarea "379 ACR 172 ELKHART TX 75839 TR 1: 7.23 AC TR 2: 1 AC BOTH OF THE [PERSON_NAME]…"
type textarea "1 OF 1"
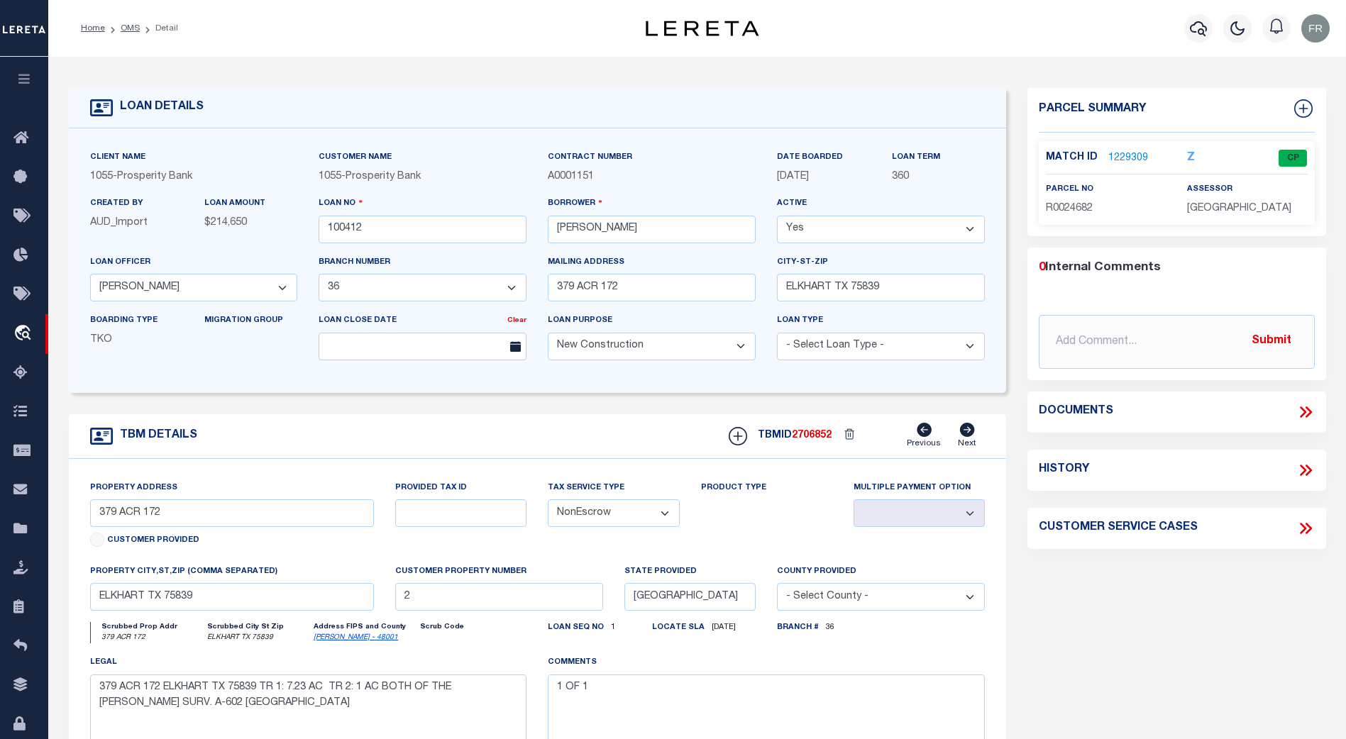
click at [1123, 152] on link "1229309" at bounding box center [1128, 158] width 40 height 15
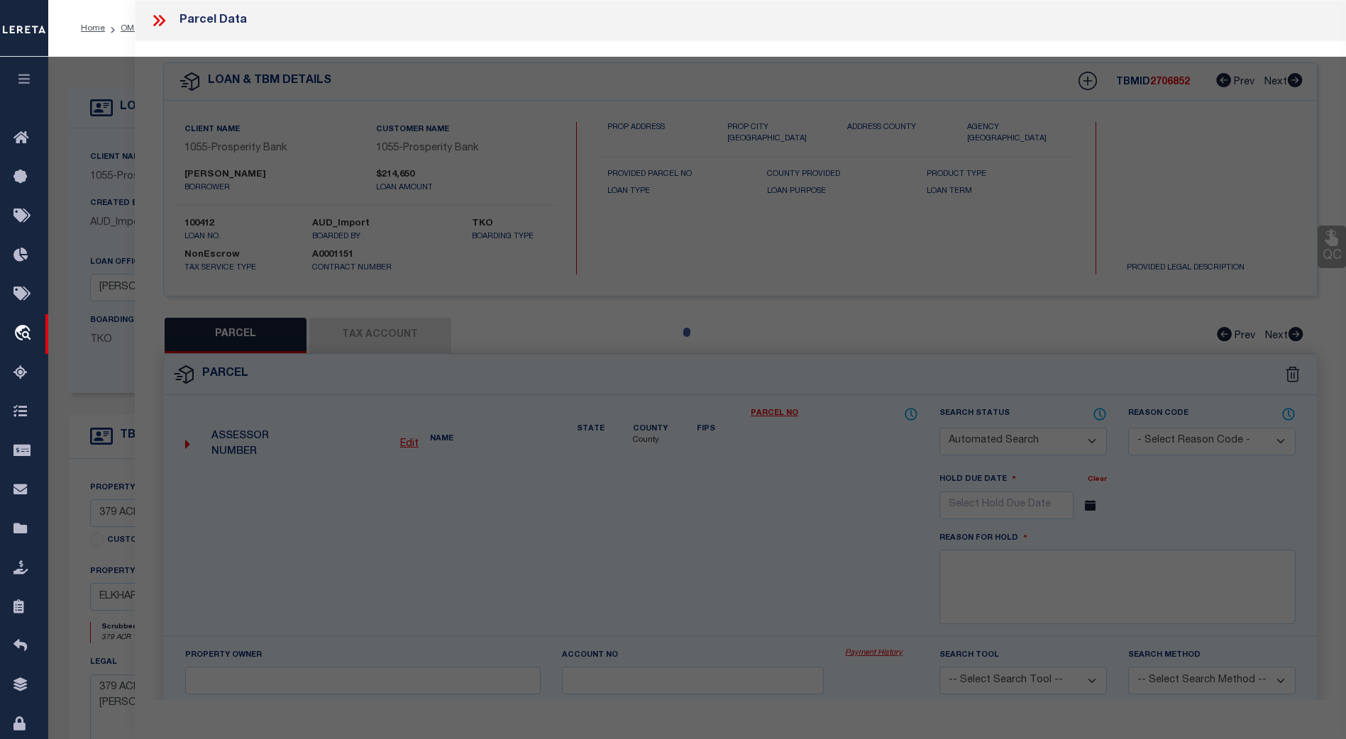
checkbox input "false"
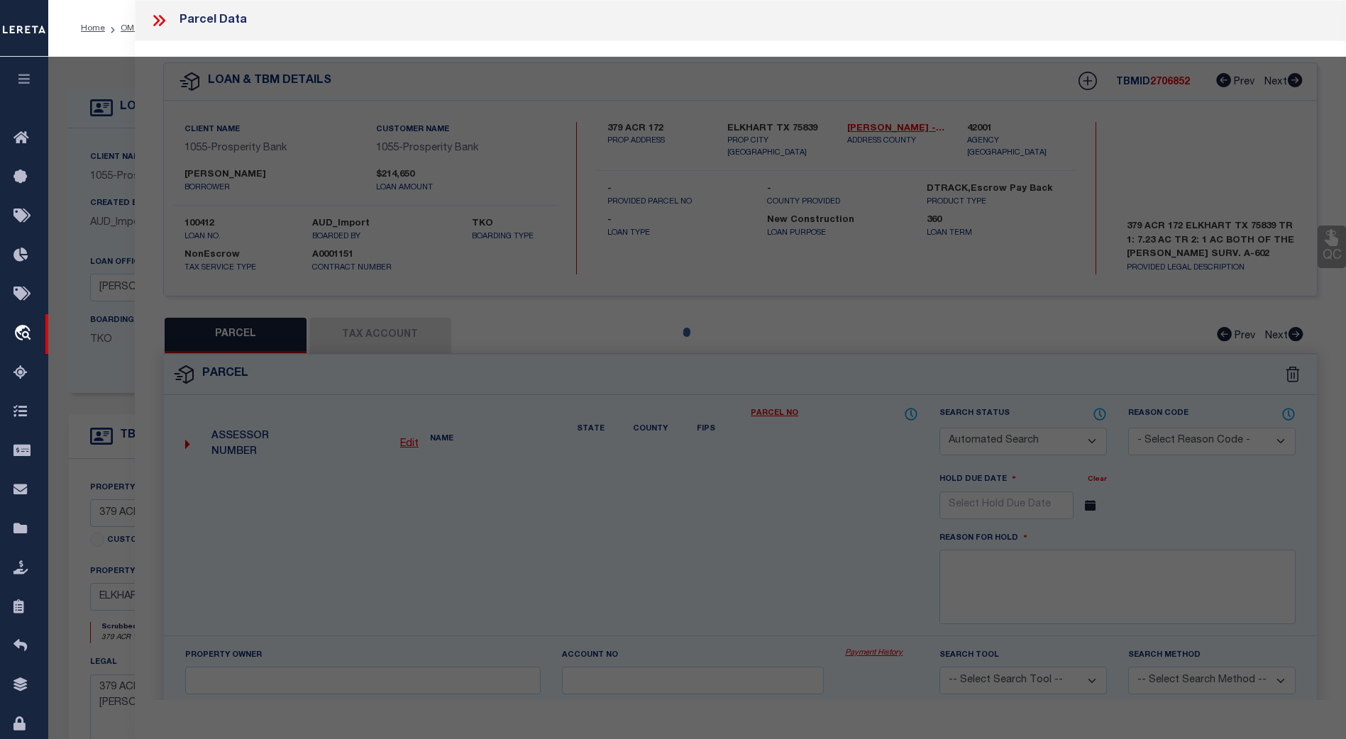
select select "CP"
type input "[PERSON_NAME]"
select select
type input "379 Acr 172"
checkbox input "false"
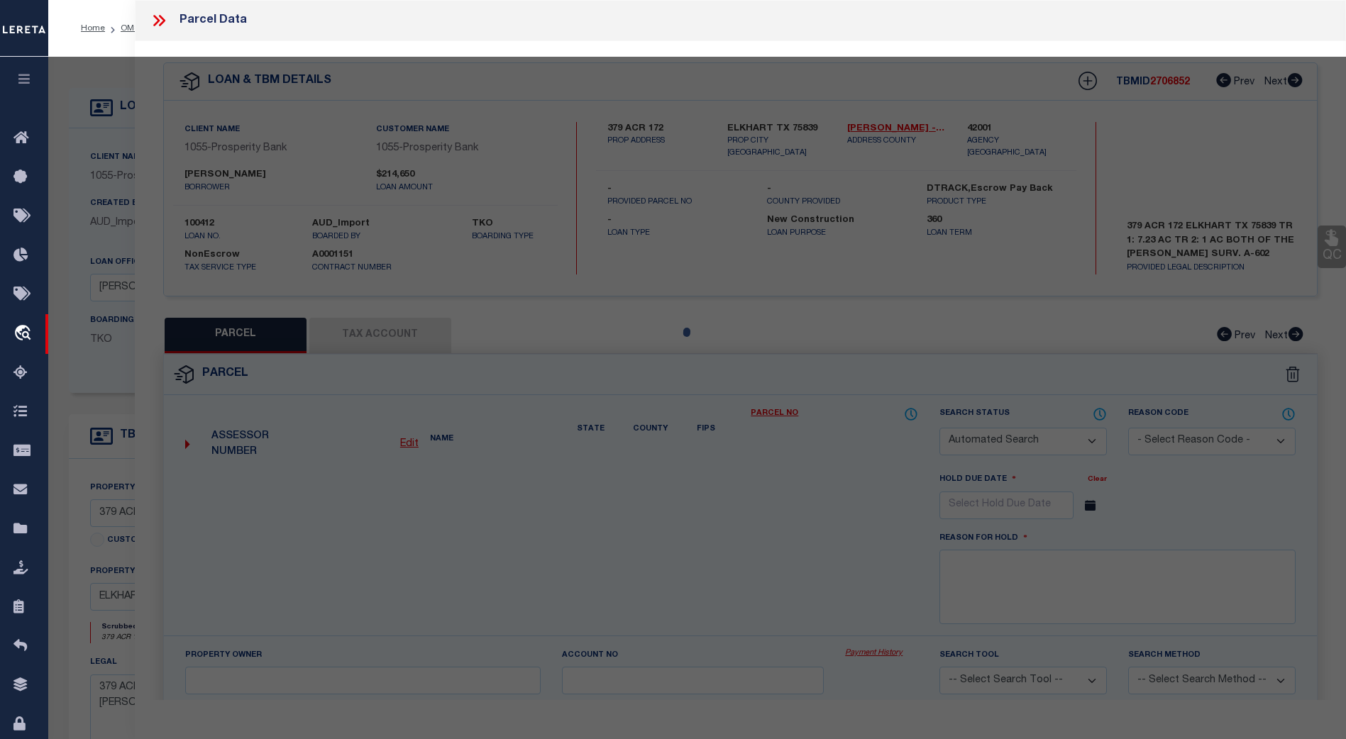
type input "ELKHART TX 75839"
type textarea "A0602 [PERSON_NAME], [PERSON_NAME] 328 TRACT 8A & 8B"
type textarea "Tax Id Special Project"
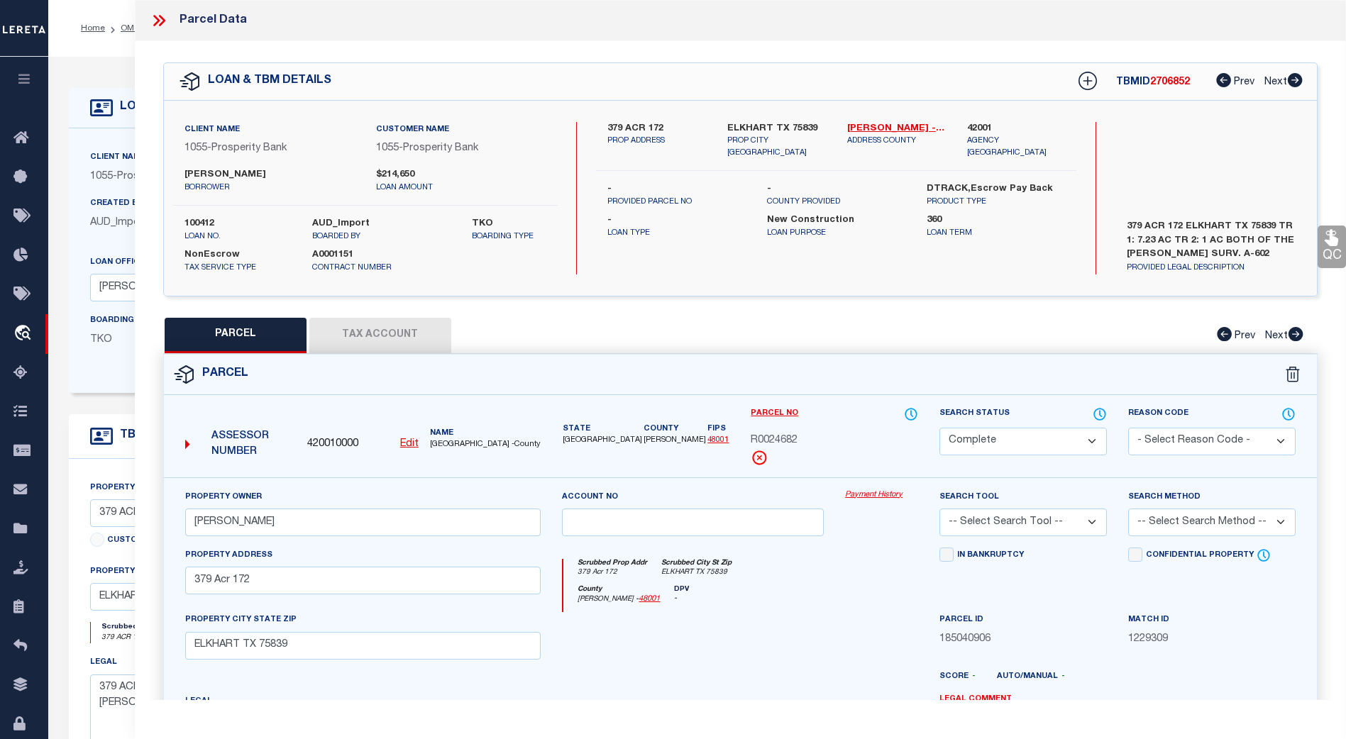
click at [394, 337] on button "Tax Account" at bounding box center [380, 335] width 142 height 35
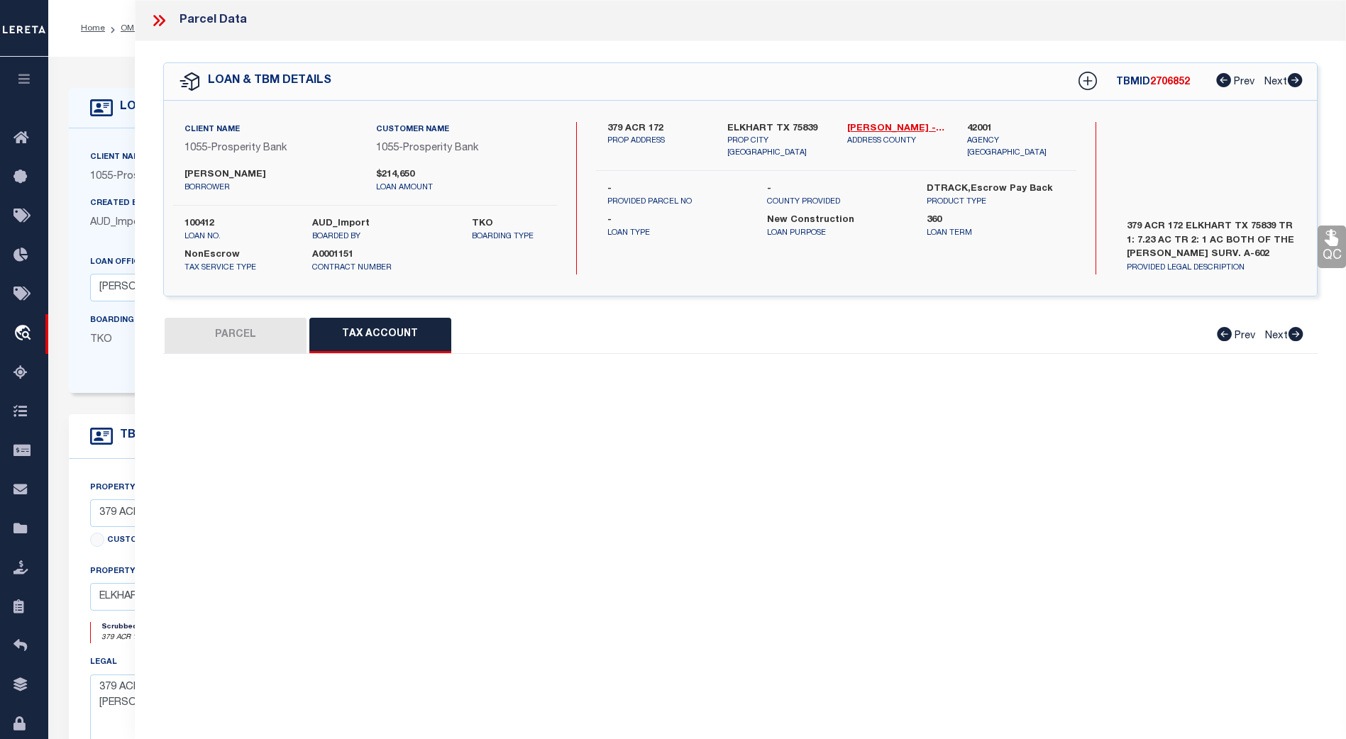
select select "100"
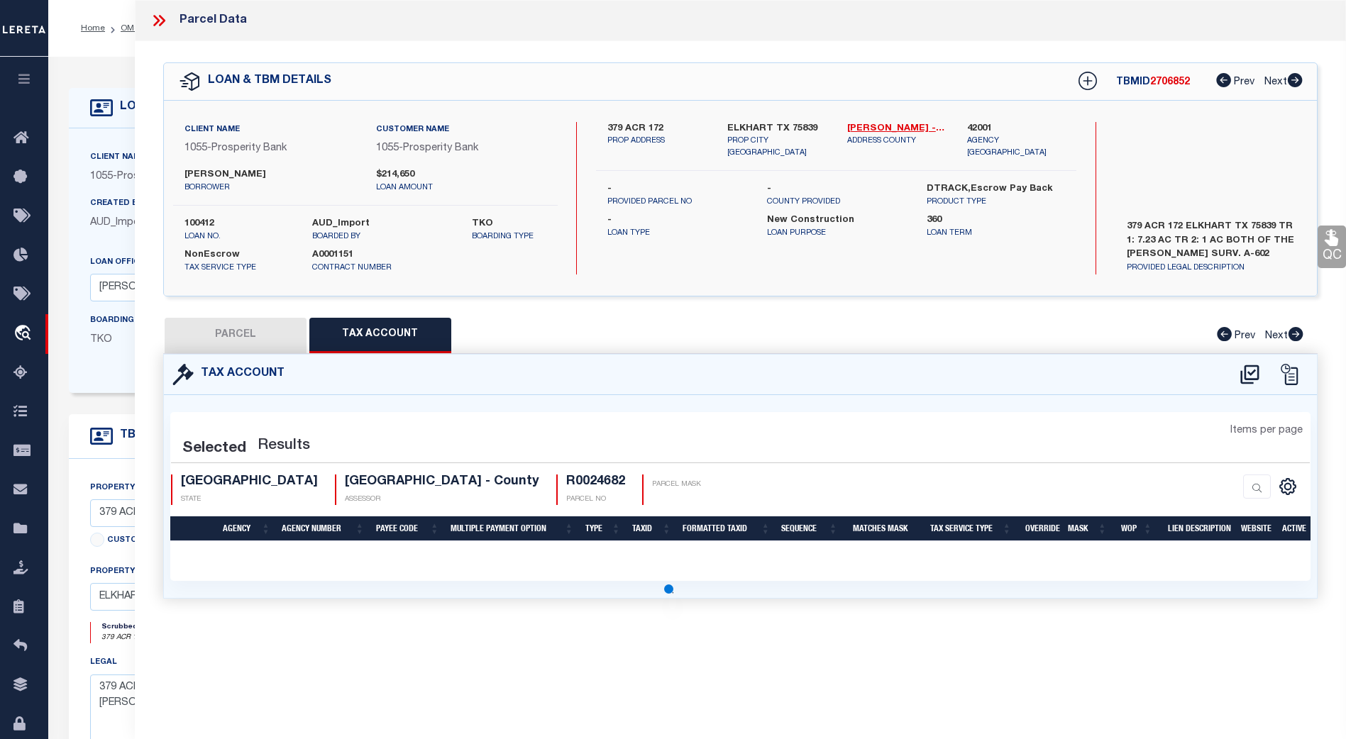
select select "100"
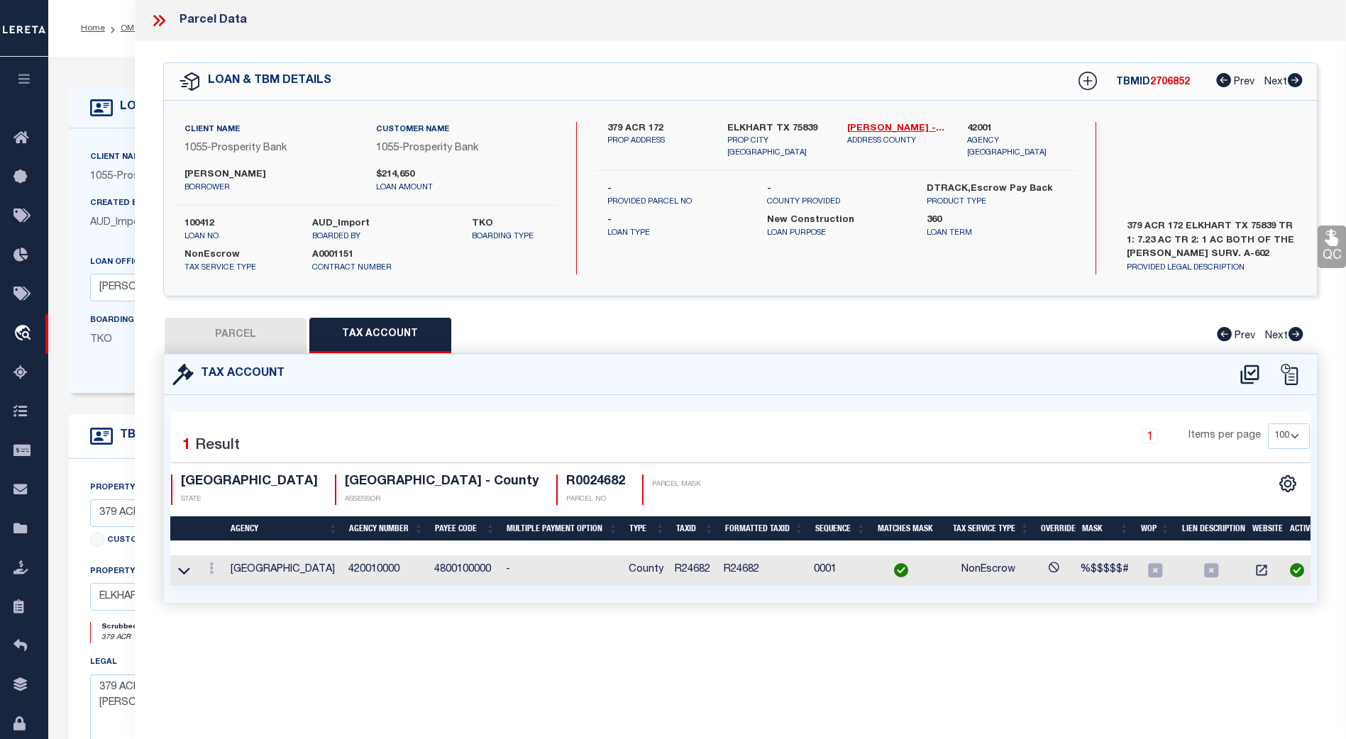
click at [165, 21] on icon at bounding box center [162, 20] width 6 height 11
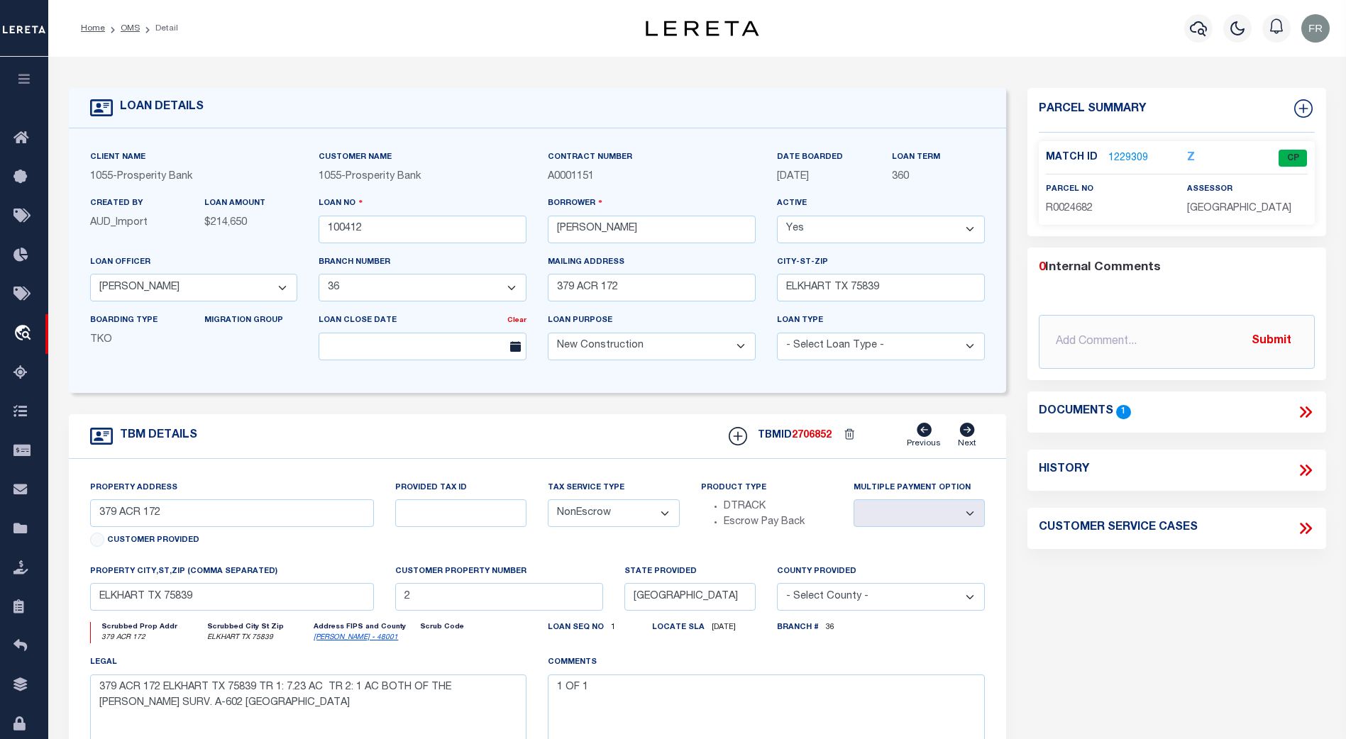
click at [1122, 160] on link "1229309" at bounding box center [1128, 158] width 40 height 15
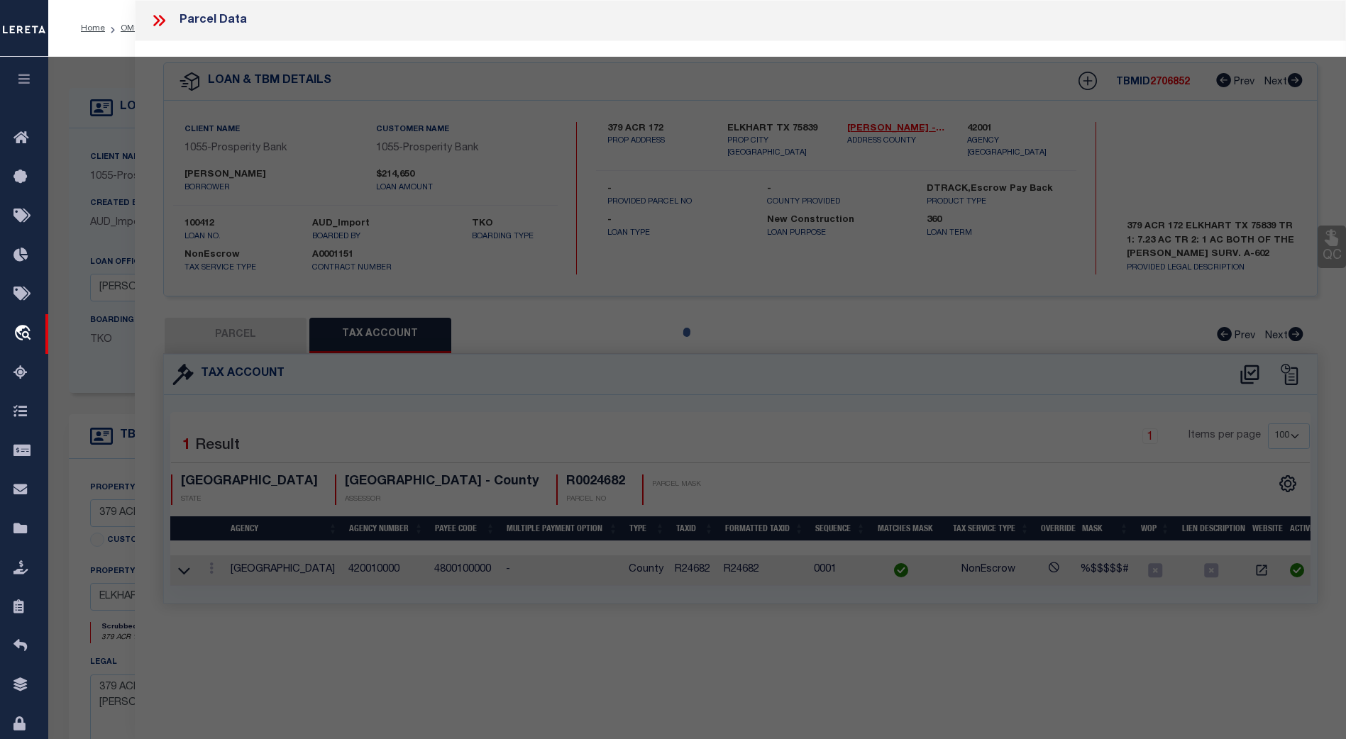
select select "AS"
checkbox input "false"
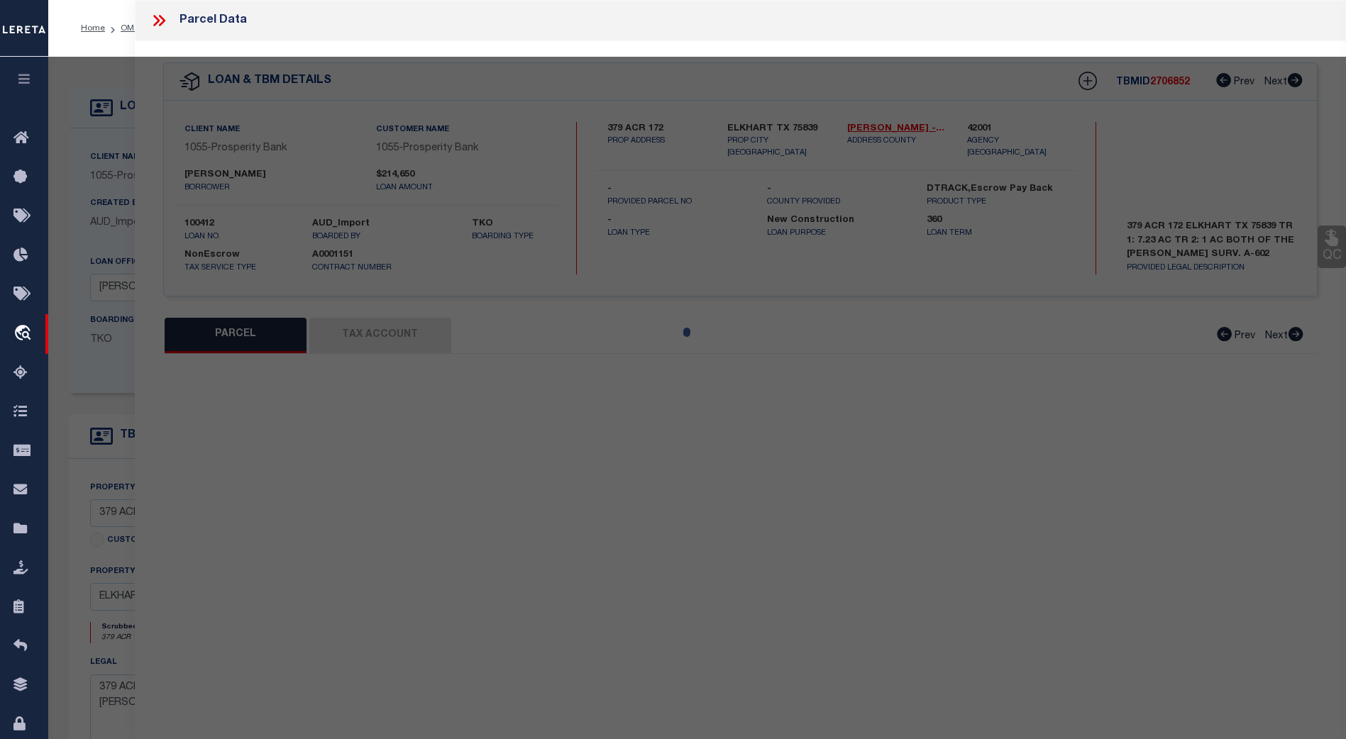
select select "CP"
type input "[PERSON_NAME]"
select select
type input "379 Acr 172"
checkbox input "false"
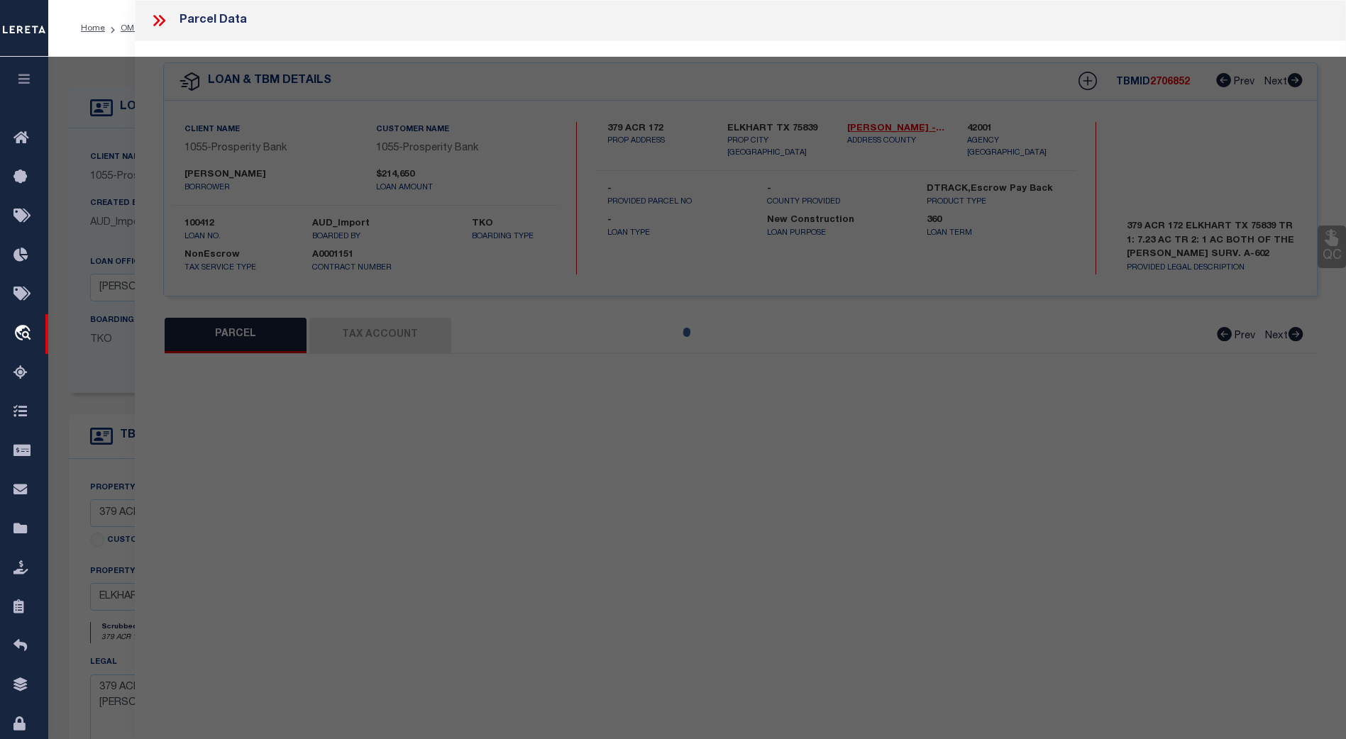
type input "ELKHART TX 75839"
type textarea "A0602 [PERSON_NAME], [PERSON_NAME] 328 TRACT 8A & 8B"
type textarea "Tax Id Special Project"
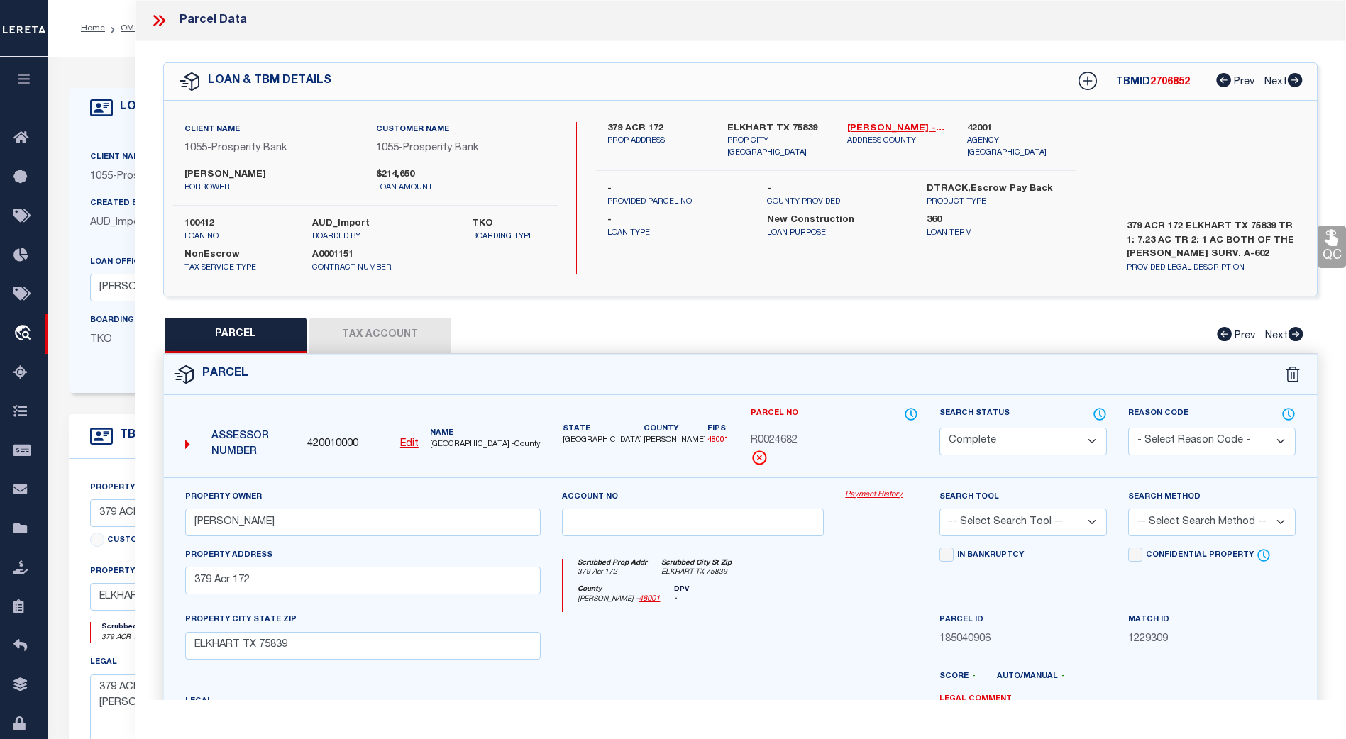
click at [387, 331] on button "Tax Account" at bounding box center [380, 335] width 142 height 35
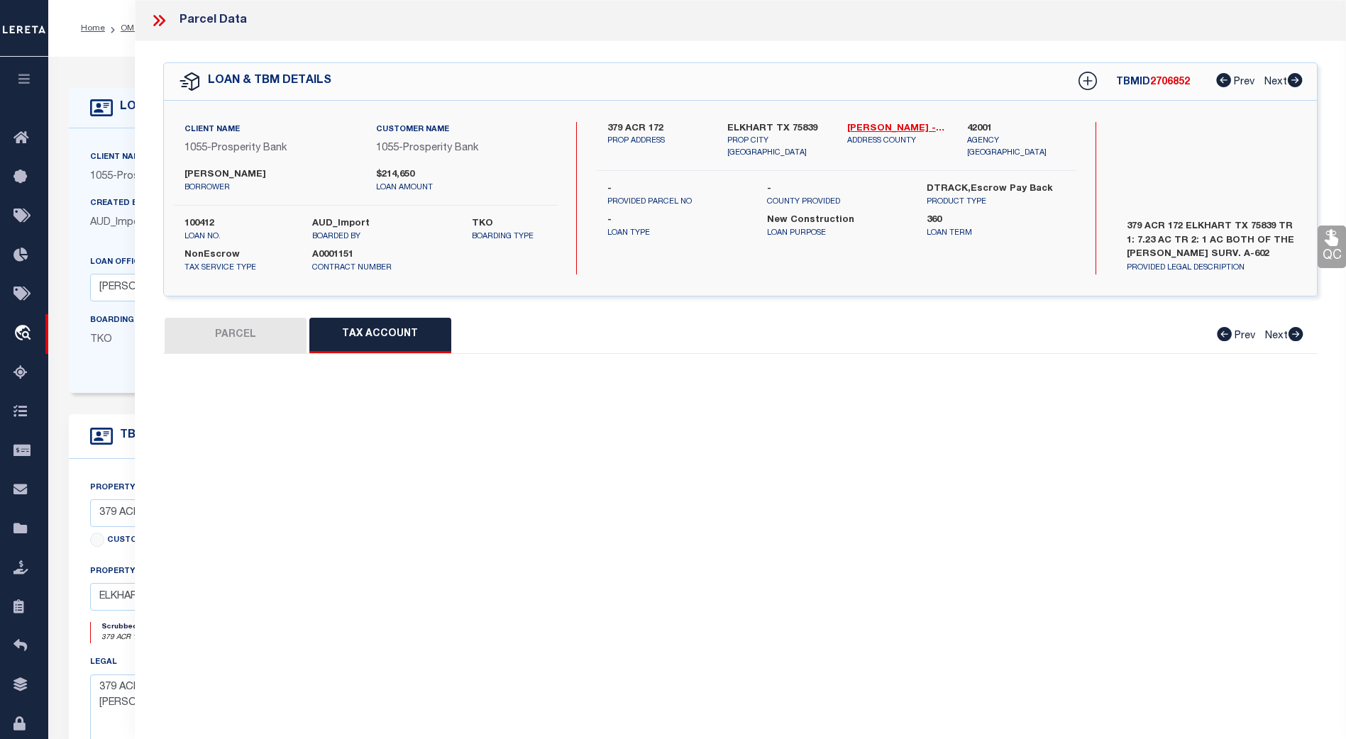
select select "100"
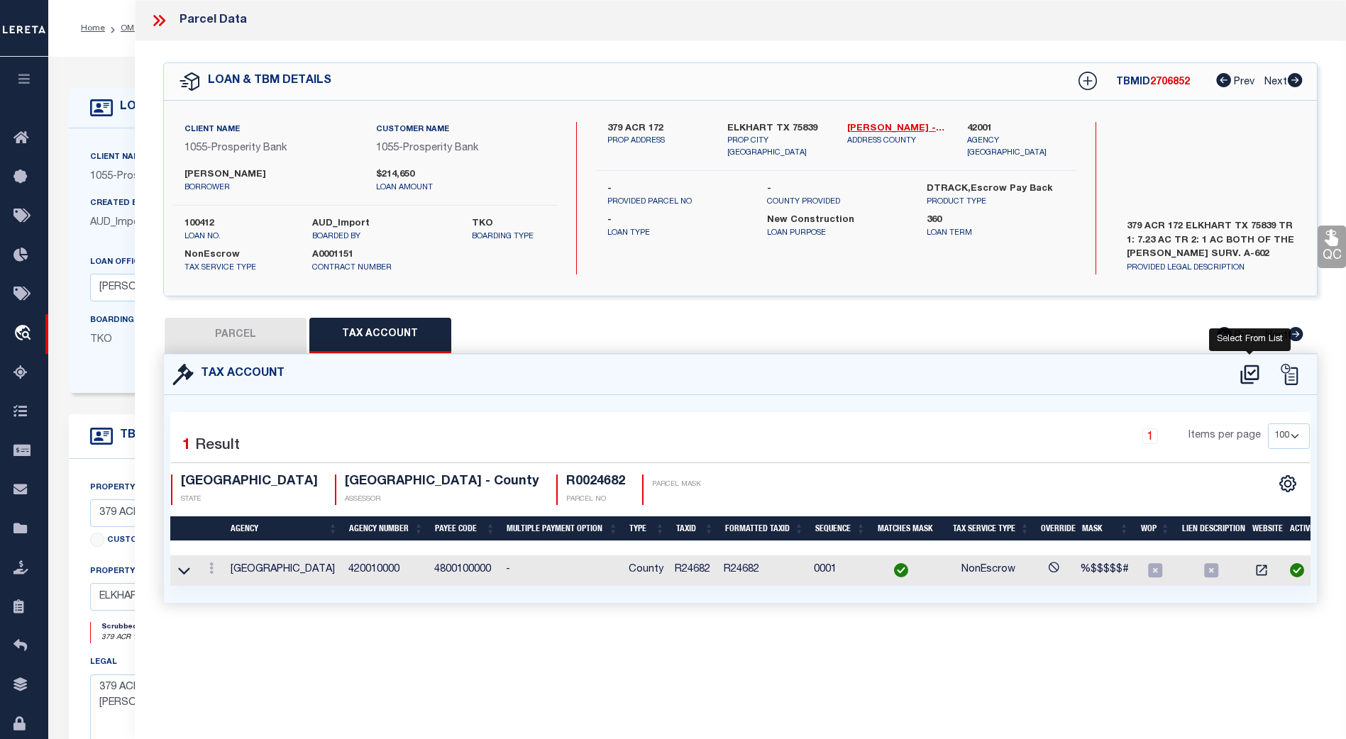
click at [1247, 373] on icon at bounding box center [1249, 374] width 23 height 23
select select "100"
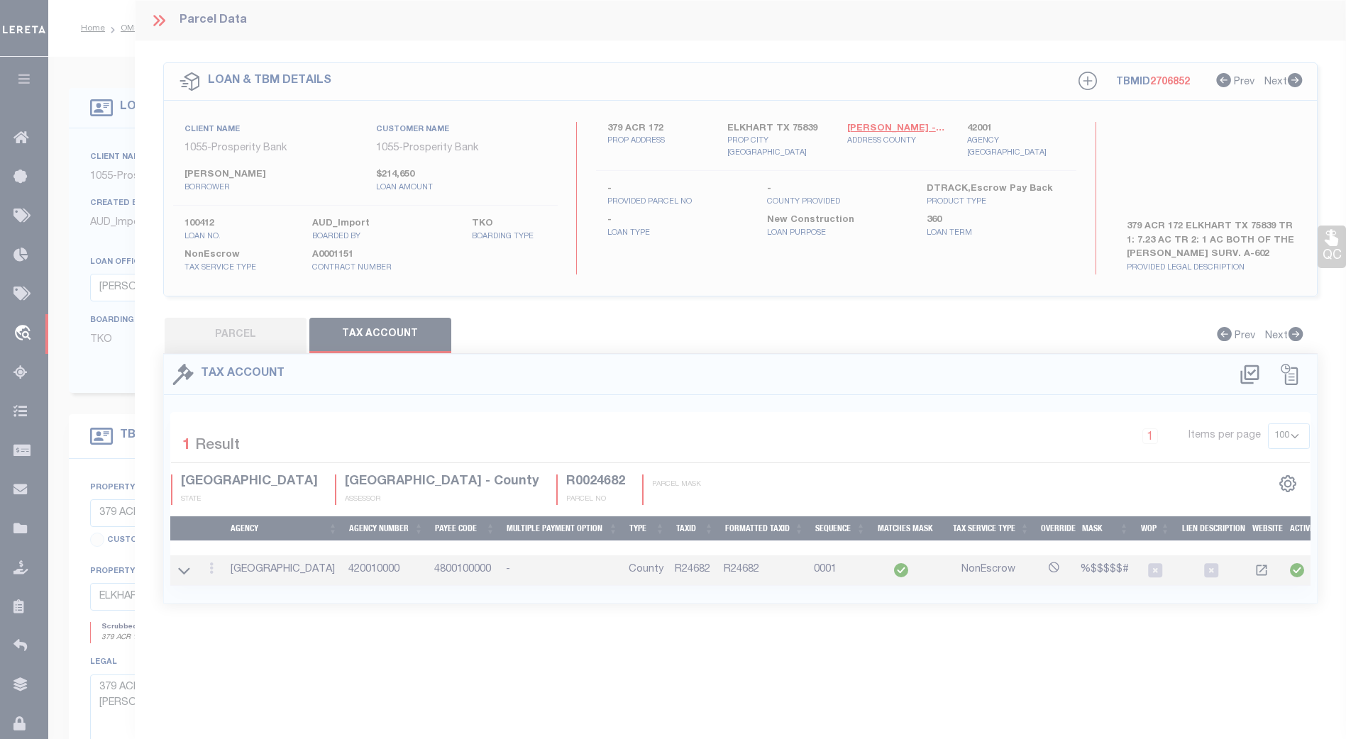
select select "100"
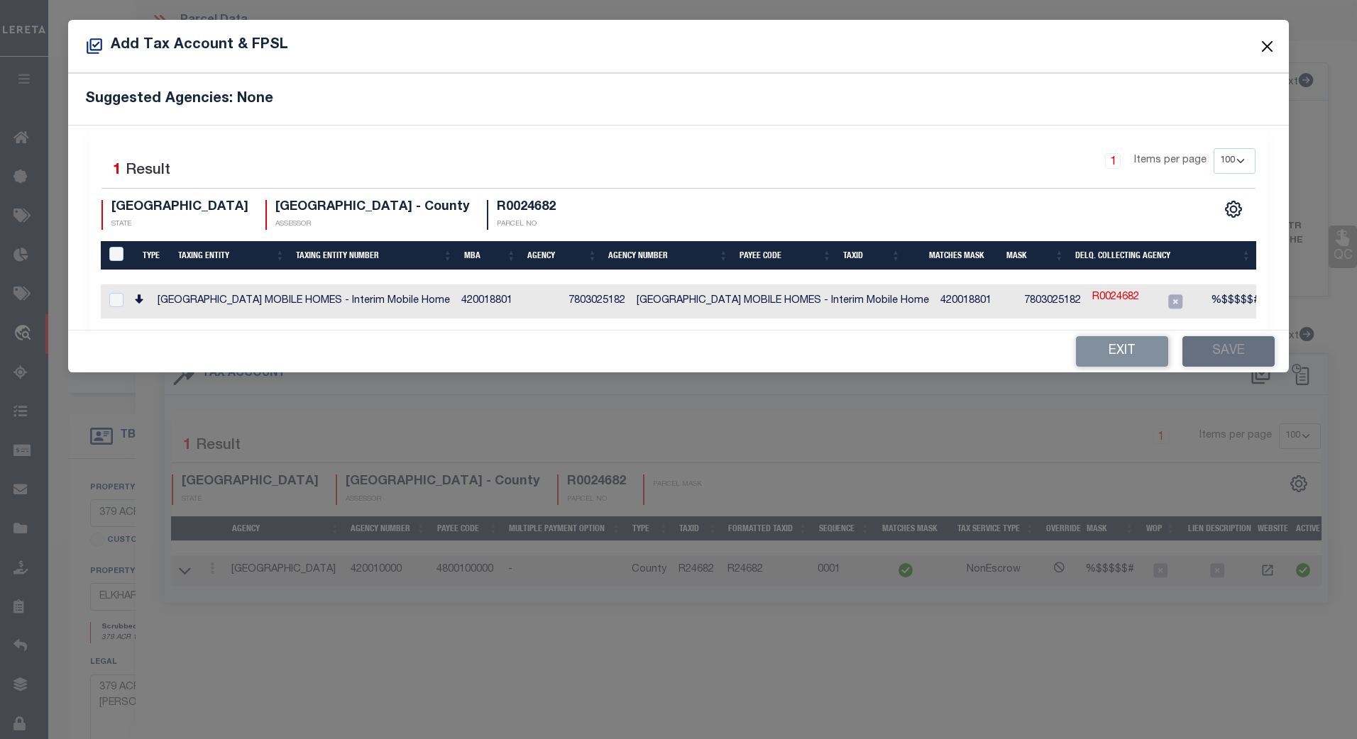
click at [1269, 44] on button "Close" at bounding box center [1266, 46] width 18 height 18
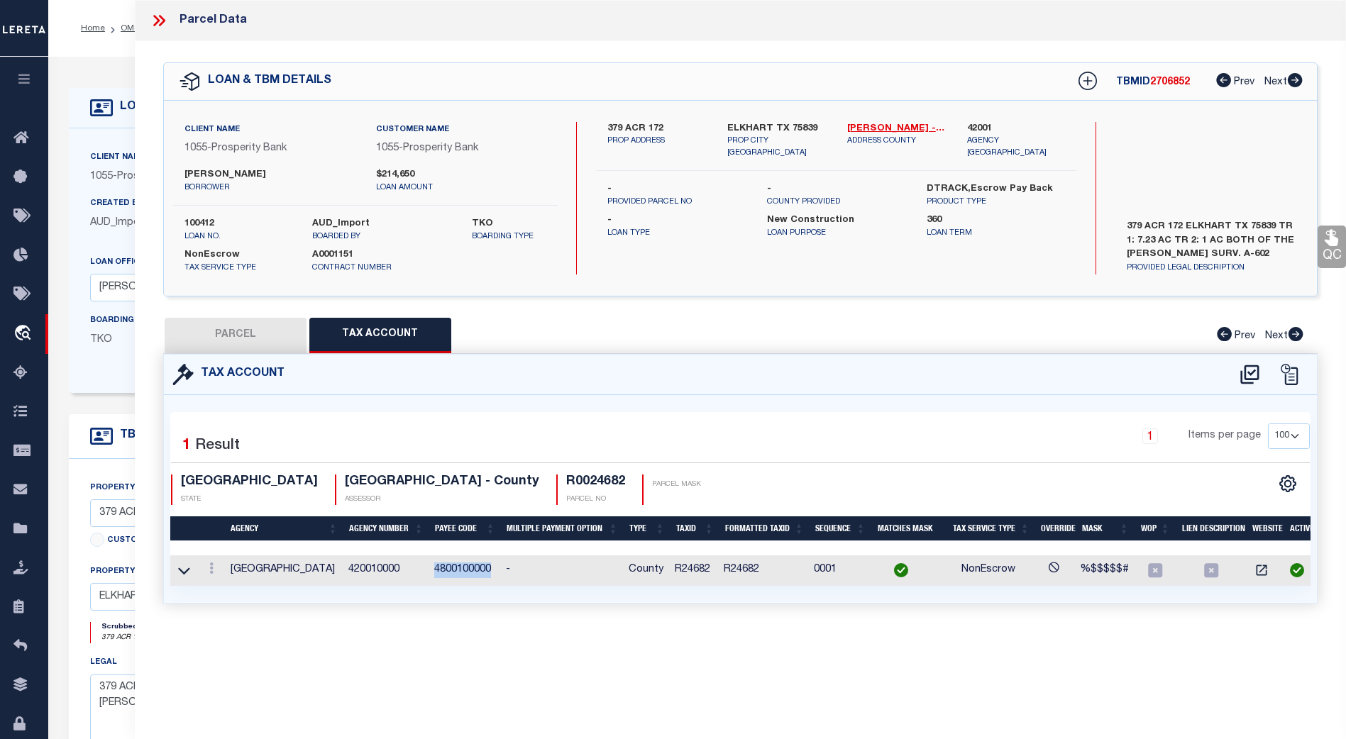
drag, startPoint x: 435, startPoint y: 569, endPoint x: 492, endPoint y: 567, distance: 56.8
click at [492, 567] on td "4800100000" at bounding box center [465, 571] width 72 height 31
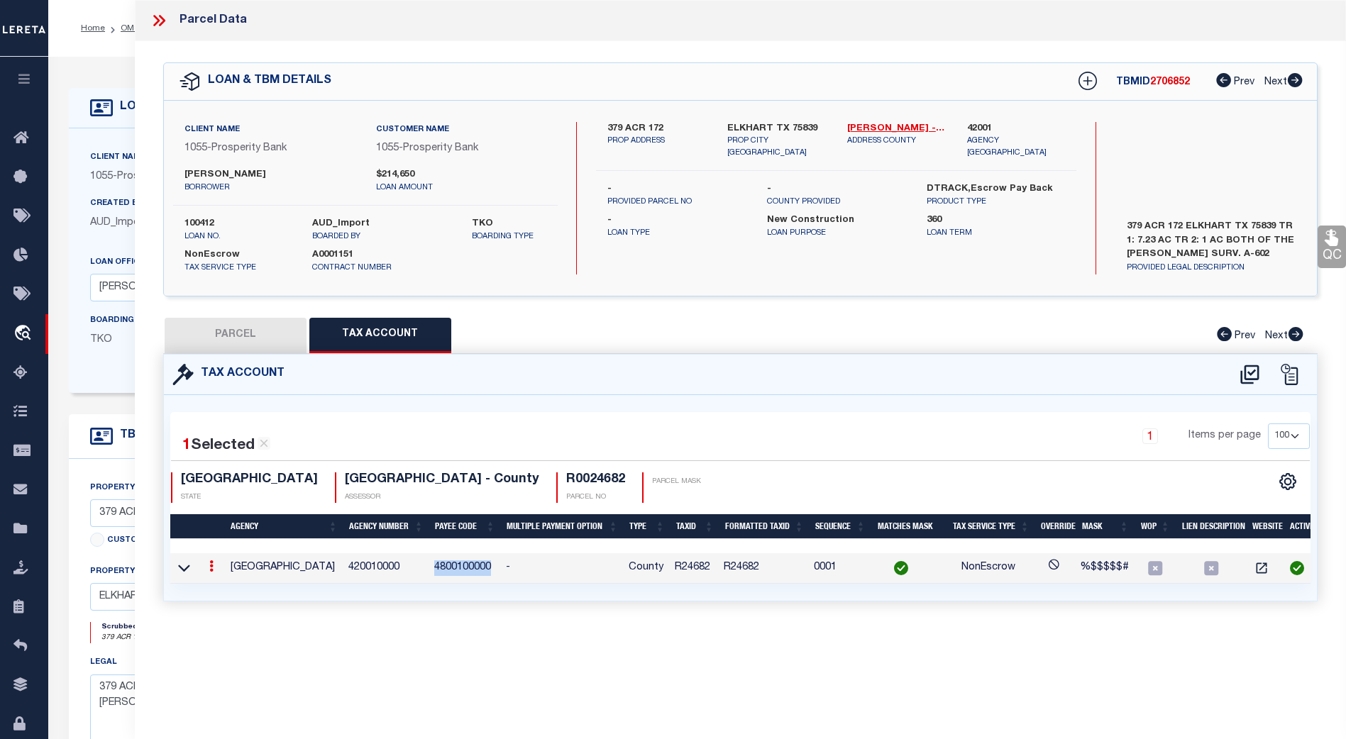
copy td "4800100000"
click at [183, 570] on icon at bounding box center [184, 568] width 12 height 7
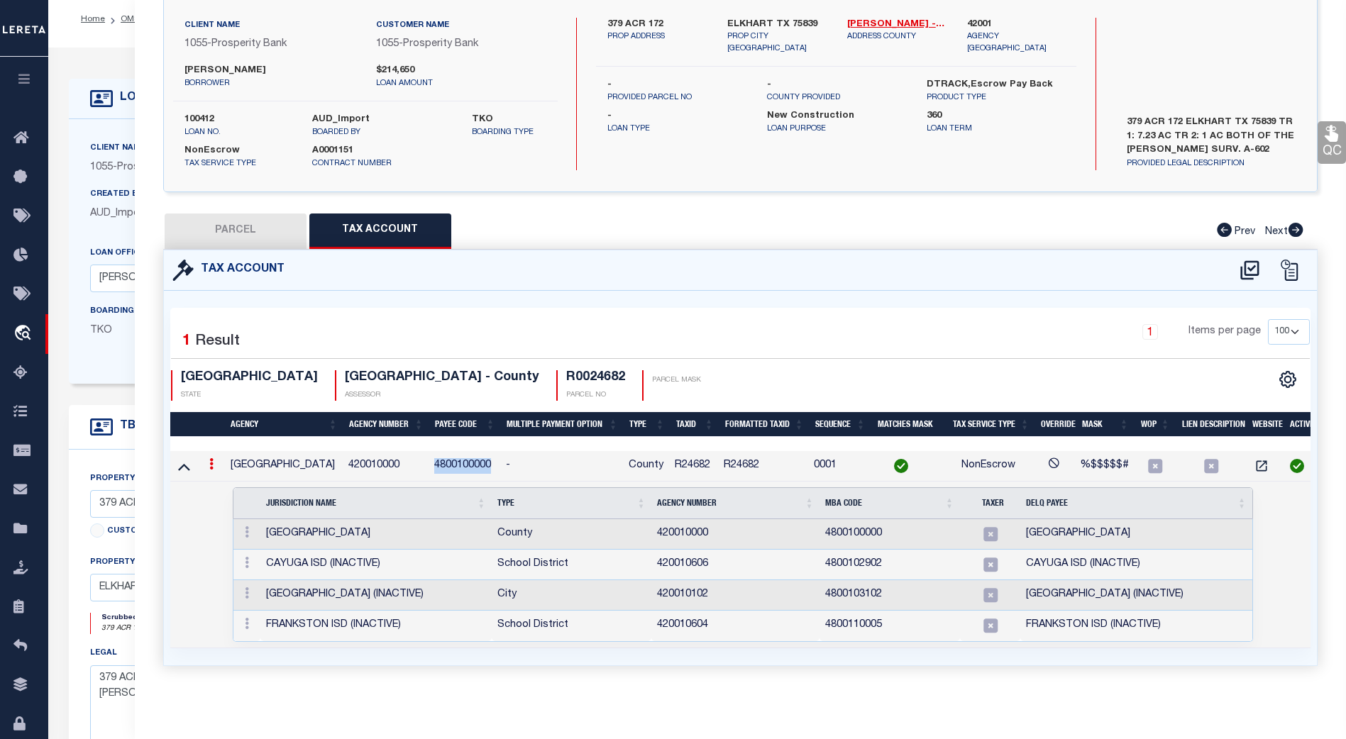
scroll to position [9, 0]
